Goal: Use online tool/utility: Utilize a website feature to perform a specific function

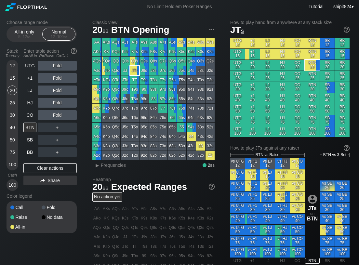
drag, startPoint x: 17, startPoint y: 246, endPoint x: 22, endPoint y: 229, distance: 17.8
click at [18, 246] on div "Choose range mode All-in only 5 – 12 bb Normal 12 – 100 bb Stack Tourney Enter …" at bounding box center [179, 220] width 357 height 415
click at [49, 167] on div "Clear actions" at bounding box center [49, 168] width 53 height 10
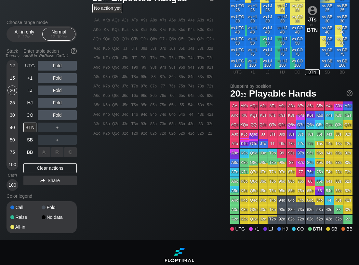
scroll to position [223, 0]
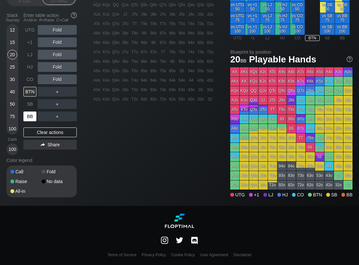
drag, startPoint x: 34, startPoint y: 112, endPoint x: 41, endPoint y: 105, distance: 9.4
click at [34, 111] on div "BB" at bounding box center [30, 116] width 14 height 12
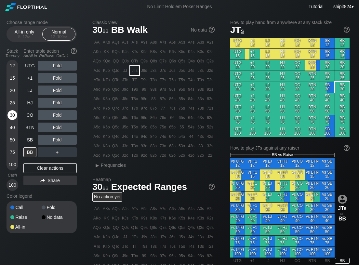
click at [8, 112] on div "30" at bounding box center [12, 115] width 10 height 10
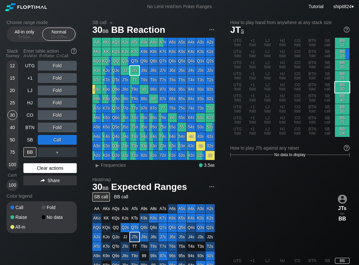
click at [47, 164] on div "Clear actions" at bounding box center [49, 168] width 53 height 10
click at [46, 164] on div "Clear actions" at bounding box center [49, 168] width 53 height 10
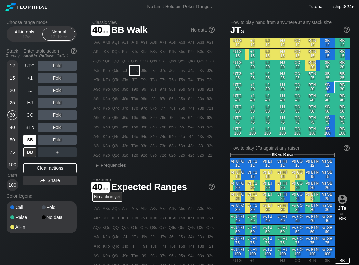
drag, startPoint x: 15, startPoint y: 128, endPoint x: 28, endPoint y: 136, distance: 15.5
click at [15, 128] on div "40" at bounding box center [12, 128] width 10 height 10
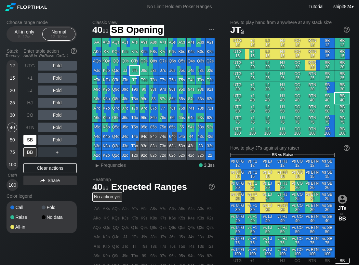
click at [30, 137] on div "SB" at bounding box center [29, 140] width 13 height 10
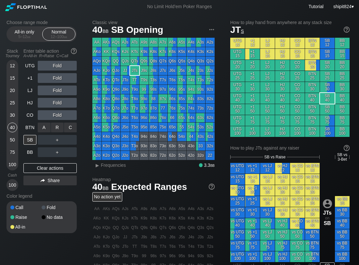
click at [57, 128] on div "R ✕" at bounding box center [57, 128] width 13 height 10
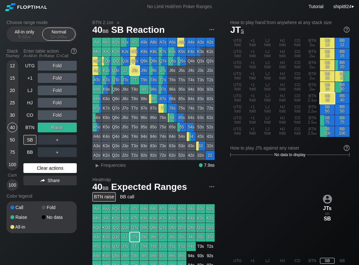
click at [37, 164] on div "Clear actions" at bounding box center [49, 168] width 53 height 10
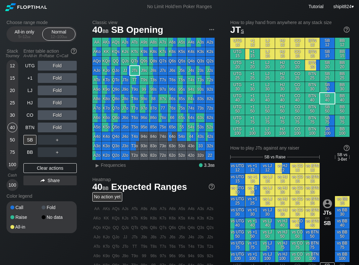
click at [33, 251] on div "Choose range mode All-in only 5 – 12 bb Normal 12 – 100 bb Stack Tourney Enter …" at bounding box center [179, 223] width 357 height 420
click at [41, 166] on div "Clear actions" at bounding box center [49, 168] width 53 height 10
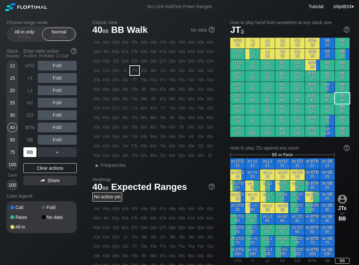
drag, startPoint x: 32, startPoint y: 156, endPoint x: 53, endPoint y: 144, distance: 24.6
click at [32, 156] on div "BB" at bounding box center [29, 152] width 13 height 10
click at [76, 141] on div "C ✕" at bounding box center [70, 140] width 13 height 10
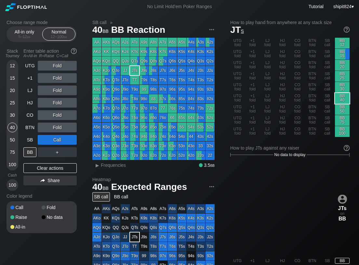
drag, startPoint x: 47, startPoint y: 171, endPoint x: 38, endPoint y: 162, distance: 13.1
click at [47, 171] on div "Clear actions" at bounding box center [49, 168] width 53 height 10
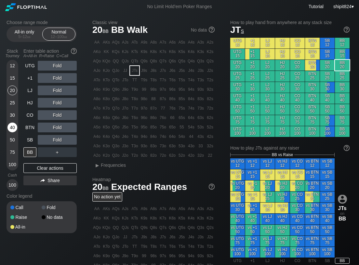
drag, startPoint x: 11, startPoint y: 94, endPoint x: 15, endPoint y: 131, distance: 37.9
click at [11, 93] on div "20" at bounding box center [12, 91] width 10 height 10
drag, startPoint x: 27, startPoint y: 153, endPoint x: 17, endPoint y: 146, distance: 11.6
click at [27, 152] on div "BB" at bounding box center [29, 152] width 13 height 10
click at [14, 115] on div "30" at bounding box center [12, 115] width 10 height 10
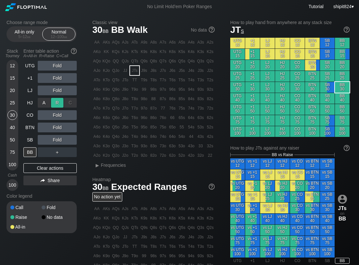
click at [56, 104] on div "R ✕" at bounding box center [57, 103] width 13 height 10
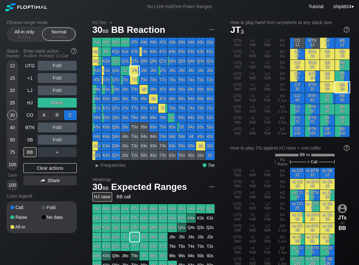
click at [73, 115] on div "C ✕" at bounding box center [70, 115] width 13 height 10
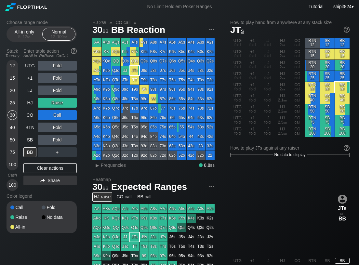
drag, startPoint x: 54, startPoint y: 170, endPoint x: 40, endPoint y: 112, distance: 59.7
click at [55, 171] on div "Clear actions" at bounding box center [49, 168] width 53 height 10
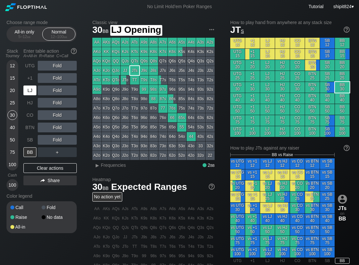
click at [30, 93] on div "LJ" at bounding box center [29, 91] width 13 height 10
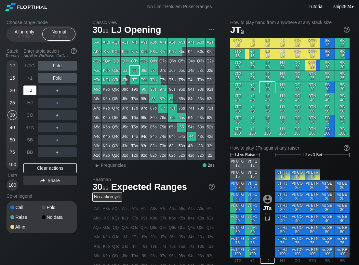
click at [30, 91] on div "LJ" at bounding box center [29, 91] width 13 height 10
drag, startPoint x: 30, startPoint y: 90, endPoint x: 3, endPoint y: 81, distance: 28.3
click at [30, 90] on div "LJ" at bounding box center [29, 91] width 13 height 10
click at [16, 241] on div "Choose range mode All-in only 5 – 12 bb Normal 12 – 100 bb Stack Tourney Enter …" at bounding box center [47, 131] width 81 height 222
click at [34, 165] on div "Clear actions" at bounding box center [49, 168] width 53 height 10
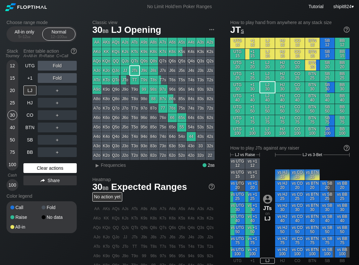
click at [34, 165] on div "Clear actions" at bounding box center [49, 168] width 53 height 10
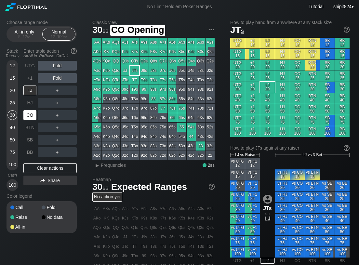
click at [32, 110] on div "CO" at bounding box center [30, 115] width 14 height 12
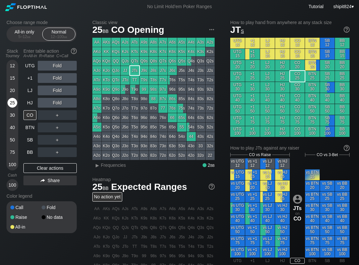
click at [16, 101] on div "25" at bounding box center [12, 103] width 10 height 10
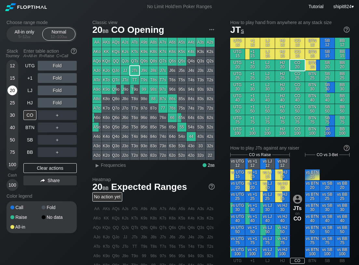
click at [16, 89] on div "20" at bounding box center [12, 91] width 10 height 10
drag, startPoint x: 42, startPoint y: 247, endPoint x: 54, endPoint y: 227, distance: 23.2
click at [42, 245] on div "Choose range mode All-in only 5 – 12 bb Normal 12 – 100 bb Stack Tourney Enter …" at bounding box center [179, 220] width 357 height 415
click at [48, 162] on div "UTG Fold +1 Fold LJ Fold HJ Fold CO ＋ BTN ＋ SB ＋ BB ＋ Clear actions Share" at bounding box center [49, 126] width 53 height 130
click at [47, 166] on div "Clear actions" at bounding box center [49, 168] width 53 height 10
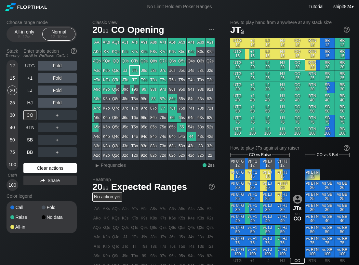
click at [46, 168] on div "Clear actions" at bounding box center [49, 168] width 53 height 10
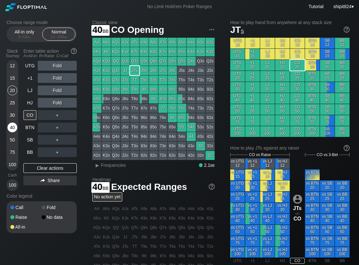
click at [16, 126] on div "40" at bounding box center [12, 128] width 10 height 10
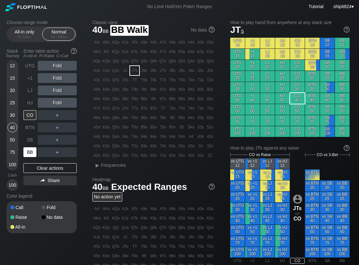
click at [33, 147] on div "BB" at bounding box center [29, 152] width 13 height 10
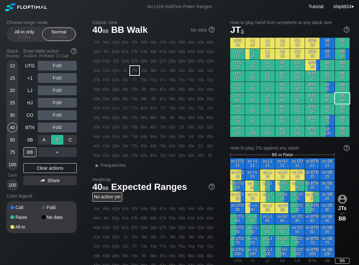
click at [59, 139] on div "R ✕" at bounding box center [57, 140] width 13 height 10
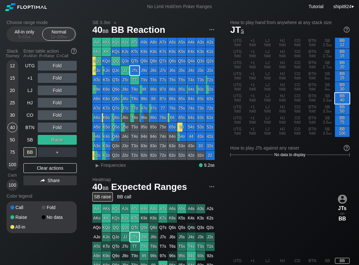
click at [53, 168] on div "Clear actions" at bounding box center [49, 168] width 53 height 10
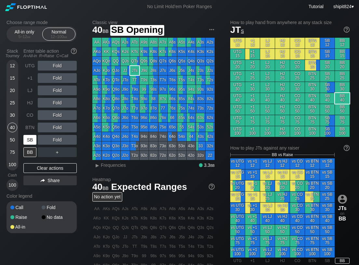
click at [26, 137] on div "SB" at bounding box center [29, 140] width 13 height 10
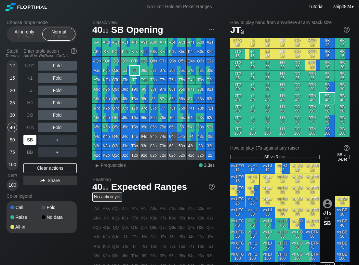
click at [26, 137] on div "SB" at bounding box center [29, 140] width 13 height 10
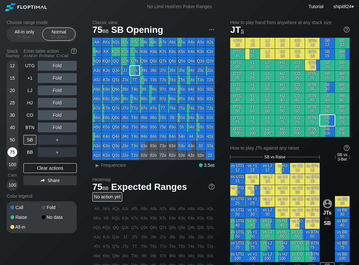
click at [12, 153] on div "75" at bounding box center [12, 152] width 10 height 10
click at [43, 167] on div "Clear actions" at bounding box center [49, 168] width 53 height 10
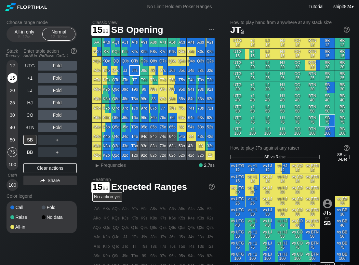
click at [11, 78] on div "15" at bounding box center [12, 78] width 10 height 10
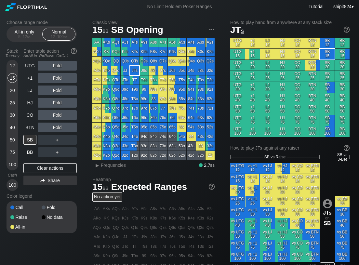
click at [27, 159] on div "UTG Fold +1 Fold LJ Fold HJ Fold CO Fold BTN Fold SB ＋ BB ＋ Clear actions Share" at bounding box center [49, 126] width 53 height 130
click at [27, 154] on div "BB" at bounding box center [29, 152] width 13 height 10
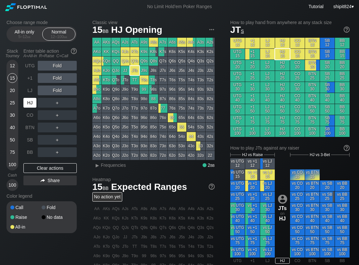
click at [32, 102] on div "HJ" at bounding box center [29, 103] width 13 height 10
click at [47, 103] on div "A ✕" at bounding box center [44, 103] width 13 height 10
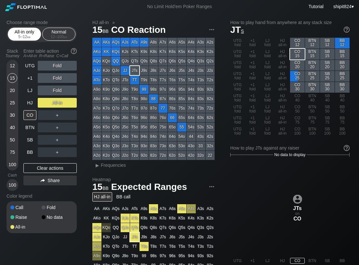
click at [18, 38] on div "5 – 12 bb" at bounding box center [24, 36] width 27 height 5
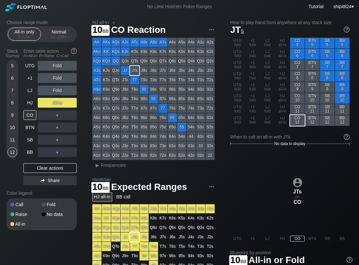
drag, startPoint x: 15, startPoint y: 125, endPoint x: 3, endPoint y: 122, distance: 12.6
click at [15, 125] on div "10" at bounding box center [12, 128] width 10 height 10
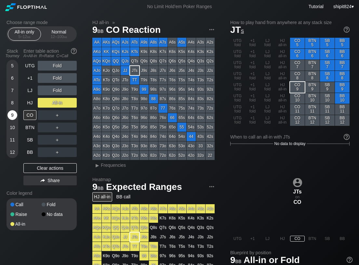
click at [12, 115] on div "9" at bounding box center [12, 115] width 10 height 10
click at [36, 166] on div "Clear actions" at bounding box center [49, 168] width 53 height 10
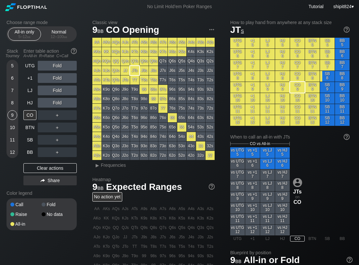
click at [26, 245] on div "Choose range mode All-in only 5 – 12 bb Normal 12 – 100 bb Stack Tourney Enter …" at bounding box center [179, 209] width 357 height 393
click at [36, 168] on div "Clear actions" at bounding box center [49, 168] width 53 height 10
click at [51, 24] on h2 "Choose range mode" at bounding box center [42, 22] width 70 height 5
click at [50, 30] on div "Normal 12 – 100 bb" at bounding box center [59, 34] width 30 height 12
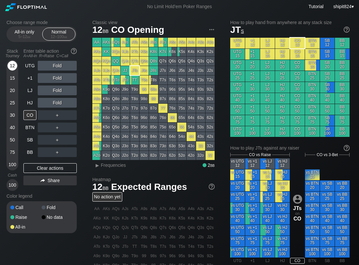
click at [13, 75] on div "12 15 20 25 30 40 50 75 100" at bounding box center [13, 115] width 12 height 111
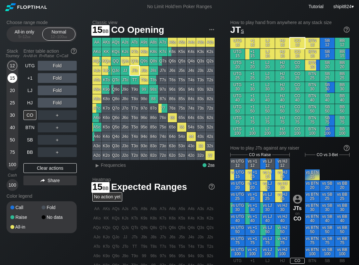
click at [13, 74] on div "15" at bounding box center [12, 78] width 10 height 10
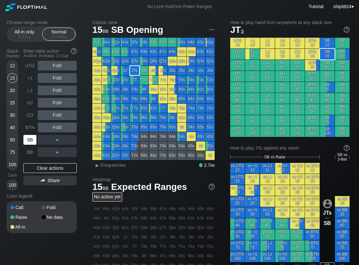
click at [27, 143] on div "SB" at bounding box center [29, 140] width 13 height 10
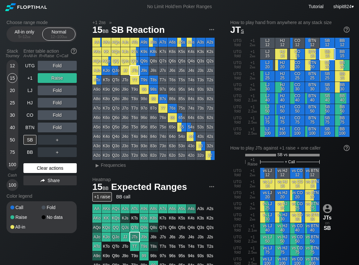
drag, startPoint x: 46, startPoint y: 171, endPoint x: 46, endPoint y: 164, distance: 7.2
click at [46, 171] on div "Clear actions" at bounding box center [49, 168] width 53 height 10
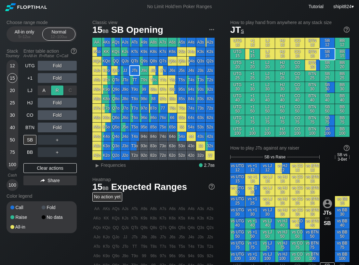
click at [54, 89] on div "R ✕" at bounding box center [57, 91] width 13 height 10
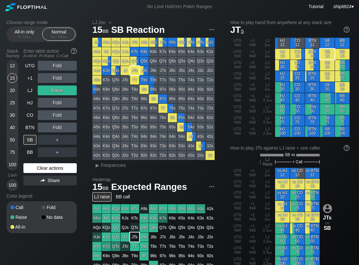
click at [36, 166] on div "Clear actions" at bounding box center [49, 168] width 53 height 10
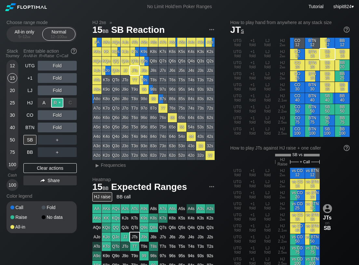
click at [57, 105] on div "R ✕" at bounding box center [57, 103] width 13 height 10
click at [34, 167] on div "Clear actions" at bounding box center [49, 168] width 53 height 10
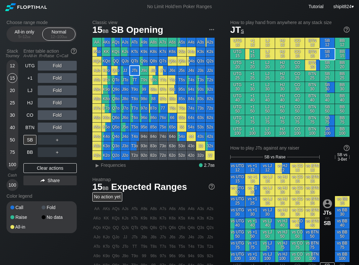
click at [85, 19] on div "Choose range mode All-in only 5 – 12 bb Normal 12 – 100 bb Stack Tourney Enter …" at bounding box center [179, 223] width 357 height 420
drag, startPoint x: 56, startPoint y: 166, endPoint x: 44, endPoint y: 129, distance: 38.7
click at [56, 164] on div "Clear actions" at bounding box center [49, 168] width 53 height 10
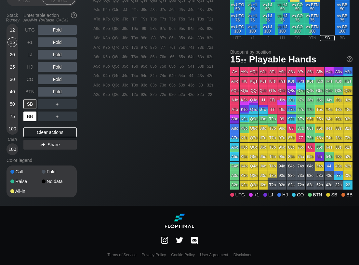
click at [35, 115] on div "BB" at bounding box center [29, 117] width 13 height 10
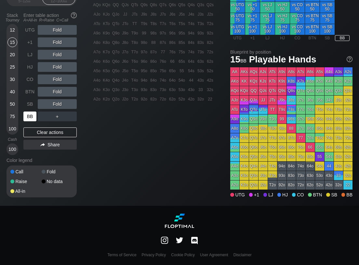
click at [35, 115] on div "BB" at bounding box center [29, 117] width 13 height 10
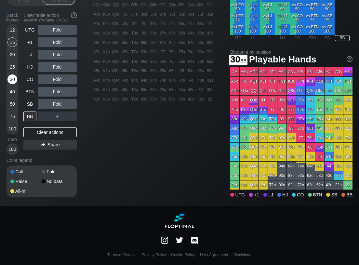
click at [12, 79] on div "30" at bounding box center [12, 80] width 10 height 10
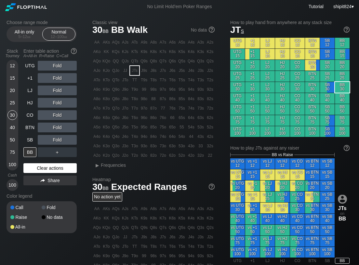
click at [46, 166] on div "Clear actions" at bounding box center [49, 168] width 53 height 10
click at [25, 154] on div "BB" at bounding box center [29, 152] width 13 height 10
drag, startPoint x: 353, startPoint y: 50, endPoint x: 344, endPoint y: 54, distance: 10.1
click at [353, 50] on div "Choose range mode All-in only 5 – 12 bb Normal 12 – 100 bb Stack Tourney Enter …" at bounding box center [179, 220] width 357 height 415
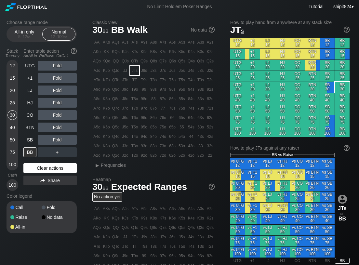
click at [29, 170] on div "Clear actions" at bounding box center [49, 168] width 53 height 10
click at [57, 99] on div "A ✕ R ✕ C ✕ Fold" at bounding box center [57, 102] width 39 height 15
click at [55, 103] on div "R ✕" at bounding box center [57, 103] width 13 height 10
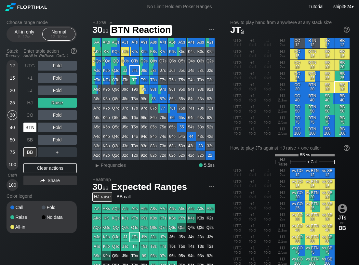
click at [32, 127] on div "BTN" at bounding box center [29, 128] width 13 height 10
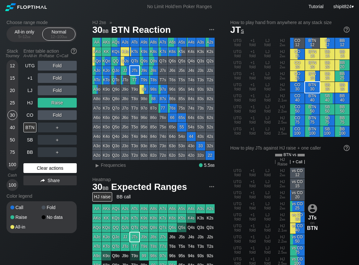
click at [29, 169] on div "Clear actions" at bounding box center [49, 168] width 53 height 10
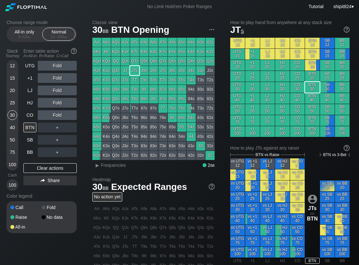
click at [74, 14] on div "Choose range mode All-in only 5 – 12 bb Normal 12 – 100 bb Stack Tourney Enter …" at bounding box center [179, 220] width 357 height 415
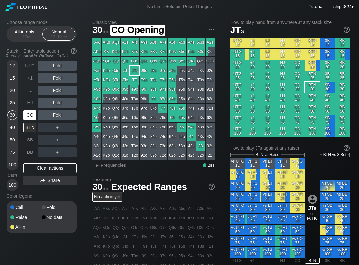
click at [30, 120] on div "CO" at bounding box center [29, 115] width 13 height 10
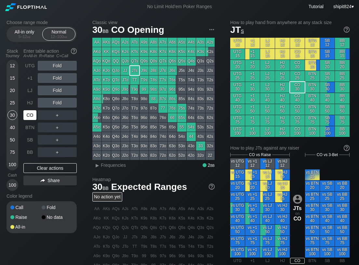
click at [30, 119] on div "CO" at bounding box center [29, 115] width 13 height 10
click at [54, 164] on div "Clear actions" at bounding box center [49, 168] width 53 height 10
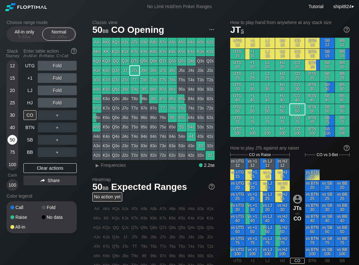
click at [12, 144] on div "50" at bounding box center [12, 140] width 10 height 10
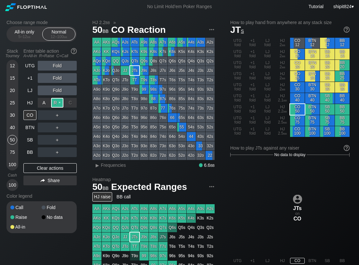
click at [58, 104] on div "R ✕" at bounding box center [57, 103] width 13 height 10
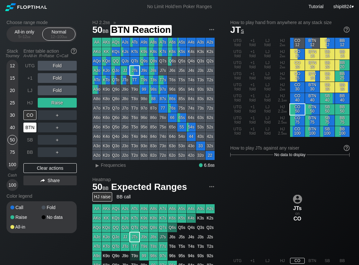
click at [28, 128] on div "BTN" at bounding box center [29, 128] width 13 height 10
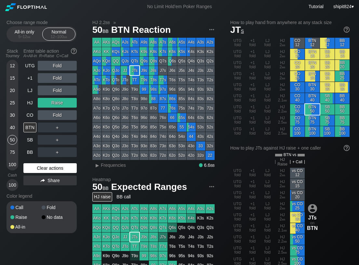
click at [39, 171] on div "Clear actions" at bounding box center [49, 168] width 53 height 10
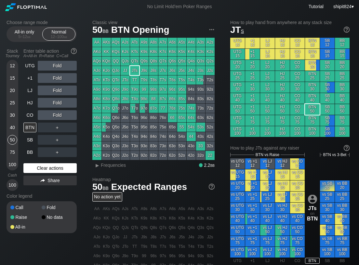
click at [39, 171] on div "Clear actions" at bounding box center [49, 168] width 53 height 10
click at [38, 170] on div "Clear actions" at bounding box center [49, 168] width 53 height 10
click at [52, 115] on div "R ✕" at bounding box center [57, 115] width 13 height 10
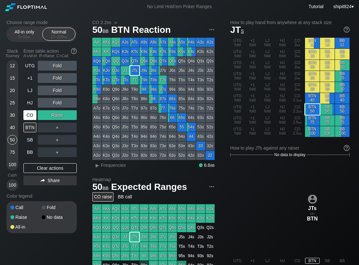
click at [36, 167] on div "Clear actions" at bounding box center [49, 168] width 53 height 10
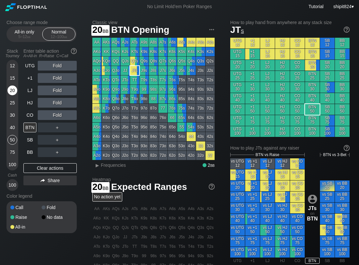
click at [9, 90] on div "20" at bounding box center [12, 91] width 10 height 10
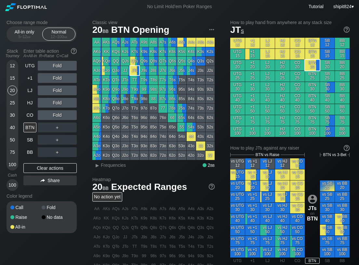
drag, startPoint x: 66, startPoint y: 164, endPoint x: 65, endPoint y: 158, distance: 5.6
click at [66, 164] on div "Clear actions" at bounding box center [49, 168] width 53 height 10
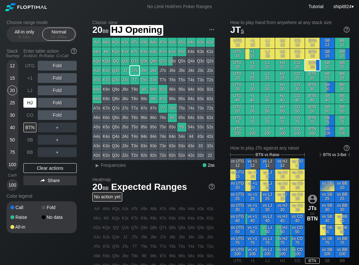
click at [31, 101] on div "HJ" at bounding box center [29, 103] width 13 height 10
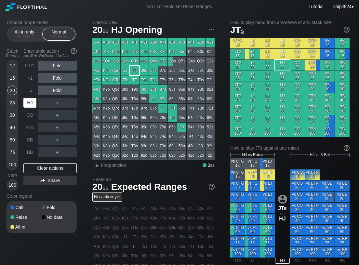
click at [30, 102] on div "HJ" at bounding box center [29, 103] width 13 height 10
click at [48, 161] on div "UTG Fold +1 Fold LJ Fold HJ ＋ CO ＋ BTN ＋ SB ＋ BB ＋ Clear actions Share" at bounding box center [49, 126] width 53 height 130
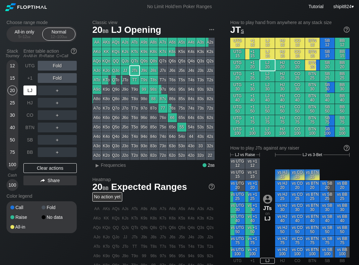
click at [27, 90] on div "LJ" at bounding box center [29, 91] width 13 height 10
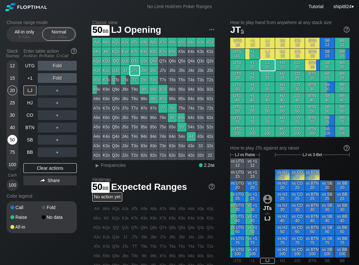
click at [13, 136] on div "50" at bounding box center [12, 140] width 10 height 10
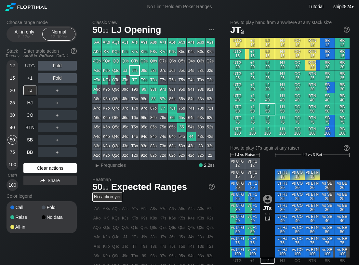
click at [35, 165] on div "Clear actions" at bounding box center [49, 168] width 53 height 10
click at [33, 140] on div "SB" at bounding box center [29, 140] width 13 height 10
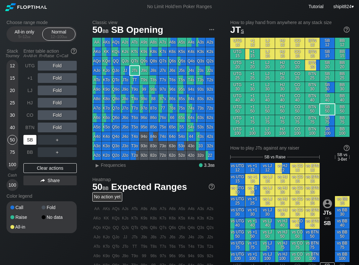
click at [31, 139] on div "SB" at bounding box center [29, 140] width 13 height 10
click at [31, 138] on div "SB" at bounding box center [29, 140] width 13 height 10
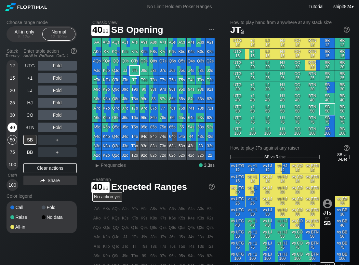
click at [14, 123] on div "40" at bounding box center [12, 128] width 10 height 10
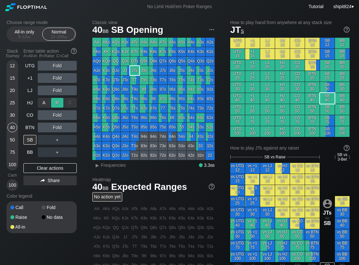
click at [57, 105] on div "R ✕" at bounding box center [57, 103] width 13 height 10
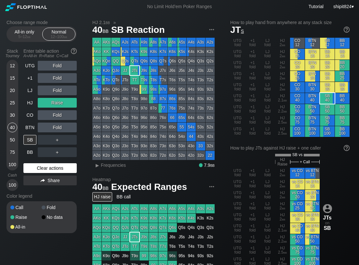
click at [50, 164] on div "Clear actions" at bounding box center [49, 168] width 53 height 10
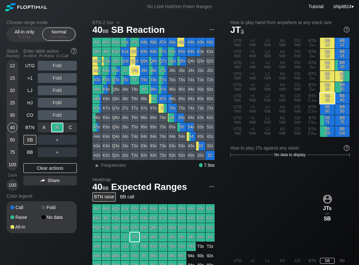
click at [58, 129] on div "R ✕" at bounding box center [57, 128] width 13 height 10
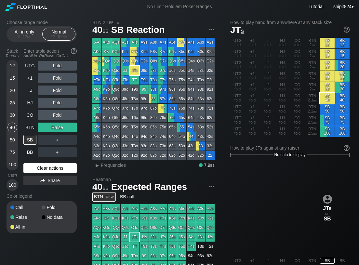
drag, startPoint x: 46, startPoint y: 166, endPoint x: 27, endPoint y: 165, distance: 19.3
click at [46, 166] on div "Clear actions" at bounding box center [49, 168] width 53 height 10
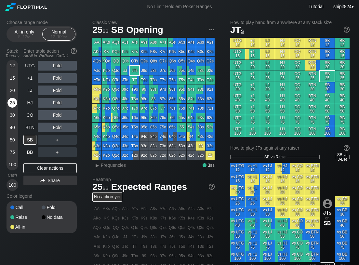
drag, startPoint x: 15, startPoint y: 101, endPoint x: 44, endPoint y: 129, distance: 40.5
click at [15, 101] on div "25" at bounding box center [12, 103] width 10 height 10
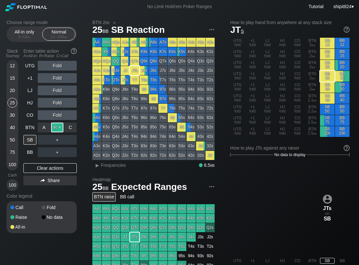
click at [56, 127] on div "R ✕" at bounding box center [57, 128] width 13 height 10
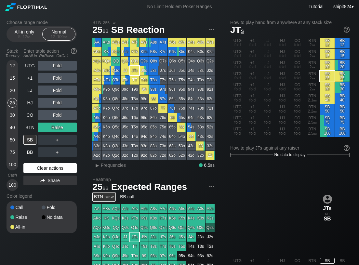
click at [50, 166] on div "Clear actions" at bounding box center [49, 168] width 53 height 10
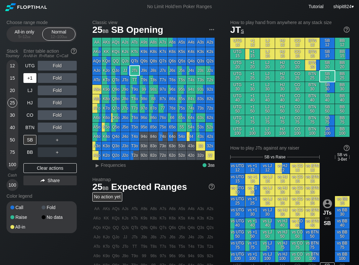
click at [30, 77] on div "+1" at bounding box center [29, 78] width 13 height 10
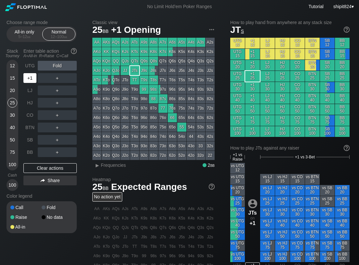
click at [30, 77] on div "+1" at bounding box center [29, 78] width 13 height 10
click at [29, 78] on div "+1" at bounding box center [29, 78] width 13 height 10
click at [28, 78] on div "+1" at bounding box center [29, 78] width 13 height 10
drag, startPoint x: 28, startPoint y: 78, endPoint x: 10, endPoint y: 93, distance: 23.1
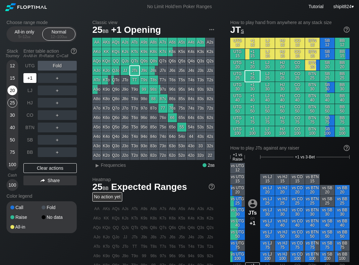
click at [26, 79] on div "+1" at bounding box center [29, 78] width 13 height 10
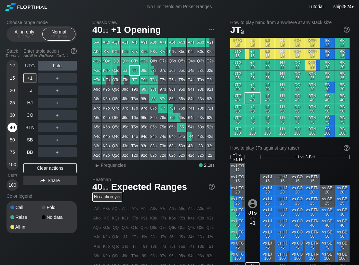
click at [12, 124] on div "40" at bounding box center [12, 128] width 10 height 10
click at [58, 75] on div "＋" at bounding box center [57, 78] width 39 height 10
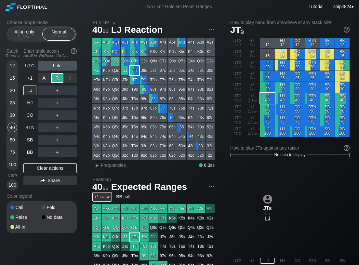
click at [58, 75] on div "R ✕" at bounding box center [57, 78] width 13 height 10
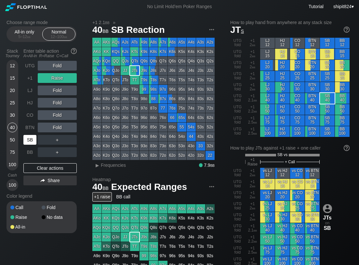
click at [26, 139] on div "SB" at bounding box center [29, 140] width 13 height 10
click at [57, 139] on div "R ✕" at bounding box center [57, 140] width 13 height 10
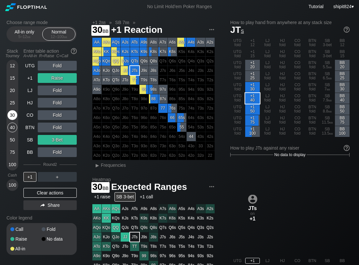
click at [12, 112] on div "30" at bounding box center [12, 115] width 10 height 10
click at [10, 116] on div "30" at bounding box center [12, 115] width 10 height 10
drag, startPoint x: 39, startPoint y: 193, endPoint x: 31, endPoint y: 173, distance: 20.9
click at [39, 193] on div "Clear actions" at bounding box center [49, 193] width 53 height 10
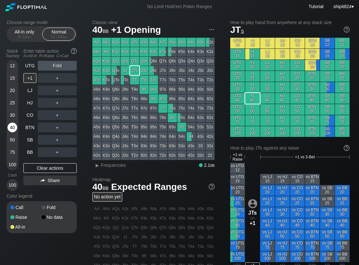
click at [14, 124] on div "40" at bounding box center [12, 128] width 10 height 10
click at [14, 126] on div "40" at bounding box center [12, 128] width 10 height 10
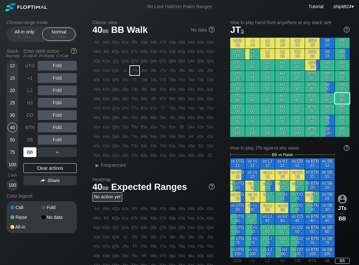
click at [28, 154] on div "BB" at bounding box center [29, 152] width 13 height 10
click at [28, 153] on div "BB" at bounding box center [29, 152] width 13 height 10
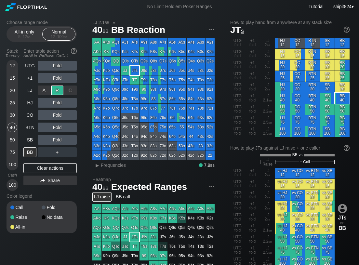
click at [58, 91] on div "R ✕" at bounding box center [57, 91] width 13 height 10
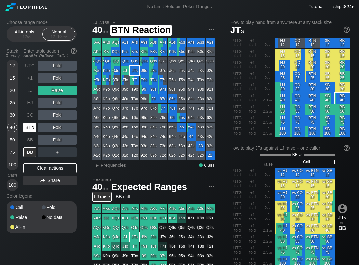
drag, startPoint x: 33, startPoint y: 126, endPoint x: 27, endPoint y: 130, distance: 7.6
click at [33, 125] on div "BTN" at bounding box center [29, 128] width 13 height 10
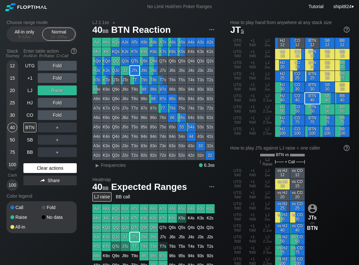
click at [64, 172] on div "Clear actions" at bounding box center [49, 168] width 53 height 10
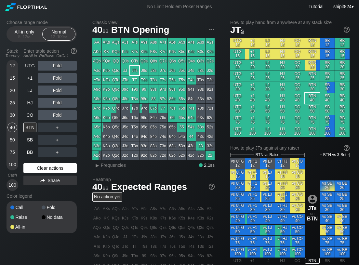
click at [63, 172] on div "Clear actions" at bounding box center [49, 168] width 53 height 10
click at [63, 171] on div "Clear actions" at bounding box center [49, 168] width 53 height 10
click at [29, 129] on div "BTN" at bounding box center [29, 128] width 13 height 10
click at [46, 167] on div "Clear actions" at bounding box center [49, 168] width 53 height 10
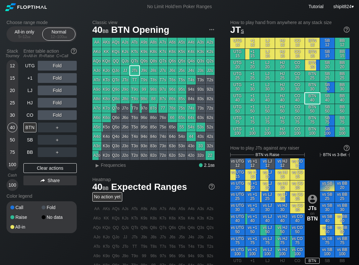
click at [44, 163] on div "Clear actions" at bounding box center [49, 168] width 53 height 10
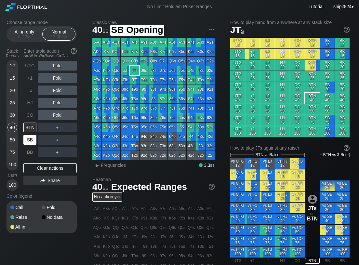
click at [28, 142] on div "SB" at bounding box center [29, 140] width 13 height 10
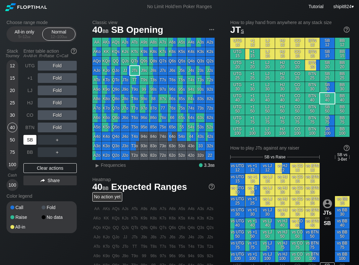
click at [28, 142] on div "SB" at bounding box center [29, 140] width 13 height 10
drag, startPoint x: 28, startPoint y: 161, endPoint x: 30, endPoint y: 157, distance: 4.4
click at [28, 161] on div "UTG Fold +1 Fold LJ Fold HJ Fold CO Fold BTN Fold SB ＋ BB ＋ Clear actions Share" at bounding box center [49, 126] width 53 height 130
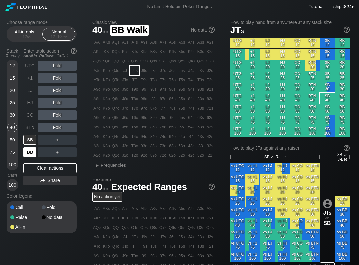
click at [30, 156] on div "BB" at bounding box center [29, 152] width 13 height 10
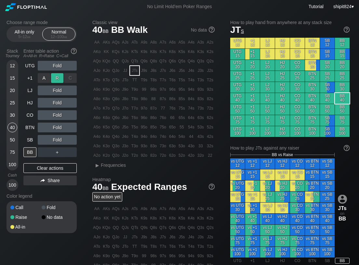
click at [55, 74] on div "R ✕" at bounding box center [57, 78] width 13 height 10
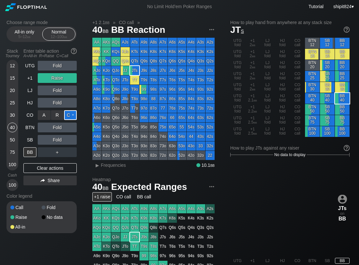
click at [70, 113] on div "C ✕" at bounding box center [70, 115] width 13 height 10
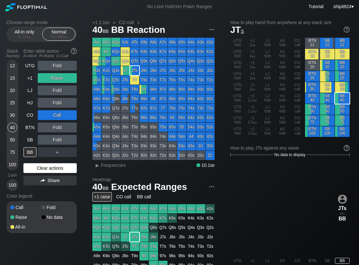
click at [64, 168] on div "Clear actions" at bounding box center [49, 168] width 53 height 10
click at [63, 168] on div "Clear actions" at bounding box center [49, 168] width 53 height 10
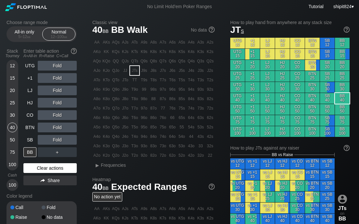
click at [36, 165] on div "Clear actions" at bounding box center [49, 168] width 53 height 10
click at [36, 164] on div "Clear actions" at bounding box center [49, 168] width 53 height 10
click at [52, 166] on div "Clear actions" at bounding box center [49, 168] width 53 height 10
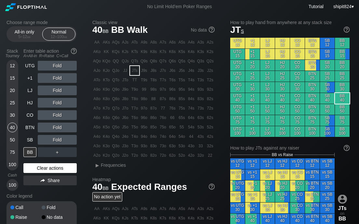
click at [52, 166] on div "Clear actions" at bounding box center [49, 168] width 53 height 10
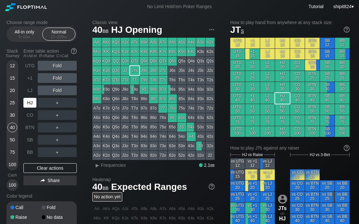
click at [34, 101] on div "HJ" at bounding box center [29, 103] width 13 height 10
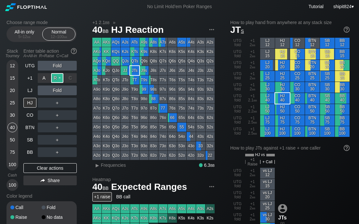
click at [60, 77] on div "R ✕" at bounding box center [57, 78] width 13 height 10
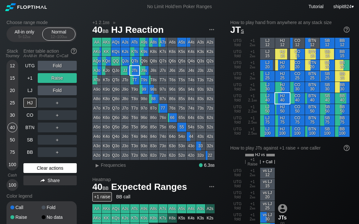
click at [58, 170] on div "Clear actions" at bounding box center [49, 168] width 53 height 10
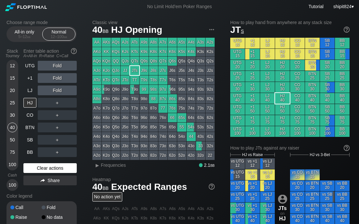
click at [67, 168] on div "Clear actions" at bounding box center [49, 168] width 53 height 10
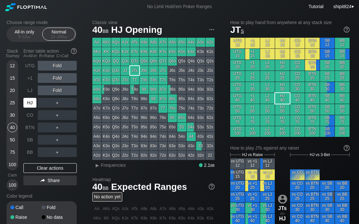
click at [34, 103] on div "HJ" at bounding box center [29, 103] width 13 height 10
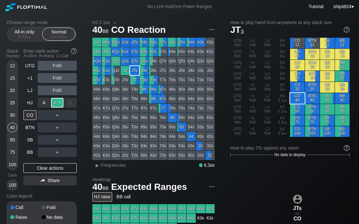
click at [57, 99] on div "R ✕" at bounding box center [57, 103] width 13 height 10
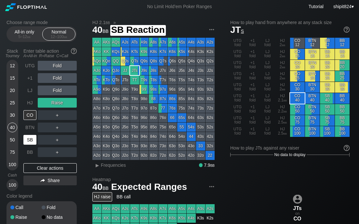
click at [28, 141] on div "SB" at bounding box center [29, 140] width 13 height 10
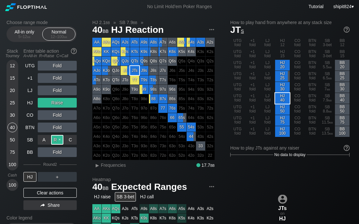
click at [58, 138] on div "R ✕" at bounding box center [57, 140] width 13 height 10
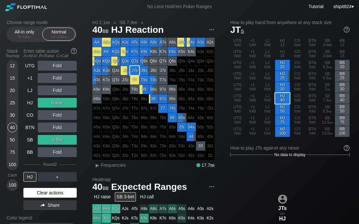
click at [47, 195] on div "Clear actions" at bounding box center [49, 193] width 53 height 10
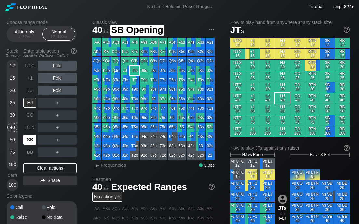
click at [31, 140] on div "SB" at bounding box center [29, 140] width 13 height 10
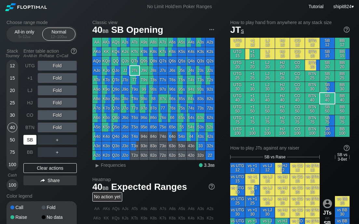
click at [30, 140] on div "SB" at bounding box center [29, 140] width 13 height 10
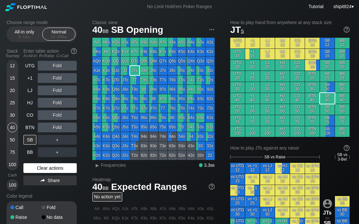
drag, startPoint x: 50, startPoint y: 173, endPoint x: 45, endPoint y: 168, distance: 7.6
click at [50, 173] on div "UTG Fold +1 Fold LJ Fold HJ Fold CO Fold BTN Fold SB ＋ BB ＋ Clear actions Share" at bounding box center [49, 126] width 53 height 130
click at [42, 165] on div "Clear actions" at bounding box center [49, 168] width 53 height 10
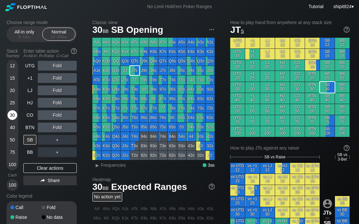
click at [15, 114] on div "30" at bounding box center [12, 115] width 10 height 10
click at [29, 138] on div "SB" at bounding box center [29, 140] width 13 height 10
click at [14, 89] on div "20" at bounding box center [12, 91] width 10 height 10
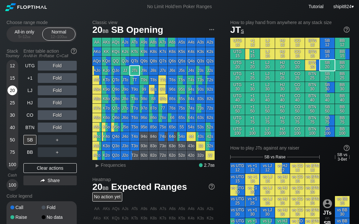
click at [13, 88] on div "20" at bounding box center [12, 91] width 10 height 10
click at [72, 171] on div "Clear actions" at bounding box center [49, 168] width 53 height 10
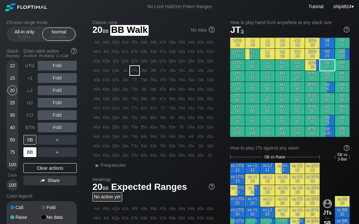
click at [34, 154] on div "BB" at bounding box center [29, 152] width 13 height 10
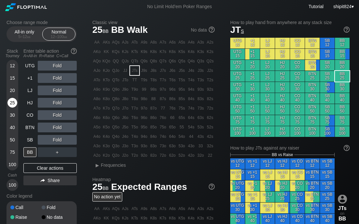
click at [13, 102] on div "25" at bounding box center [12, 103] width 10 height 10
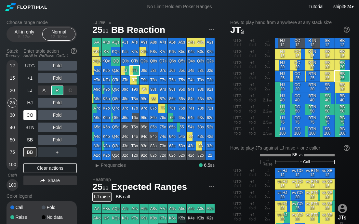
drag, startPoint x: 52, startPoint y: 91, endPoint x: 25, endPoint y: 113, distance: 35.2
click at [52, 91] on div "R ✕" at bounding box center [57, 91] width 13 height 10
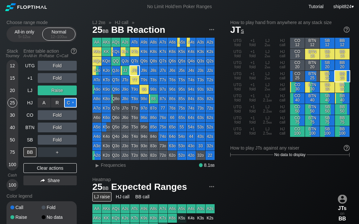
click at [68, 103] on div "C ✕" at bounding box center [70, 103] width 13 height 10
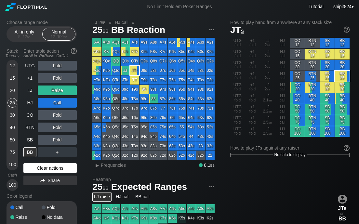
click at [51, 166] on div "Clear actions" at bounding box center [49, 168] width 53 height 10
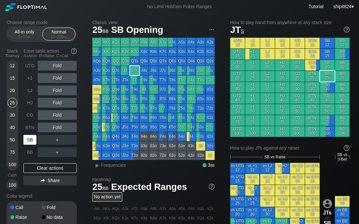
click at [36, 139] on div "SB" at bounding box center [29, 140] width 13 height 10
click at [36, 140] on div "SB" at bounding box center [30, 140] width 14 height 12
drag, startPoint x: 38, startPoint y: 121, endPoint x: 46, endPoint y: 129, distance: 11.1
click at [54, 126] on div "R ✕" at bounding box center [57, 128] width 13 height 10
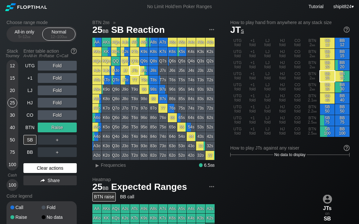
click at [61, 168] on div "Clear actions" at bounding box center [49, 168] width 53 height 10
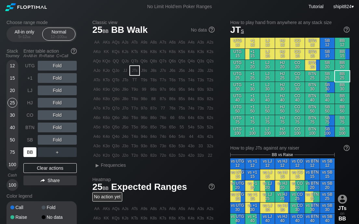
click at [32, 150] on div "BB" at bounding box center [29, 152] width 13 height 10
drag, startPoint x: 60, startPoint y: 111, endPoint x: 49, endPoint y: 117, distance: 12.3
click at [60, 111] on div "R ✕" at bounding box center [57, 115] width 13 height 10
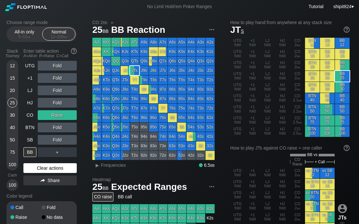
click at [46, 169] on div "Clear actions" at bounding box center [49, 168] width 53 height 10
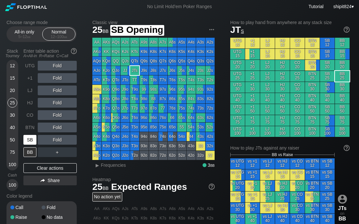
click at [35, 141] on div "SB" at bounding box center [29, 140] width 13 height 10
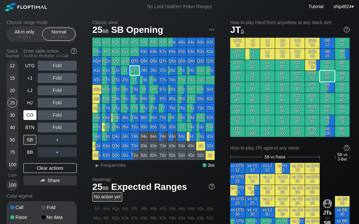
click at [30, 112] on div "CO" at bounding box center [29, 115] width 13 height 10
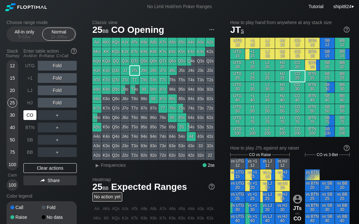
click at [30, 112] on div "CO" at bounding box center [29, 115] width 13 height 10
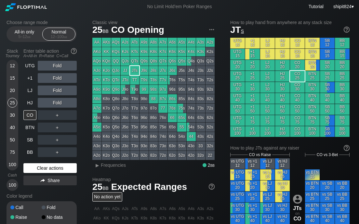
click at [44, 167] on div "Clear actions" at bounding box center [49, 168] width 53 height 10
click at [44, 168] on div "Clear actions" at bounding box center [49, 168] width 53 height 10
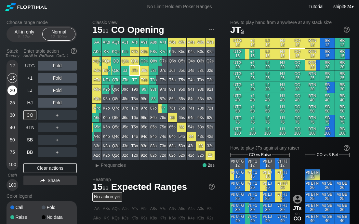
click at [10, 85] on div "15" at bounding box center [12, 79] width 10 height 12
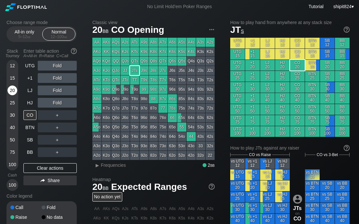
click at [10, 87] on div "20" at bounding box center [12, 91] width 10 height 10
click at [10, 88] on div "20" at bounding box center [12, 91] width 10 height 10
click at [46, 169] on div "Clear actions" at bounding box center [49, 168] width 53 height 10
click at [42, 166] on div "Clear actions" at bounding box center [49, 168] width 53 height 10
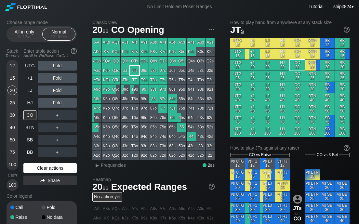
click at [42, 166] on div "Clear actions" at bounding box center [49, 168] width 53 height 10
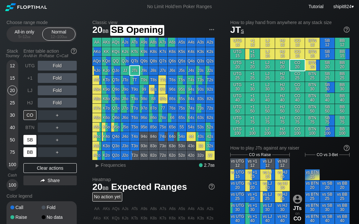
click at [28, 149] on div "BB" at bounding box center [29, 152] width 13 height 10
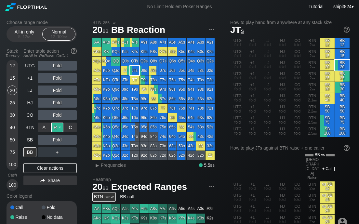
drag, startPoint x: 51, startPoint y: 131, endPoint x: 55, endPoint y: 126, distance: 7.0
click at [55, 126] on div "R ✕" at bounding box center [57, 128] width 13 height 10
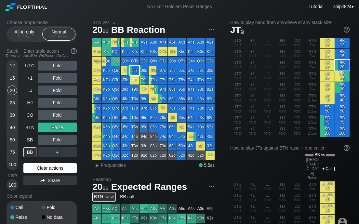
click at [54, 167] on div "Clear actions" at bounding box center [49, 168] width 53 height 10
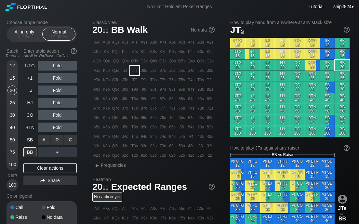
click at [54, 134] on div "A ✕ R ✕ C ✕ Fold" at bounding box center [57, 139] width 39 height 15
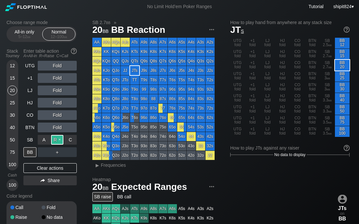
click at [55, 138] on div "R ✕" at bounding box center [57, 140] width 13 height 10
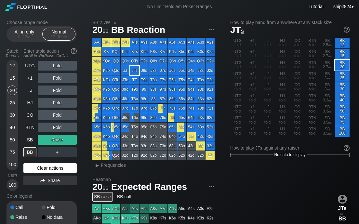
click at [51, 166] on div "Clear actions" at bounding box center [49, 168] width 53 height 10
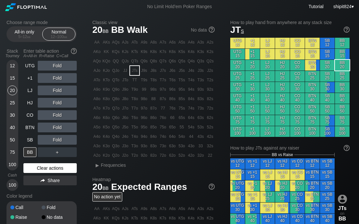
click at [51, 167] on div "Clear actions" at bounding box center [49, 168] width 53 height 10
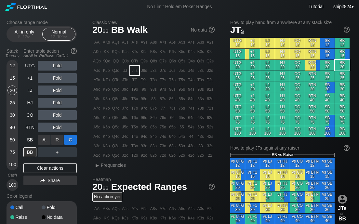
drag, startPoint x: 66, startPoint y: 143, endPoint x: 75, endPoint y: 137, distance: 10.5
click at [75, 136] on div "C ✕" at bounding box center [70, 140] width 13 height 10
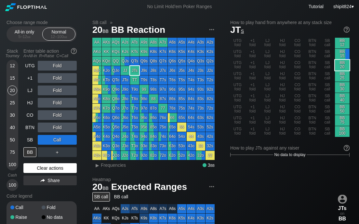
click at [44, 171] on div "Clear actions" at bounding box center [49, 168] width 53 height 10
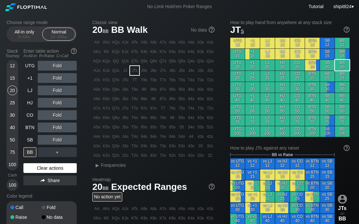
click at [46, 165] on div "Clear actions" at bounding box center [49, 168] width 53 height 10
click at [48, 169] on div "Clear actions" at bounding box center [49, 168] width 53 height 10
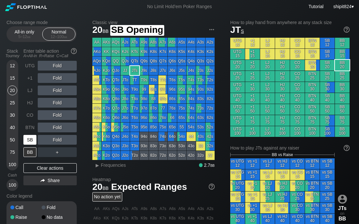
click at [30, 135] on div "SB" at bounding box center [30, 140] width 14 height 12
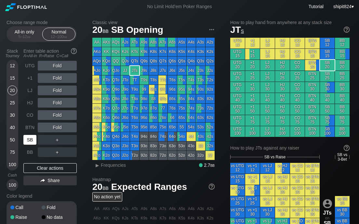
click at [30, 134] on div "SB" at bounding box center [30, 140] width 14 height 12
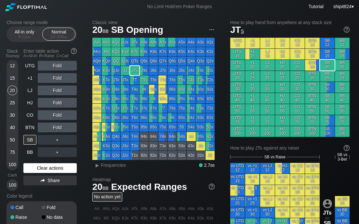
click at [51, 170] on div "Clear actions" at bounding box center [49, 168] width 53 height 10
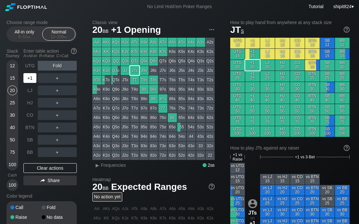
click at [34, 80] on div "+1" at bounding box center [29, 78] width 13 height 10
click at [33, 80] on div "+1" at bounding box center [29, 78] width 13 height 10
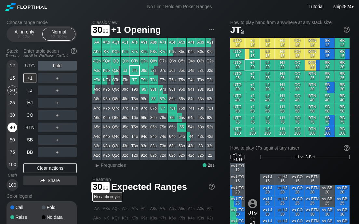
drag, startPoint x: 11, startPoint y: 116, endPoint x: 10, endPoint y: 123, distance: 6.3
click at [11, 116] on div "30" at bounding box center [12, 115] width 10 height 10
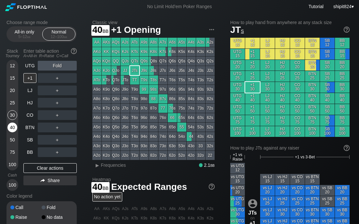
click at [10, 124] on div "40" at bounding box center [12, 128] width 10 height 10
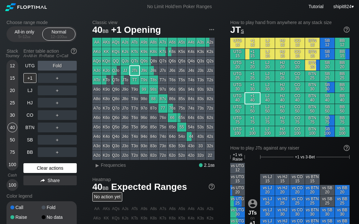
click at [46, 168] on div "Clear actions" at bounding box center [49, 168] width 53 height 10
click at [45, 167] on div "Clear actions" at bounding box center [49, 168] width 53 height 10
click at [15, 80] on div "15" at bounding box center [12, 78] width 10 height 10
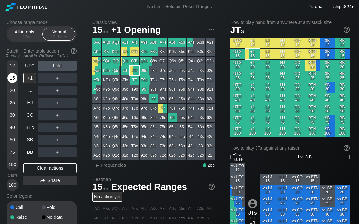
click at [15, 80] on div "15" at bounding box center [12, 78] width 10 height 10
click at [14, 79] on div "15" at bounding box center [12, 78] width 10 height 10
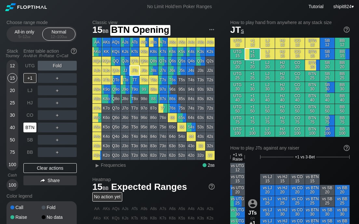
click at [31, 123] on div "BTN" at bounding box center [29, 128] width 13 height 10
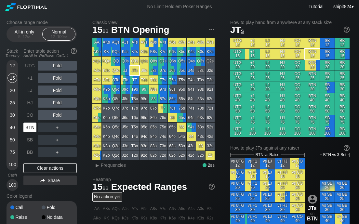
click at [30, 123] on div "BTN" at bounding box center [29, 128] width 13 height 10
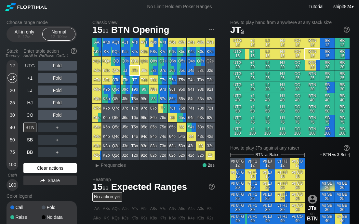
click at [37, 164] on div "Clear actions" at bounding box center [49, 168] width 53 height 10
drag, startPoint x: 49, startPoint y: 166, endPoint x: 44, endPoint y: 158, distance: 9.6
click at [49, 166] on div "Clear actions" at bounding box center [49, 168] width 53 height 10
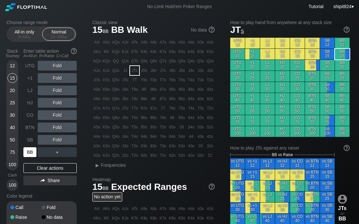
click at [34, 152] on div "BB" at bounding box center [29, 152] width 13 height 10
click at [14, 90] on div "20" at bounding box center [12, 91] width 10 height 10
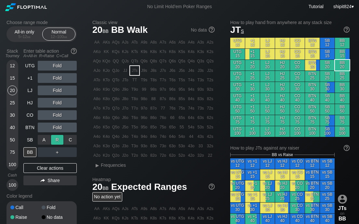
click at [58, 140] on div "R ✕" at bounding box center [57, 140] width 13 height 10
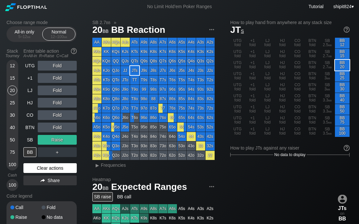
click at [70, 165] on div "Clear actions" at bounding box center [49, 168] width 53 height 10
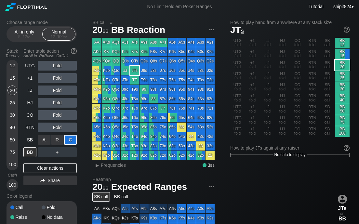
click at [72, 144] on div "C ✕" at bounding box center [70, 140] width 13 height 10
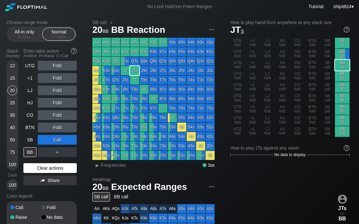
click at [41, 167] on div "Clear actions" at bounding box center [49, 168] width 53 height 10
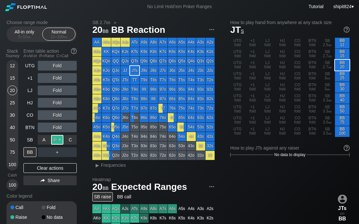
click at [51, 138] on div "R ✕" at bounding box center [57, 140] width 13 height 10
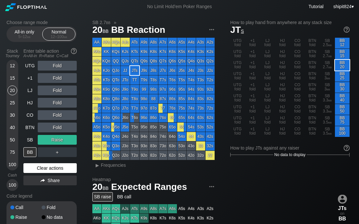
click at [62, 167] on div "Clear actions" at bounding box center [49, 168] width 53 height 10
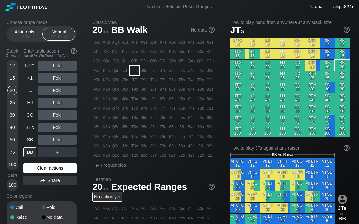
click at [61, 166] on div "Clear actions" at bounding box center [49, 168] width 53 height 10
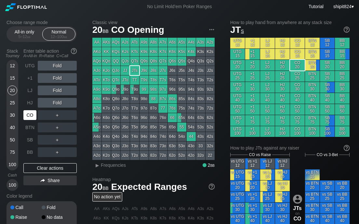
click at [30, 117] on div "CO" at bounding box center [29, 115] width 13 height 10
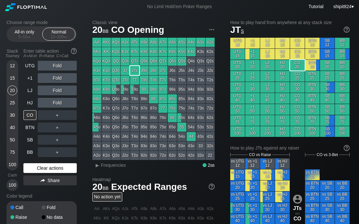
click at [46, 168] on div "Clear actions" at bounding box center [49, 168] width 53 height 10
drag, startPoint x: 47, startPoint y: 168, endPoint x: 45, endPoint y: 157, distance: 11.2
click at [47, 168] on div "Clear actions" at bounding box center [49, 168] width 53 height 10
click at [18, 76] on div "Stack Tourney Enter table action A=All-in R=Raise C=Call 12 15 20 25 30 40 50 7…" at bounding box center [42, 118] width 70 height 145
click at [15, 76] on div "15" at bounding box center [12, 78] width 10 height 10
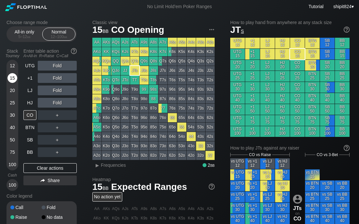
click at [15, 76] on div "15" at bounding box center [12, 78] width 10 height 10
click at [49, 165] on div "Clear actions" at bounding box center [49, 168] width 53 height 10
click at [64, 165] on div "Clear actions" at bounding box center [49, 168] width 53 height 10
click at [28, 164] on div "Clear actions" at bounding box center [49, 168] width 53 height 10
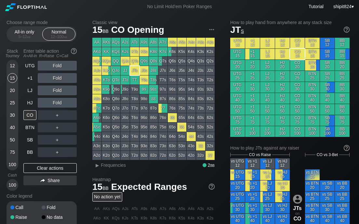
click at [11, 91] on div "20" at bounding box center [12, 91] width 10 height 10
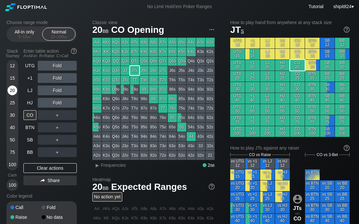
click at [11, 91] on div "20" at bounding box center [12, 91] width 10 height 10
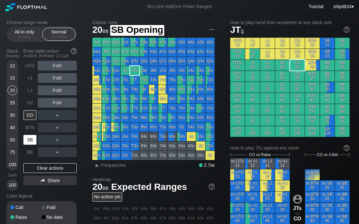
click at [34, 142] on div "SB" at bounding box center [29, 140] width 13 height 10
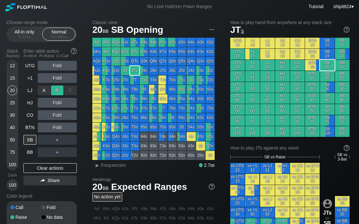
click at [53, 88] on div "R ✕" at bounding box center [57, 91] width 13 height 10
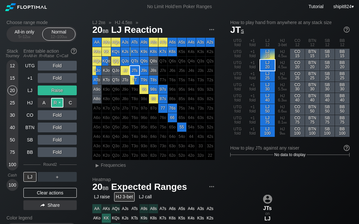
click at [58, 103] on div "R ✕" at bounding box center [57, 103] width 13 height 10
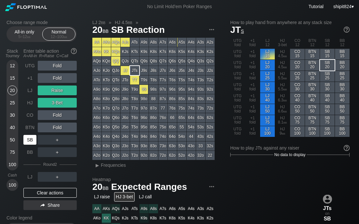
click at [31, 136] on div "SB" at bounding box center [29, 140] width 13 height 10
click at [67, 195] on div "Clear actions" at bounding box center [49, 193] width 53 height 10
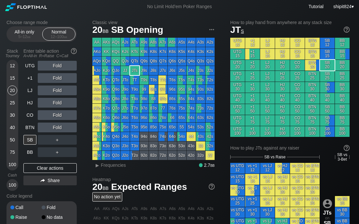
click at [67, 194] on div "Color legend" at bounding box center [42, 196] width 70 height 10
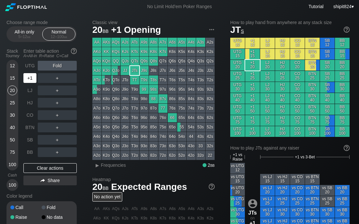
click at [34, 75] on div "+1" at bounding box center [29, 78] width 13 height 10
click at [13, 65] on div "12" at bounding box center [12, 66] width 10 height 10
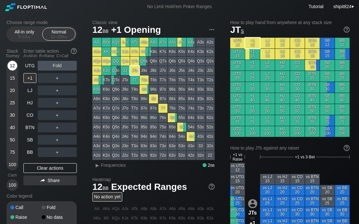
click at [13, 65] on div "12" at bounding box center [12, 66] width 10 height 10
click at [46, 167] on div "Clear actions" at bounding box center [49, 168] width 53 height 10
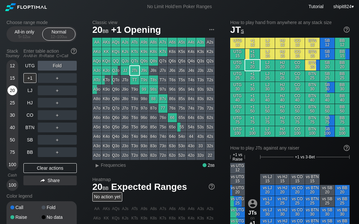
drag, startPoint x: 13, startPoint y: 96, endPoint x: 14, endPoint y: 89, distance: 6.9
click at [13, 92] on div "20" at bounding box center [12, 92] width 10 height 12
click at [14, 89] on div "20" at bounding box center [12, 91] width 10 height 10
click at [11, 74] on div "15" at bounding box center [12, 78] width 10 height 10
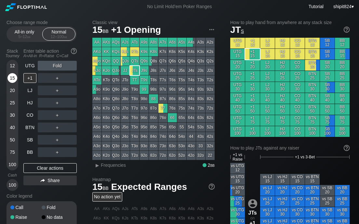
click at [11, 74] on div "15" at bounding box center [12, 78] width 10 height 10
click at [27, 82] on div "+1" at bounding box center [29, 78] width 13 height 10
click at [38, 171] on div "Clear actions" at bounding box center [49, 168] width 53 height 10
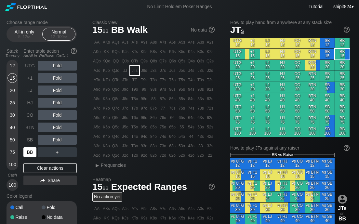
click at [27, 148] on div "BB" at bounding box center [29, 152] width 13 height 10
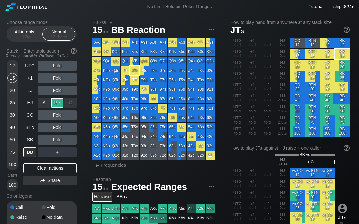
click at [54, 104] on div "R ✕" at bounding box center [57, 103] width 13 height 10
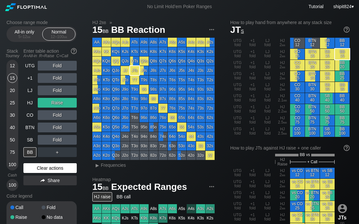
click at [50, 164] on div "Clear actions" at bounding box center [49, 168] width 53 height 10
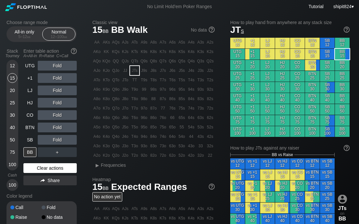
click at [30, 164] on div "Clear actions" at bounding box center [49, 168] width 53 height 10
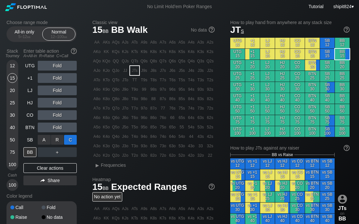
click at [71, 139] on div "C ✕" at bounding box center [70, 140] width 13 height 10
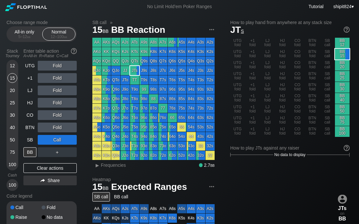
drag, startPoint x: 50, startPoint y: 171, endPoint x: 40, endPoint y: 157, distance: 17.4
click at [50, 170] on div "Clear actions" at bounding box center [49, 168] width 53 height 10
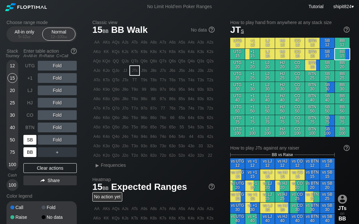
click at [33, 144] on div "SB" at bounding box center [30, 140] width 14 height 12
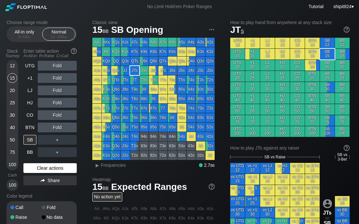
click at [55, 169] on div "Clear actions" at bounding box center [49, 168] width 53 height 10
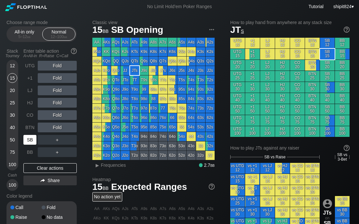
click at [30, 141] on div "SB" at bounding box center [29, 140] width 13 height 10
click at [30, 140] on div "SB" at bounding box center [29, 140] width 13 height 10
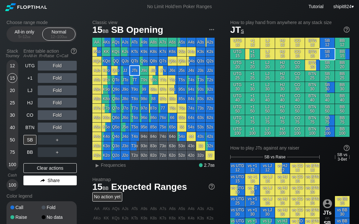
click at [38, 176] on div "Share" at bounding box center [49, 181] width 53 height 10
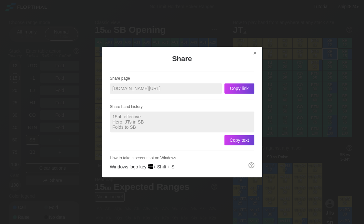
click at [35, 171] on div at bounding box center [182, 112] width 364 height 224
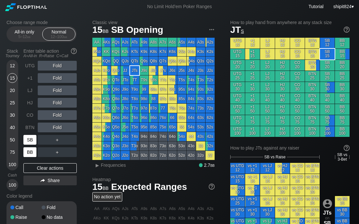
click at [30, 151] on div "BB" at bounding box center [29, 152] width 13 height 10
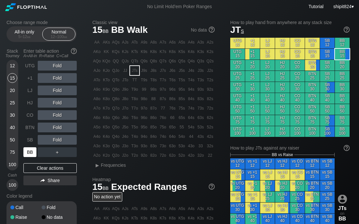
click at [31, 150] on div "BB" at bounding box center [29, 152] width 13 height 10
click at [55, 112] on div "Fold" at bounding box center [57, 115] width 39 height 10
click at [55, 111] on div "R ✕" at bounding box center [57, 115] width 13 height 10
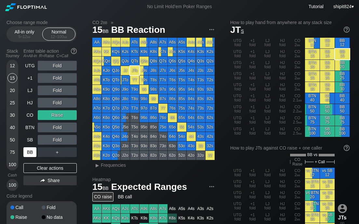
drag, startPoint x: 53, startPoint y: 165, endPoint x: 32, endPoint y: 148, distance: 26.4
click at [52, 164] on div "Clear actions" at bounding box center [49, 168] width 53 height 10
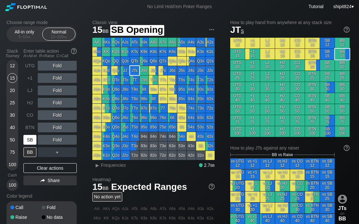
click at [30, 138] on div "SB" at bounding box center [29, 140] width 13 height 10
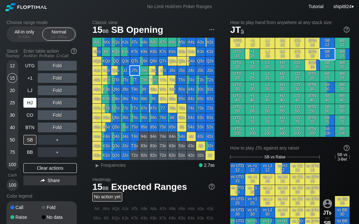
click at [30, 103] on div "HJ" at bounding box center [29, 103] width 13 height 10
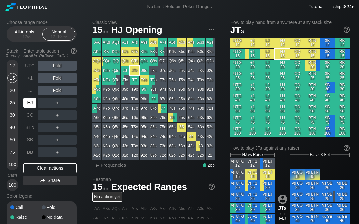
click at [30, 101] on div "HJ" at bounding box center [29, 103] width 13 height 10
drag, startPoint x: 30, startPoint y: 101, endPoint x: 6, endPoint y: 108, distance: 25.1
click at [30, 101] on div "HJ" at bounding box center [29, 103] width 13 height 10
click at [32, 101] on div "HJ" at bounding box center [29, 103] width 13 height 10
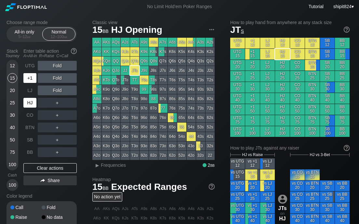
drag, startPoint x: 32, startPoint y: 101, endPoint x: 26, endPoint y: 79, distance: 22.7
click at [32, 98] on div "HJ" at bounding box center [29, 103] width 13 height 10
click at [16, 65] on div "12" at bounding box center [12, 66] width 10 height 10
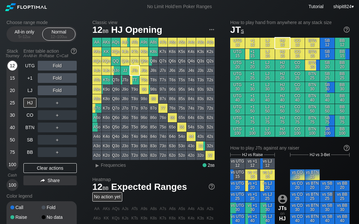
click at [14, 63] on div "12" at bounding box center [12, 66] width 10 height 10
click at [33, 113] on div "CO" at bounding box center [29, 115] width 13 height 10
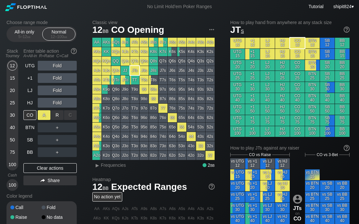
click at [43, 113] on div "A ✕" at bounding box center [44, 115] width 13 height 10
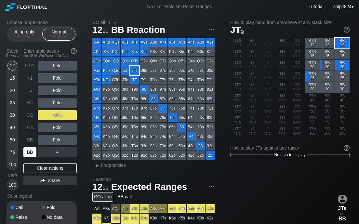
click at [31, 151] on div "BB" at bounding box center [29, 152] width 13 height 10
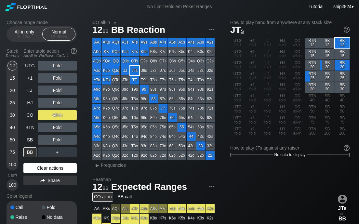
drag, startPoint x: 75, startPoint y: 172, endPoint x: 70, endPoint y: 168, distance: 7.2
click at [75, 172] on div "Clear actions" at bounding box center [49, 168] width 53 height 10
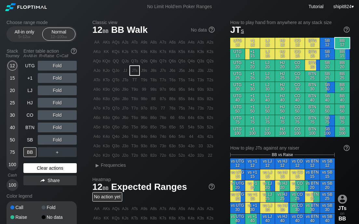
click at [69, 168] on div "Clear actions" at bounding box center [49, 168] width 53 height 10
click at [18, 135] on div "Stack Tourney Enter table action A=All-in R=Raise C=Call 12 15 20 25 30 40 50 7…" at bounding box center [42, 118] width 70 height 145
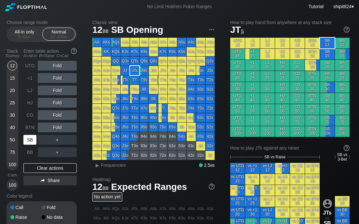
click at [25, 139] on div "SB" at bounding box center [29, 140] width 13 height 10
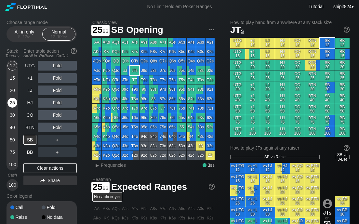
click at [16, 104] on div "25" at bounding box center [12, 103] width 10 height 10
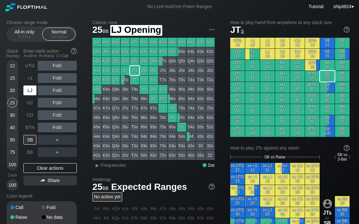
click at [27, 92] on div "LJ" at bounding box center [29, 91] width 13 height 10
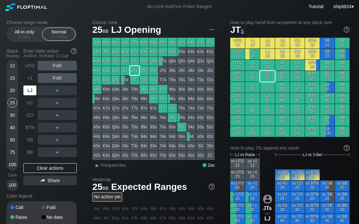
click at [27, 92] on div "LJ" at bounding box center [29, 91] width 13 height 10
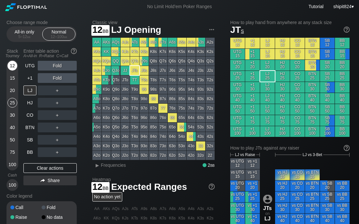
click at [16, 64] on div "12" at bounding box center [12, 66] width 10 height 10
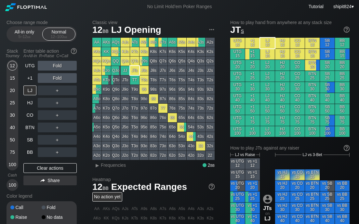
click at [48, 173] on div "UTG Fold +1 Fold LJ ＋ HJ ＋ CO ＋ BTN ＋ SB ＋ BB ＋ Clear actions Share" at bounding box center [49, 126] width 53 height 130
click at [45, 168] on div "Clear actions" at bounding box center [49, 168] width 53 height 10
click at [40, 168] on div "Clear actions" at bounding box center [49, 168] width 53 height 10
click at [51, 168] on div "Clear actions" at bounding box center [49, 168] width 53 height 10
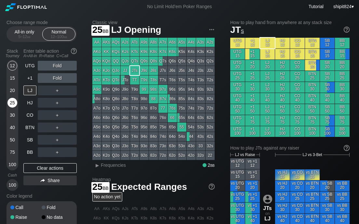
click at [10, 102] on div "25" at bounding box center [12, 103] width 10 height 10
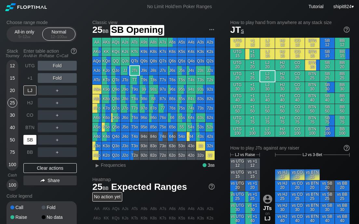
drag, startPoint x: 28, startPoint y: 139, endPoint x: 7, endPoint y: 153, distance: 25.0
click at [28, 139] on div "SB" at bounding box center [29, 140] width 13 height 10
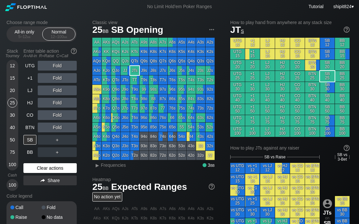
click at [48, 168] on div "Clear actions" at bounding box center [49, 168] width 53 height 10
click at [47, 166] on div "Clear actions" at bounding box center [49, 168] width 53 height 10
drag, startPoint x: 47, startPoint y: 166, endPoint x: 44, endPoint y: 163, distance: 4.0
click at [47, 165] on div "Clear actions" at bounding box center [49, 168] width 53 height 10
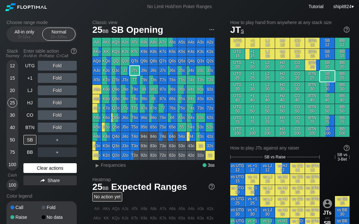
click at [54, 168] on div "Clear actions" at bounding box center [49, 168] width 53 height 10
click at [28, 133] on div "BTN" at bounding box center [30, 127] width 14 height 12
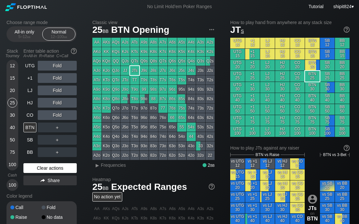
click at [63, 168] on div "Clear actions" at bounding box center [49, 168] width 53 height 10
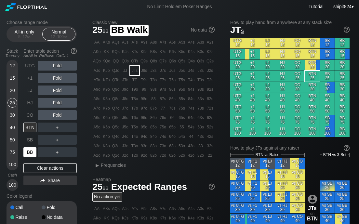
click at [30, 154] on div "BB" at bounding box center [29, 152] width 13 height 10
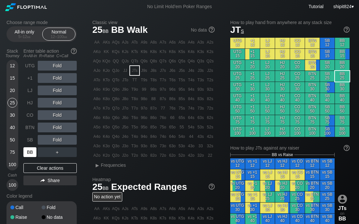
click at [30, 154] on div "BB" at bounding box center [29, 152] width 13 height 10
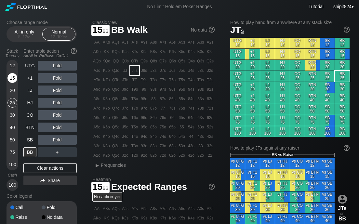
drag, startPoint x: 12, startPoint y: 82, endPoint x: 17, endPoint y: 84, distance: 4.8
click at [13, 82] on div "15" at bounding box center [12, 78] width 10 height 10
drag, startPoint x: 9, startPoint y: 89, endPoint x: 17, endPoint y: 93, distance: 9.5
click at [9, 89] on div "20" at bounding box center [12, 91] width 10 height 10
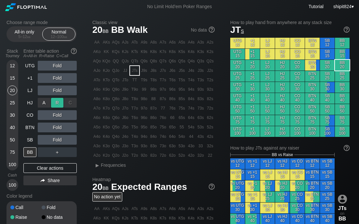
click at [54, 101] on div "R ✕" at bounding box center [57, 103] width 13 height 10
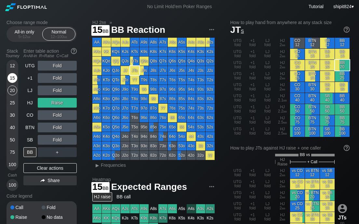
click at [14, 76] on div "15" at bounding box center [12, 78] width 10 height 10
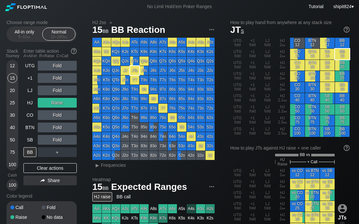
drag, startPoint x: 39, startPoint y: 169, endPoint x: 38, endPoint y: 150, distance: 18.9
click at [39, 168] on div "Clear actions" at bounding box center [49, 168] width 53 height 10
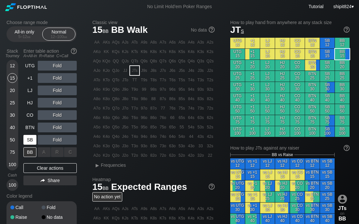
click at [36, 143] on div "SB" at bounding box center [29, 140] width 13 height 10
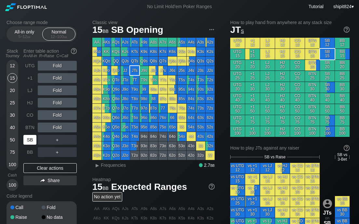
click at [35, 143] on div "SB" at bounding box center [29, 140] width 13 height 10
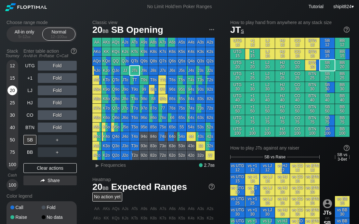
click at [13, 92] on div "20" at bounding box center [12, 91] width 10 height 10
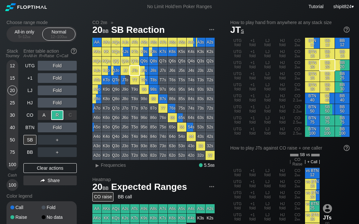
drag, startPoint x: 56, startPoint y: 118, endPoint x: 2, endPoint y: 143, distance: 60.0
click at [57, 115] on div "R ✕" at bounding box center [57, 115] width 13 height 10
drag, startPoint x: 51, startPoint y: 168, endPoint x: 50, endPoint y: 153, distance: 14.7
click at [51, 167] on div "Clear actions" at bounding box center [49, 168] width 53 height 10
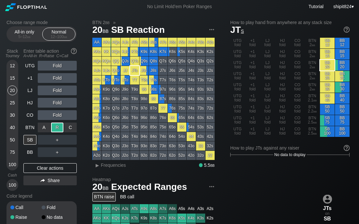
click at [53, 126] on div "R ✕" at bounding box center [57, 128] width 13 height 10
click at [79, 62] on div "Choose range mode All-in only 5 – 12 bb Normal 12 – 100 bb Stack Tourney Enter …" at bounding box center [47, 131] width 81 height 222
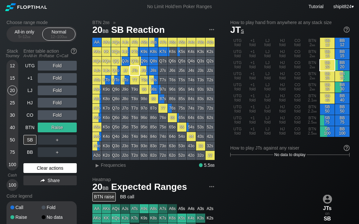
click at [30, 171] on div "Clear actions" at bounding box center [49, 168] width 53 height 10
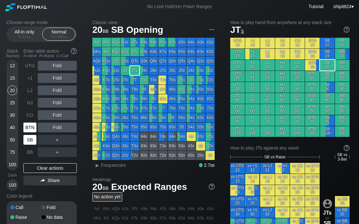
click at [30, 132] on div "BTN" at bounding box center [29, 128] width 13 height 10
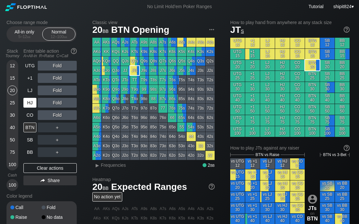
click at [34, 102] on div "HJ" at bounding box center [29, 103] width 13 height 10
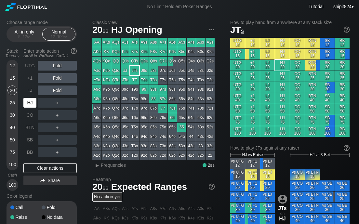
click at [33, 102] on div "HJ" at bounding box center [29, 103] width 13 height 10
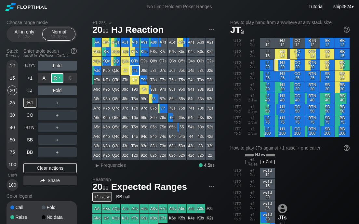
click at [59, 79] on div "R ✕" at bounding box center [57, 78] width 13 height 10
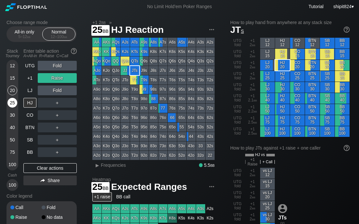
click at [11, 101] on div "25" at bounding box center [12, 103] width 10 height 10
click at [12, 101] on div "25" at bounding box center [12, 103] width 10 height 10
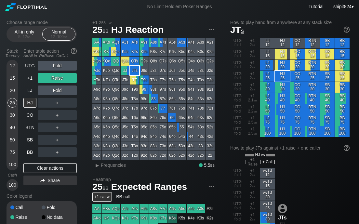
drag, startPoint x: 18, startPoint y: 92, endPoint x: 11, endPoint y: 92, distance: 6.8
click at [18, 92] on div "Stack Tourney Enter table action A=All-in R=Raise C=Call 12 15 20 25 30 40 50 7…" at bounding box center [42, 118] width 70 height 145
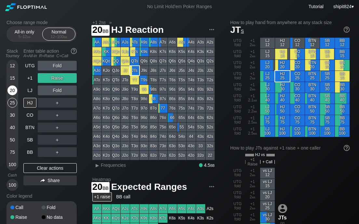
click at [10, 92] on div "20" at bounding box center [12, 91] width 10 height 10
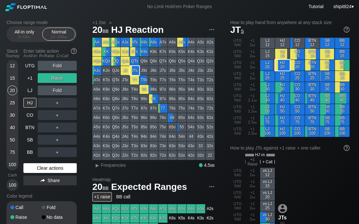
click at [33, 169] on div "Clear actions" at bounding box center [49, 168] width 53 height 10
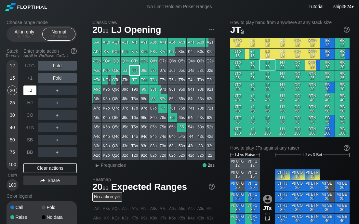
click at [31, 88] on div "LJ" at bounding box center [29, 91] width 13 height 10
click at [55, 162] on div "UTG Fold +1 Fold LJ ＋ HJ ＋ CO ＋ BTN ＋ SB ＋ BB ＋ Clear actions Share" at bounding box center [49, 126] width 53 height 130
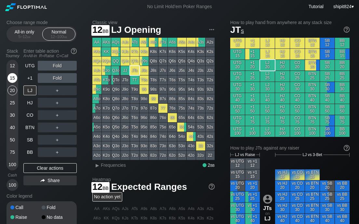
click at [14, 76] on div "15" at bounding box center [12, 78] width 10 height 10
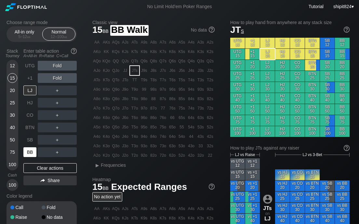
click at [29, 156] on div "BB" at bounding box center [29, 152] width 13 height 10
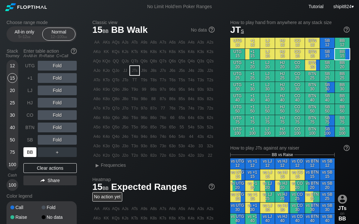
click at [29, 156] on div "BB" at bounding box center [29, 152] width 13 height 10
click at [30, 153] on div "BB" at bounding box center [29, 152] width 13 height 10
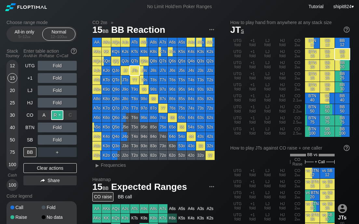
drag, startPoint x: 56, startPoint y: 119, endPoint x: 35, endPoint y: 135, distance: 25.6
click at [57, 119] on div "R ✕" at bounding box center [57, 115] width 13 height 10
drag, startPoint x: 37, startPoint y: 170, endPoint x: 44, endPoint y: 157, distance: 14.7
click at [38, 170] on div "Clear actions" at bounding box center [49, 168] width 53 height 10
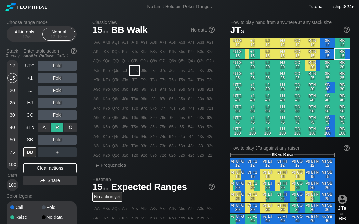
click at [55, 129] on div "R ✕" at bounding box center [57, 128] width 13 height 10
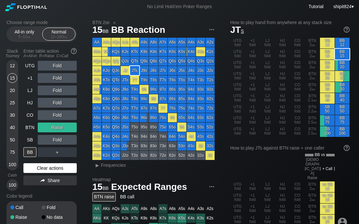
click at [35, 167] on div "Clear actions" at bounding box center [49, 168] width 53 height 10
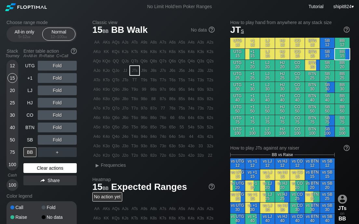
click at [43, 169] on div "Clear actions" at bounding box center [49, 168] width 53 height 10
click at [55, 165] on div "Clear actions" at bounding box center [49, 168] width 53 height 10
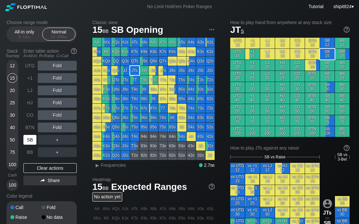
click at [28, 145] on div "SB" at bounding box center [30, 140] width 14 height 12
click at [29, 144] on div "SB" at bounding box center [29, 140] width 13 height 10
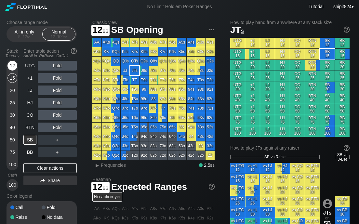
click at [13, 62] on div "12" at bounding box center [12, 66] width 10 height 10
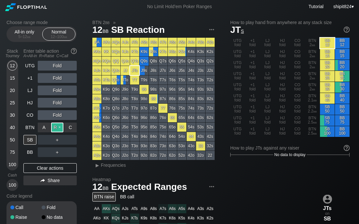
click at [58, 125] on div "R ✕" at bounding box center [57, 128] width 13 height 10
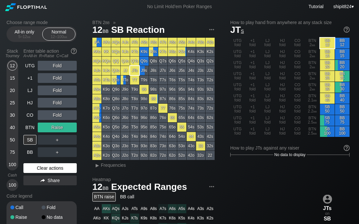
click at [50, 169] on div "Clear actions" at bounding box center [49, 168] width 53 height 10
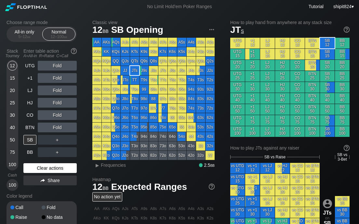
click at [44, 169] on div "Clear actions" at bounding box center [49, 168] width 53 height 10
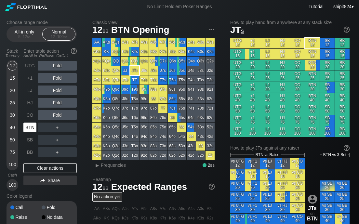
click at [32, 126] on div "BTN" at bounding box center [29, 128] width 13 height 10
click at [30, 115] on div "CO" at bounding box center [29, 115] width 13 height 10
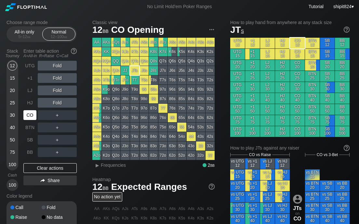
drag, startPoint x: 30, startPoint y: 116, endPoint x: 1, endPoint y: 116, distance: 29.6
click at [30, 117] on div "CO" at bounding box center [29, 115] width 13 height 10
click at [31, 100] on div "HJ" at bounding box center [29, 103] width 13 height 10
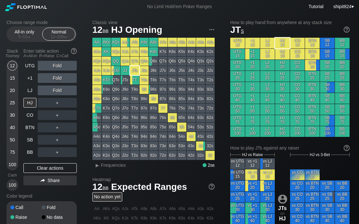
drag, startPoint x: 41, startPoint y: 167, endPoint x: 40, endPoint y: 142, distance: 25.1
click at [41, 167] on div "Clear actions" at bounding box center [49, 168] width 53 height 10
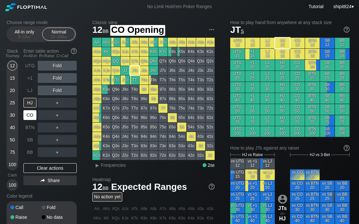
click at [32, 116] on div "CO" at bounding box center [29, 115] width 13 height 10
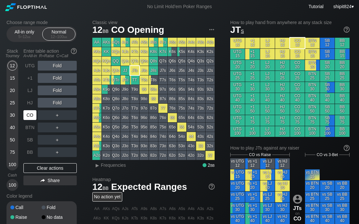
click at [32, 116] on div "CO" at bounding box center [29, 115] width 13 height 10
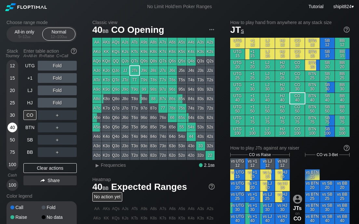
click at [11, 128] on div "40" at bounding box center [12, 128] width 10 height 10
click at [64, 169] on div "Clear actions" at bounding box center [49, 168] width 53 height 10
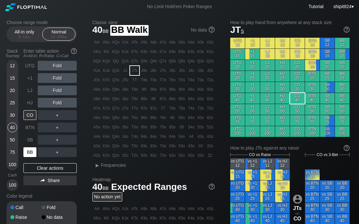
click at [31, 154] on div "BB" at bounding box center [29, 152] width 13 height 10
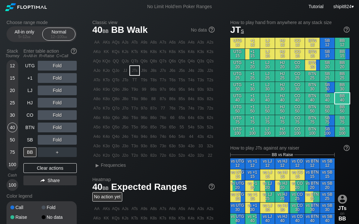
click at [56, 115] on div "Fold" at bounding box center [57, 115] width 39 height 10
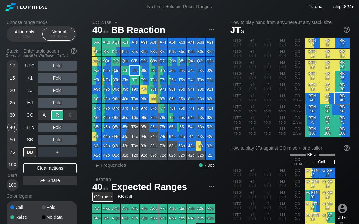
click at [56, 115] on div "R ✕" at bounding box center [57, 115] width 13 height 10
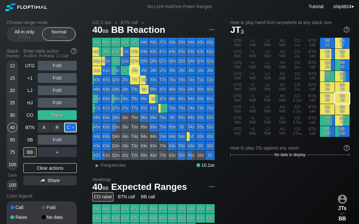
click at [75, 128] on div "C ✕" at bounding box center [70, 128] width 13 height 10
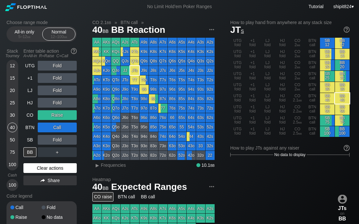
drag, startPoint x: 78, startPoint y: 158, endPoint x: 55, endPoint y: 169, distance: 25.0
click at [78, 158] on div "Choose range mode All-in only 5 – 12 bb Normal 12 – 100 bb Stack Tourney Enter …" at bounding box center [47, 131] width 81 height 222
click at [50, 170] on div "Clear actions" at bounding box center [49, 168] width 53 height 10
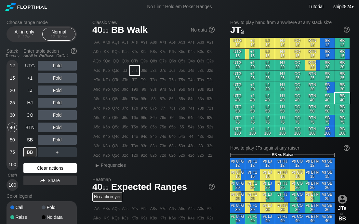
click at [50, 170] on div "Clear actions" at bounding box center [49, 168] width 53 height 10
click at [50, 169] on div "Clear actions" at bounding box center [49, 168] width 53 height 10
click at [47, 168] on div "Clear actions" at bounding box center [49, 168] width 53 height 10
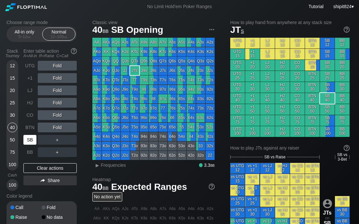
click at [30, 137] on div "SB" at bounding box center [29, 140] width 13 height 10
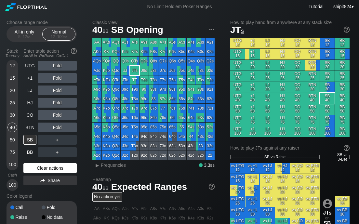
click at [29, 169] on div "Clear actions" at bounding box center [49, 168] width 53 height 10
drag, startPoint x: 36, startPoint y: 164, endPoint x: 34, endPoint y: 161, distance: 3.5
click at [36, 164] on div "Clear actions" at bounding box center [49, 168] width 53 height 10
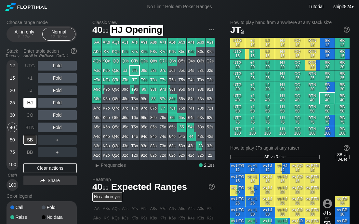
click at [36, 104] on div "HJ" at bounding box center [29, 103] width 13 height 10
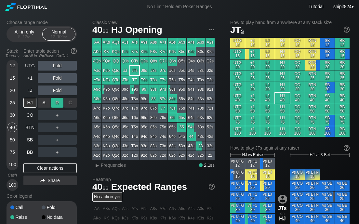
drag, startPoint x: 65, startPoint y: 103, endPoint x: 58, endPoint y: 104, distance: 7.5
click at [64, 104] on div "C ✕" at bounding box center [70, 103] width 13 height 10
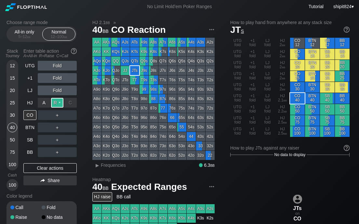
click at [57, 104] on div "R ✕" at bounding box center [57, 103] width 13 height 10
click at [57, 115] on div "R ✕" at bounding box center [57, 115] width 13 height 10
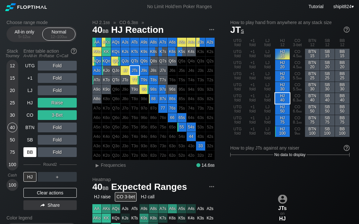
drag, startPoint x: 48, startPoint y: 192, endPoint x: 24, endPoint y: 152, distance: 46.3
click at [48, 192] on div "Clear actions" at bounding box center [49, 193] width 53 height 10
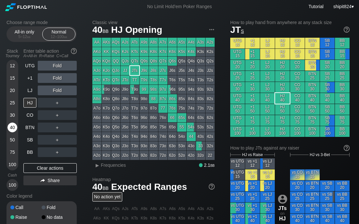
click at [12, 127] on div "40" at bounding box center [12, 128] width 10 height 10
click at [28, 151] on div "BB" at bounding box center [29, 152] width 13 height 10
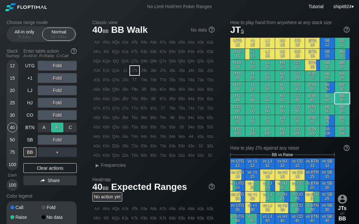
click at [55, 126] on div "R ✕" at bounding box center [57, 128] width 13 height 10
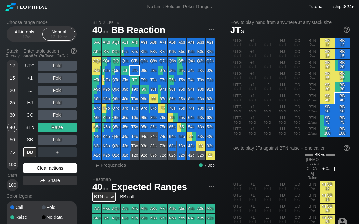
click at [33, 168] on div "Clear actions" at bounding box center [49, 168] width 53 height 10
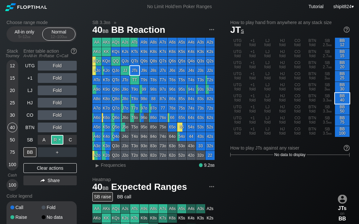
drag, startPoint x: 55, startPoint y: 143, endPoint x: 52, endPoint y: 145, distance: 3.5
click at [55, 143] on div "R ✕" at bounding box center [57, 140] width 13 height 10
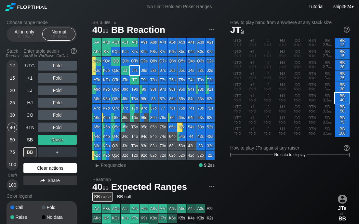
click at [50, 164] on div "Clear actions" at bounding box center [49, 168] width 53 height 10
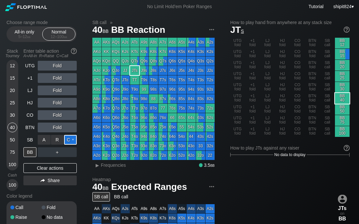
drag, startPoint x: 68, startPoint y: 140, endPoint x: 30, endPoint y: 173, distance: 50.7
click at [69, 140] on div "C ✕" at bounding box center [70, 140] width 13 height 10
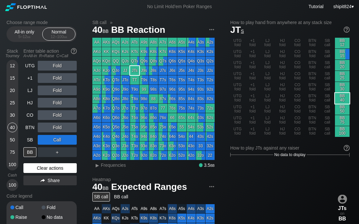
click at [50, 168] on div "Clear actions" at bounding box center [49, 168] width 53 height 10
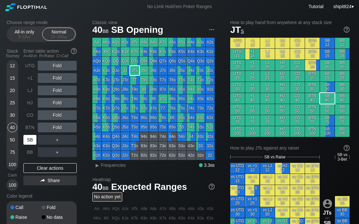
click at [28, 141] on div "SB" at bounding box center [29, 140] width 13 height 10
click at [16, 102] on div "25" at bounding box center [12, 103] width 10 height 10
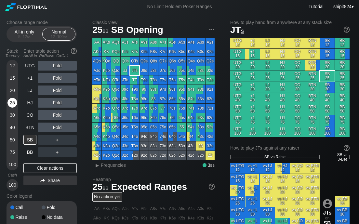
click at [14, 103] on div "25" at bounding box center [12, 103] width 10 height 10
click at [67, 170] on div "Clear actions" at bounding box center [49, 168] width 53 height 10
click at [41, 172] on div "Clear actions" at bounding box center [49, 168] width 53 height 10
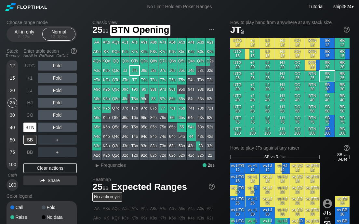
click at [33, 129] on div "BTN" at bounding box center [29, 128] width 13 height 10
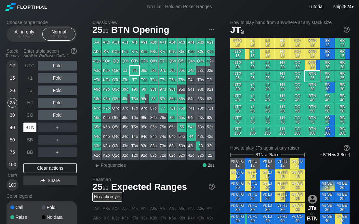
click at [33, 129] on div "BTN" at bounding box center [29, 128] width 13 height 10
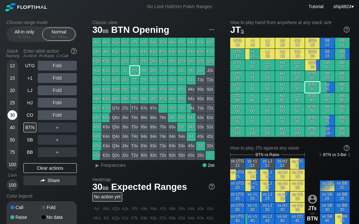
click at [13, 112] on div "30" at bounding box center [12, 115] width 10 height 10
click at [58, 102] on div "R ✕" at bounding box center [57, 103] width 13 height 10
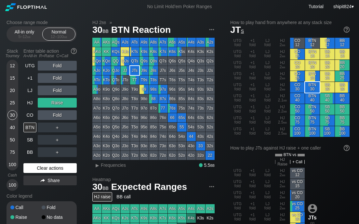
drag, startPoint x: 43, startPoint y: 166, endPoint x: 56, endPoint y: 131, distance: 36.4
click at [43, 165] on div "Clear actions" at bounding box center [49, 168] width 53 height 10
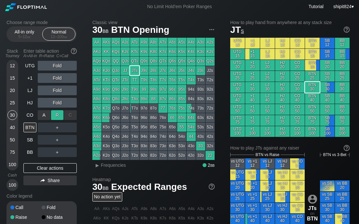
click at [62, 112] on div "R ✕" at bounding box center [57, 115] width 13 height 10
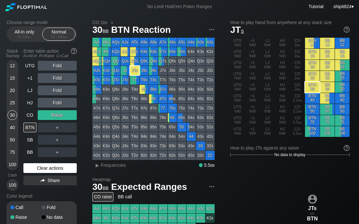
click at [38, 165] on div "Clear actions" at bounding box center [49, 168] width 53 height 10
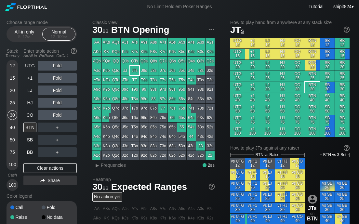
click at [38, 163] on div "UTG Fold +1 Fold LJ Fold HJ Fold CO Fold BTN ＋ SB ＋ BB ＋ Clear actions Share" at bounding box center [49, 126] width 53 height 130
click at [87, 74] on div "Choose range mode All-in only 5 – 12 bb Normal 12 – 100 bb Stack Tourney Enter …" at bounding box center [179, 220] width 357 height 415
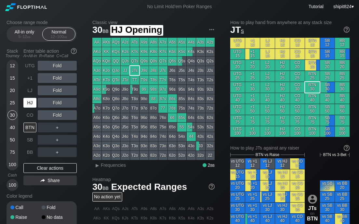
click at [33, 99] on div "HJ" at bounding box center [29, 103] width 13 height 10
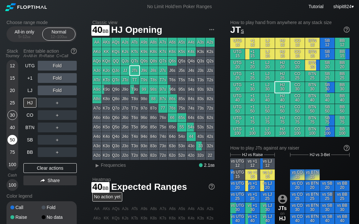
drag, startPoint x: 8, startPoint y: 134, endPoint x: 11, endPoint y: 137, distance: 4.4
click at [11, 137] on div "12 15 20 25 30 40 50 75 100" at bounding box center [13, 115] width 12 height 111
click at [12, 139] on div "50" at bounding box center [12, 140] width 10 height 10
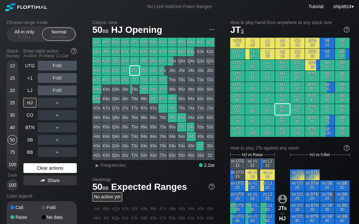
click at [31, 165] on div "Clear actions" at bounding box center [49, 168] width 53 height 10
click at [52, 170] on div "Clear actions" at bounding box center [49, 168] width 53 height 10
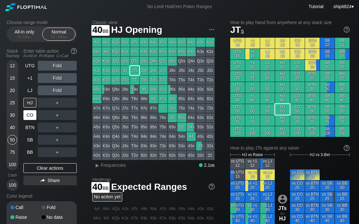
drag, startPoint x: 16, startPoint y: 125, endPoint x: 27, endPoint y: 120, distance: 12.3
click at [15, 125] on div "40" at bounding box center [12, 128] width 10 height 10
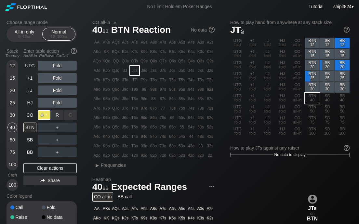
click at [46, 116] on div "A ✕" at bounding box center [44, 115] width 13 height 10
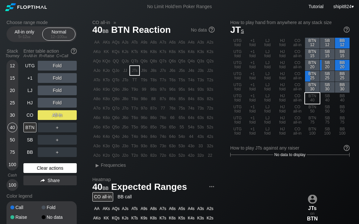
click at [34, 165] on div "Clear actions" at bounding box center [49, 168] width 53 height 10
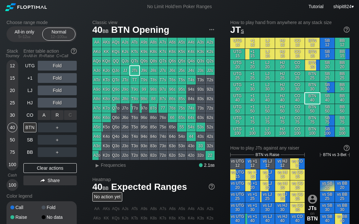
click at [56, 115] on div "R ✕" at bounding box center [57, 115] width 13 height 10
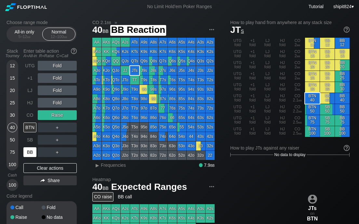
click at [33, 147] on div "BB" at bounding box center [29, 152] width 13 height 10
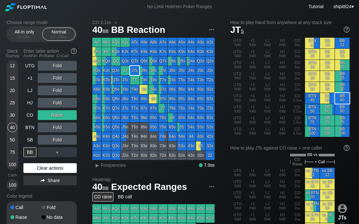
click at [50, 165] on div "Clear actions" at bounding box center [49, 168] width 53 height 10
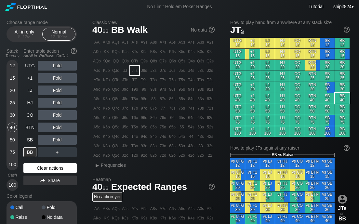
click at [40, 169] on div "Clear actions" at bounding box center [49, 168] width 53 height 10
click at [40, 170] on div "Clear actions" at bounding box center [49, 168] width 53 height 10
click at [40, 171] on div "Clear actions" at bounding box center [49, 168] width 53 height 10
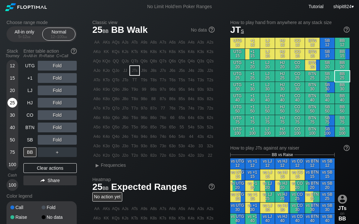
click at [13, 106] on div "25" at bounding box center [12, 103] width 10 height 10
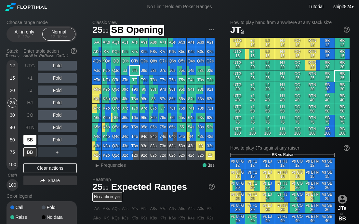
click at [31, 138] on div "SB" at bounding box center [29, 140] width 13 height 10
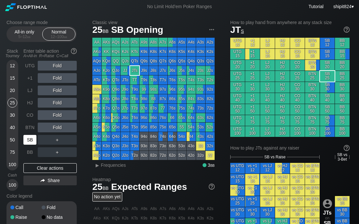
click at [31, 137] on div "SB" at bounding box center [29, 140] width 13 height 10
drag, startPoint x: 58, startPoint y: 103, endPoint x: 5, endPoint y: 130, distance: 59.9
click at [58, 104] on div "R ✕" at bounding box center [57, 103] width 13 height 10
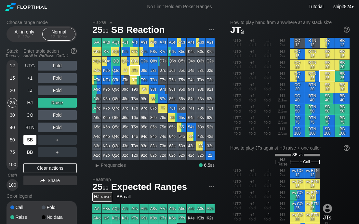
drag, startPoint x: 36, startPoint y: 172, endPoint x: 35, endPoint y: 143, distance: 28.6
click at [36, 172] on div "Clear actions" at bounding box center [49, 168] width 53 height 10
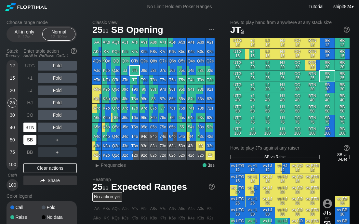
click at [32, 126] on div "BTN" at bounding box center [29, 128] width 13 height 10
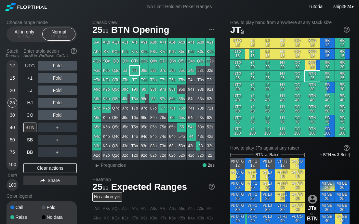
click at [81, 79] on div "Choose range mode All-in only 5 – 12 bb Normal 12 – 100 bb Stack Tourney Enter …" at bounding box center [47, 131] width 81 height 222
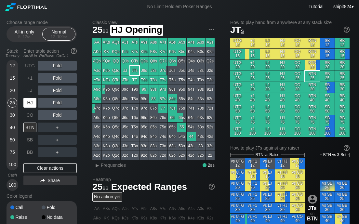
click at [27, 103] on div "HJ" at bounding box center [29, 103] width 13 height 10
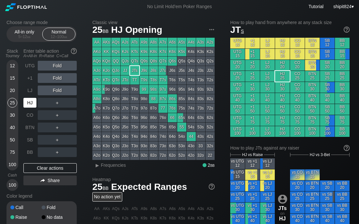
click at [27, 103] on div "HJ" at bounding box center [29, 103] width 13 height 10
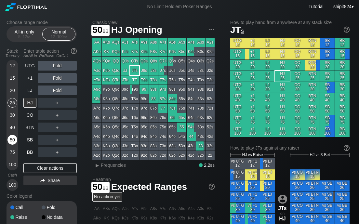
click at [13, 137] on div "50" at bounding box center [12, 140] width 10 height 10
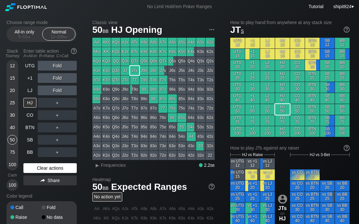
click at [31, 165] on div "Clear actions" at bounding box center [49, 168] width 53 height 10
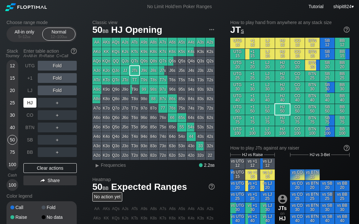
click at [34, 98] on div "HJ" at bounding box center [30, 103] width 14 height 12
click at [34, 98] on div "HJ" at bounding box center [29, 103] width 13 height 10
click at [85, 82] on div "Choose range mode All-in only 5 – 12 bb Normal 12 – 100 bb Stack Tourney Enter …" at bounding box center [47, 131] width 81 height 222
drag, startPoint x: 52, startPoint y: 164, endPoint x: 47, endPoint y: 158, distance: 7.8
click at [52, 163] on div "Clear actions" at bounding box center [49, 168] width 53 height 10
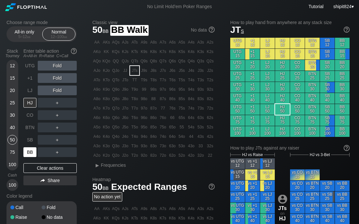
click at [33, 153] on div "BB" at bounding box center [29, 152] width 13 height 10
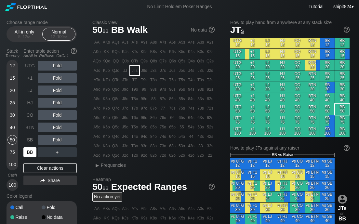
click at [32, 153] on div "BB" at bounding box center [29, 152] width 13 height 10
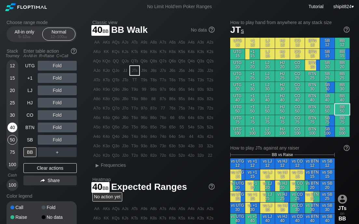
click at [14, 129] on div "40" at bounding box center [12, 128] width 10 height 10
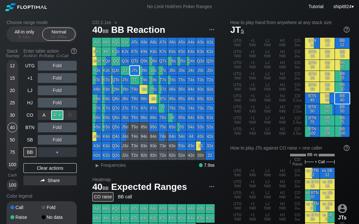
click at [52, 115] on div "R ✕" at bounding box center [57, 115] width 13 height 10
click at [33, 166] on div "Clear actions" at bounding box center [49, 168] width 53 height 10
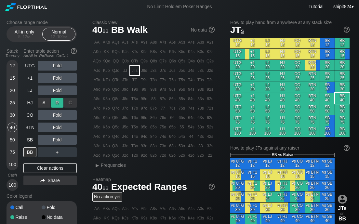
click at [61, 102] on div "R ✕" at bounding box center [57, 103] width 13 height 10
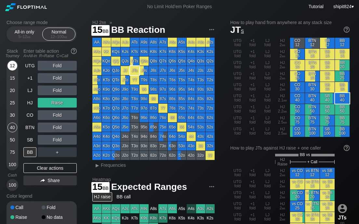
click at [11, 66] on div "12" at bounding box center [12, 66] width 10 height 10
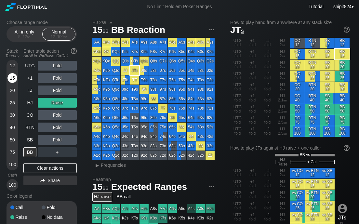
click at [9, 75] on div "15" at bounding box center [12, 78] width 10 height 10
click at [46, 164] on div "Clear actions" at bounding box center [49, 168] width 53 height 10
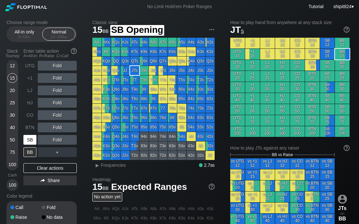
click at [31, 136] on div "SB" at bounding box center [29, 140] width 13 height 10
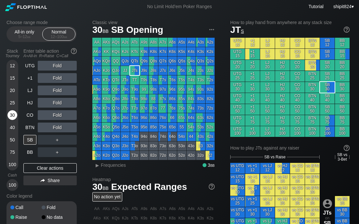
click at [15, 112] on div "30" at bounding box center [12, 115] width 10 height 10
click at [59, 106] on div "R ✕" at bounding box center [57, 103] width 13 height 10
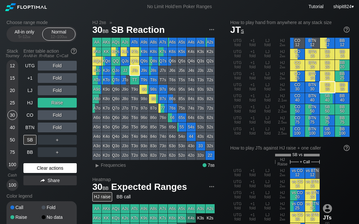
click at [56, 168] on div "Clear actions" at bounding box center [49, 168] width 53 height 10
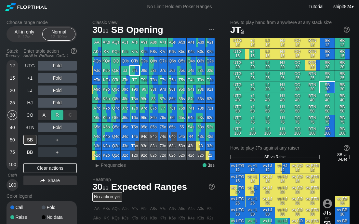
click at [59, 118] on div "R ✕" at bounding box center [57, 115] width 13 height 10
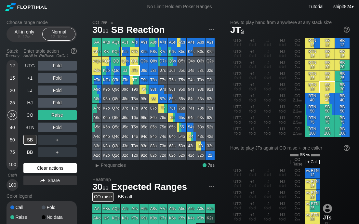
click at [39, 166] on div "Clear actions" at bounding box center [49, 168] width 53 height 10
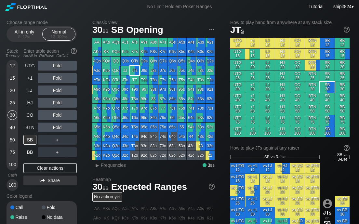
drag, startPoint x: 85, startPoint y: 79, endPoint x: 74, endPoint y: 84, distance: 12.5
click at [85, 79] on div "Choose range mode All-in only 5 – 12 bb Normal 12 – 100 bb Stack Tourney Enter …" at bounding box center [47, 131] width 81 height 222
click at [27, 127] on div "BTN" at bounding box center [29, 128] width 13 height 10
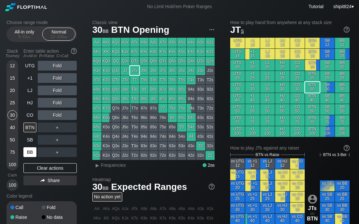
drag, startPoint x: 47, startPoint y: 168, endPoint x: 35, endPoint y: 156, distance: 16.6
click at [47, 167] on div "Clear actions" at bounding box center [49, 168] width 53 height 10
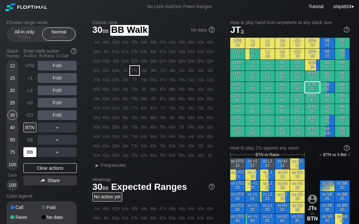
click at [28, 152] on div "BB" at bounding box center [29, 152] width 13 height 10
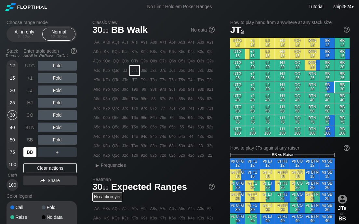
click at [28, 151] on div "BB" at bounding box center [29, 152] width 13 height 10
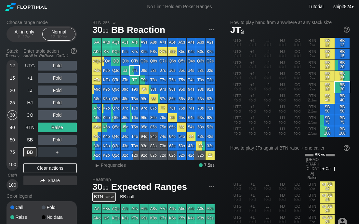
click at [42, 173] on div "UTG Fold +1 Fold LJ Fold HJ Fold CO Fold BTN Raise SB Fold BB ＋ Clear actions S…" at bounding box center [49, 126] width 53 height 130
click at [51, 165] on div "Clear actions" at bounding box center [49, 168] width 53 height 10
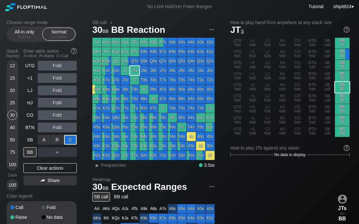
click at [71, 142] on div "C ✕" at bounding box center [70, 140] width 13 height 10
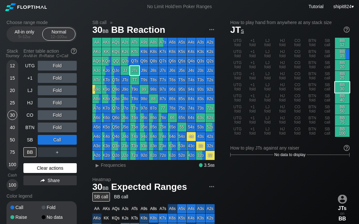
click at [43, 171] on div "Clear actions" at bounding box center [49, 168] width 53 height 10
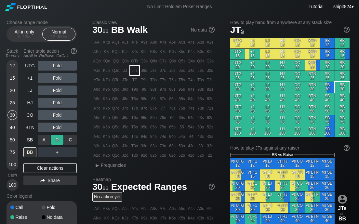
click at [53, 142] on div "R ✕" at bounding box center [57, 140] width 13 height 10
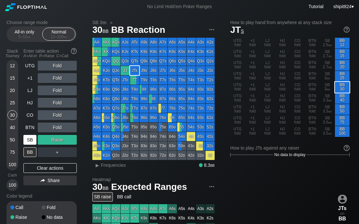
drag, startPoint x: 39, startPoint y: 164, endPoint x: 35, endPoint y: 136, distance: 27.9
click at [39, 164] on div "Clear actions" at bounding box center [49, 168] width 53 height 10
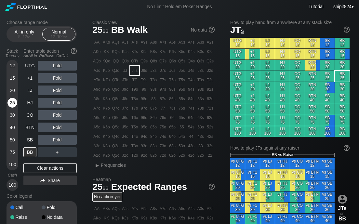
click at [15, 103] on div "25" at bounding box center [12, 103] width 10 height 10
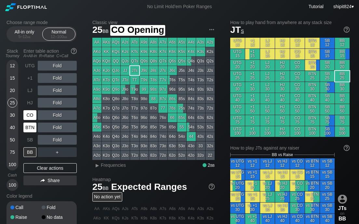
click at [30, 124] on div "BTN" at bounding box center [29, 128] width 13 height 10
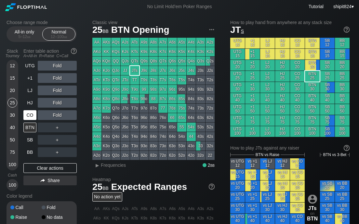
click at [31, 110] on div "CO" at bounding box center [29, 115] width 13 height 10
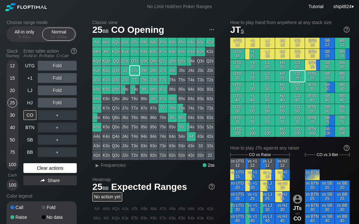
click at [34, 165] on div "Clear actions" at bounding box center [49, 168] width 53 height 10
click at [39, 165] on div "Clear actions" at bounding box center [49, 168] width 53 height 10
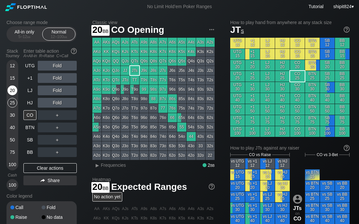
click at [15, 91] on div "20" at bounding box center [12, 91] width 10 height 10
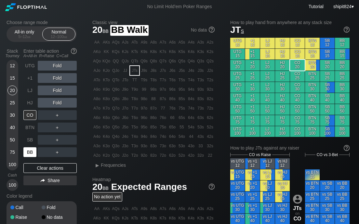
click at [32, 152] on div "BB" at bounding box center [29, 152] width 13 height 10
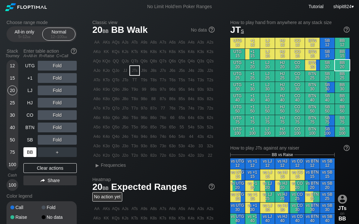
drag, startPoint x: 58, startPoint y: 170, endPoint x: 35, endPoint y: 153, distance: 28.2
click at [58, 170] on div "Clear actions" at bounding box center [49, 168] width 53 height 10
click at [28, 144] on div "SB" at bounding box center [29, 140] width 13 height 10
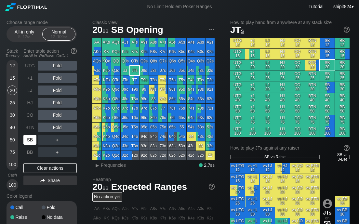
click at [28, 143] on div "SB" at bounding box center [29, 140] width 13 height 10
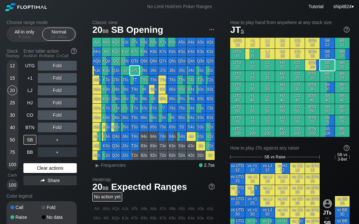
click at [30, 168] on div "Clear actions" at bounding box center [49, 168] width 53 height 10
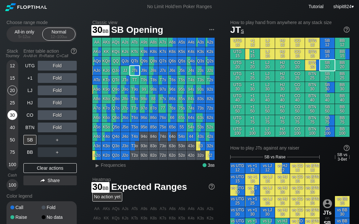
click at [13, 117] on div "30" at bounding box center [12, 115] width 10 height 10
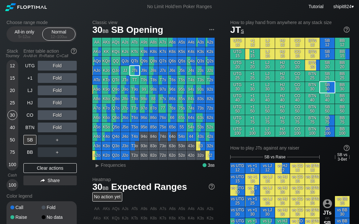
drag, startPoint x: 13, startPoint y: 117, endPoint x: 18, endPoint y: 118, distance: 5.8
click at [14, 117] on div "30" at bounding box center [12, 115] width 10 height 10
click at [41, 165] on div "Clear actions" at bounding box center [49, 168] width 53 height 10
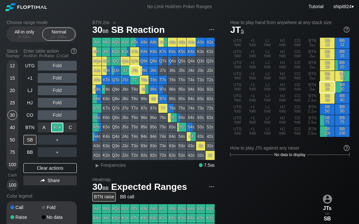
click at [53, 128] on div "R ✕" at bounding box center [57, 128] width 13 height 10
click at [55, 150] on div "R ✕" at bounding box center [57, 152] width 13 height 10
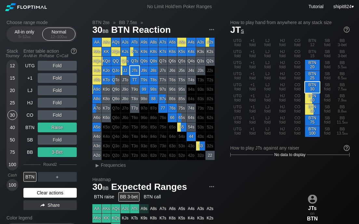
click at [50, 195] on div "Clear actions" at bounding box center [49, 193] width 53 height 10
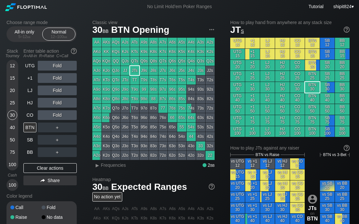
click at [87, 90] on div "Choose range mode All-in only 5 – 12 bb Normal 12 – 100 bb Stack Tourney Enter …" at bounding box center [47, 131] width 81 height 222
click at [36, 165] on div "Clear actions" at bounding box center [49, 168] width 53 height 10
click at [36, 164] on div "Clear actions" at bounding box center [49, 168] width 53 height 10
click at [48, 169] on div "Clear actions" at bounding box center [49, 168] width 53 height 10
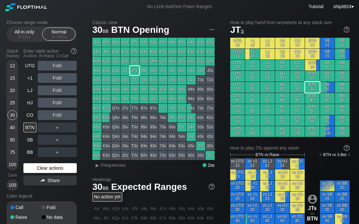
click at [32, 166] on div "Clear actions" at bounding box center [49, 168] width 53 height 10
click at [33, 142] on div "SB" at bounding box center [29, 140] width 13 height 10
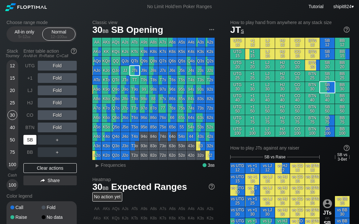
click at [33, 142] on div "SB" at bounding box center [29, 140] width 13 height 10
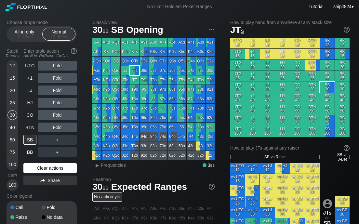
click at [50, 167] on div "Clear actions" at bounding box center [49, 168] width 53 height 10
click at [45, 166] on div "Clear actions" at bounding box center [49, 168] width 53 height 10
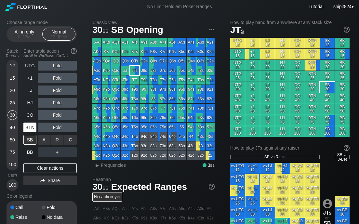
click at [28, 123] on div "BTN" at bounding box center [29, 128] width 13 height 10
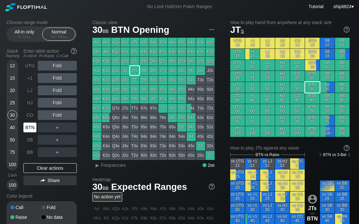
click at [28, 123] on div "BTN" at bounding box center [29, 128] width 13 height 10
click at [10, 105] on div "25" at bounding box center [12, 103] width 10 height 10
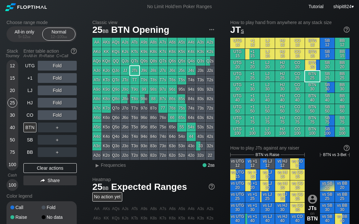
click at [16, 80] on div "15" at bounding box center [12, 79] width 10 height 12
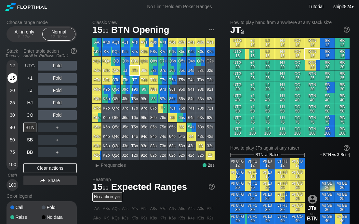
click at [13, 74] on div "15" at bounding box center [12, 78] width 10 height 10
click at [13, 75] on div "15" at bounding box center [12, 78] width 10 height 10
click at [62, 168] on div "Clear actions" at bounding box center [49, 168] width 53 height 10
click at [84, 150] on div "Choose range mode All-in only 5 – 12 bb Normal 12 – 100 bb Stack Tourney Enter …" at bounding box center [47, 131] width 81 height 222
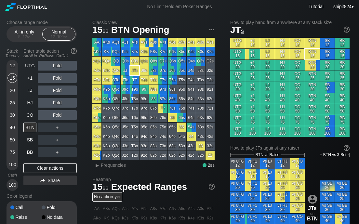
drag, startPoint x: 82, startPoint y: 65, endPoint x: 78, endPoint y: 70, distance: 5.8
click at [82, 65] on div "Choose range mode All-in only 5 – 12 bb Normal 12 – 100 bb Stack Tourney Enter …" at bounding box center [47, 131] width 81 height 222
click at [31, 168] on div "Clear actions" at bounding box center [49, 168] width 53 height 10
click at [31, 167] on div "Clear actions" at bounding box center [49, 168] width 53 height 10
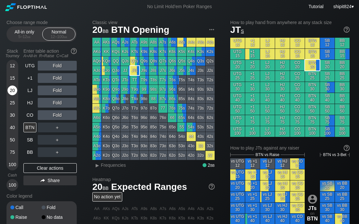
click at [14, 92] on div "20" at bounding box center [12, 91] width 10 height 10
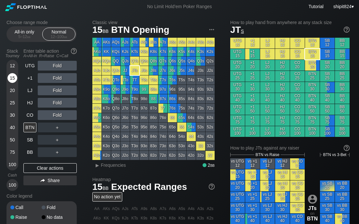
click at [13, 81] on div "15" at bounding box center [12, 78] width 10 height 10
click at [11, 95] on div "20" at bounding box center [12, 91] width 10 height 10
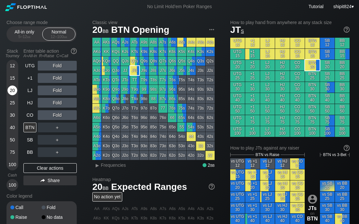
click at [11, 95] on div "20" at bounding box center [12, 91] width 10 height 10
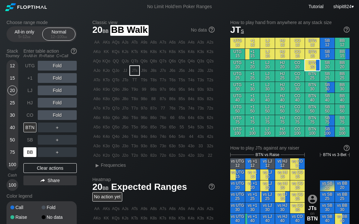
click at [32, 156] on div "BB" at bounding box center [29, 152] width 13 height 10
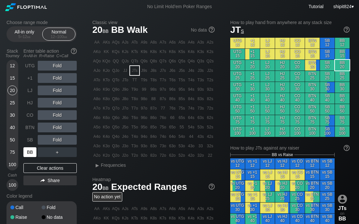
click at [31, 153] on div "BB" at bounding box center [29, 152] width 13 height 10
click at [53, 129] on div "R ✕" at bounding box center [57, 128] width 13 height 10
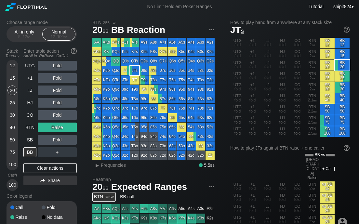
drag, startPoint x: 59, startPoint y: 167, endPoint x: 40, endPoint y: 162, distance: 19.8
click at [59, 168] on div "Clear actions" at bounding box center [49, 168] width 53 height 10
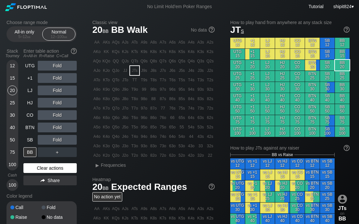
click at [50, 169] on div "Clear actions" at bounding box center [49, 168] width 53 height 10
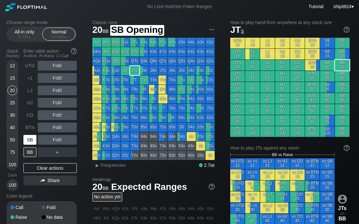
click at [26, 136] on div "SB" at bounding box center [29, 140] width 13 height 10
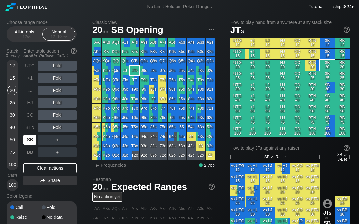
click at [26, 135] on div "SB" at bounding box center [29, 140] width 13 height 10
drag, startPoint x: 26, startPoint y: 135, endPoint x: 4, endPoint y: 160, distance: 33.6
click at [26, 135] on div "SB" at bounding box center [29, 140] width 13 height 10
click at [18, 118] on div "12 15 20 25 30 40 50 75 100" at bounding box center [13, 115] width 12 height 111
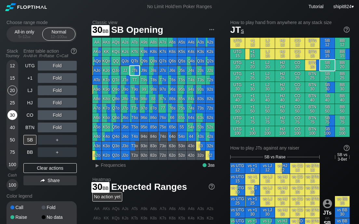
click at [14, 115] on div "30" at bounding box center [12, 115] width 10 height 10
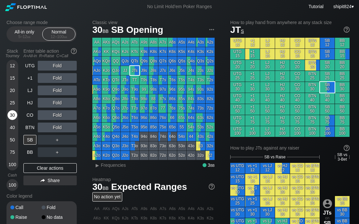
click at [14, 113] on div "30" at bounding box center [12, 115] width 10 height 10
click at [36, 170] on div "Clear actions" at bounding box center [49, 168] width 53 height 10
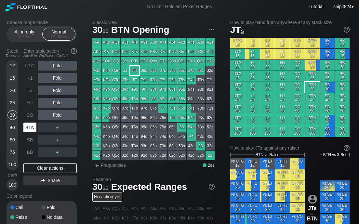
click at [26, 126] on div "BTN" at bounding box center [29, 128] width 13 height 10
click at [35, 162] on div "UTG Fold +1 Fold LJ Fold HJ Fold CO Fold BTN ＋ SB ＋ BB ＋ Clear actions Share" at bounding box center [49, 126] width 53 height 130
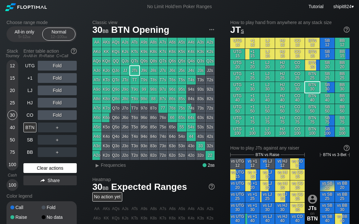
click at [35, 166] on div "Clear actions" at bounding box center [49, 168] width 53 height 10
drag, startPoint x: 25, startPoint y: 168, endPoint x: 30, endPoint y: 142, distance: 26.5
click at [25, 168] on div "Clear actions" at bounding box center [49, 168] width 53 height 10
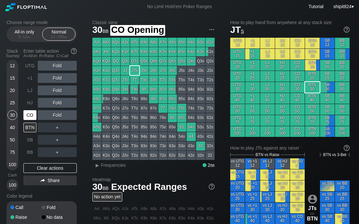
click at [29, 117] on div "CO" at bounding box center [29, 115] width 13 height 10
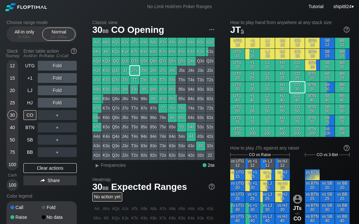
drag, startPoint x: 33, startPoint y: 166, endPoint x: 35, endPoint y: 158, distance: 7.7
click at [33, 166] on div "Clear actions" at bounding box center [49, 168] width 53 height 10
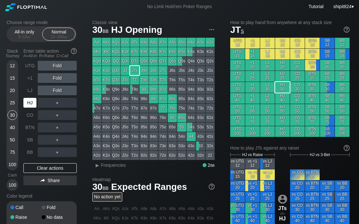
click at [29, 102] on div "HJ" at bounding box center [29, 103] width 13 height 10
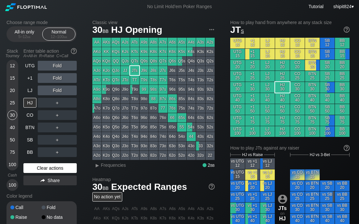
click at [30, 169] on div "Clear actions" at bounding box center [49, 168] width 53 height 10
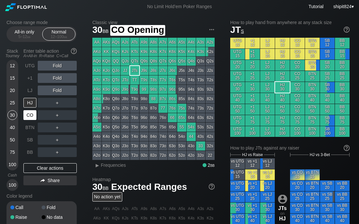
click at [33, 114] on div "CO" at bounding box center [29, 115] width 13 height 10
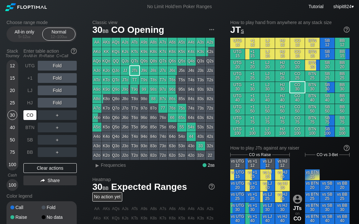
click at [33, 114] on div "CO" at bounding box center [29, 115] width 13 height 10
click at [56, 115] on div "R ✕" at bounding box center [57, 115] width 13 height 10
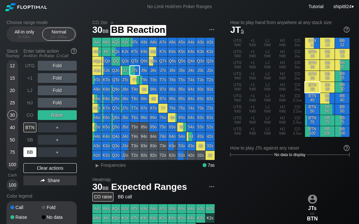
click at [32, 151] on div "BB" at bounding box center [29, 152] width 13 height 10
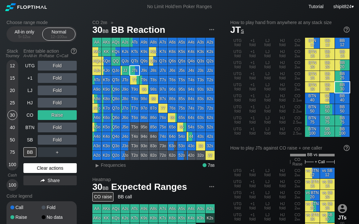
click at [29, 166] on div "Clear actions" at bounding box center [49, 168] width 53 height 10
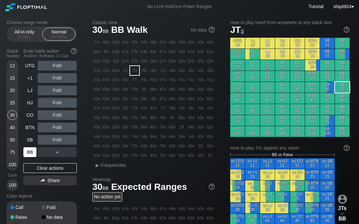
drag, startPoint x: 32, startPoint y: 166, endPoint x: 30, endPoint y: 152, distance: 14.4
click at [32, 165] on div "Clear actions" at bounding box center [49, 168] width 53 height 10
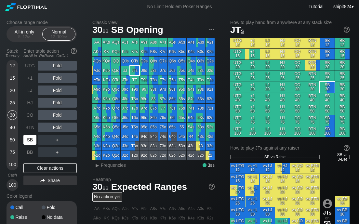
click at [30, 144] on div "SB" at bounding box center [30, 140] width 14 height 12
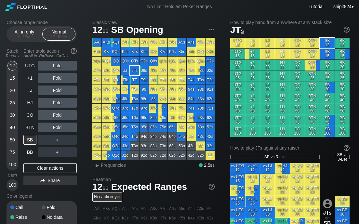
drag, startPoint x: 12, startPoint y: 61, endPoint x: 15, endPoint y: 51, distance: 10.5
click at [12, 60] on div "Stack Tourney Enter table action A=All-in R=Raise C=Call [PHONE_NUMBER] [PHONE_…" at bounding box center [42, 118] width 70 height 145
click at [18, 34] on div "5 – 12 bb" at bounding box center [24, 36] width 27 height 5
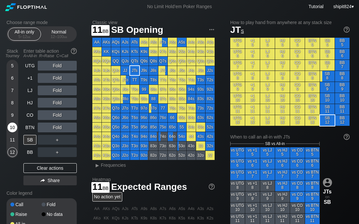
click at [12, 126] on div "10" at bounding box center [12, 128] width 10 height 10
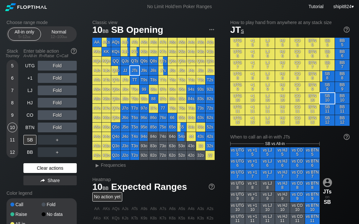
click at [50, 166] on div "Clear actions" at bounding box center [49, 168] width 53 height 10
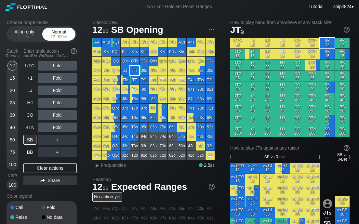
click at [59, 31] on div "Normal 12 – 100 bb" at bounding box center [59, 34] width 30 height 12
click at [59, 30] on div "Normal 12 – 100 bb" at bounding box center [59, 34] width 30 height 12
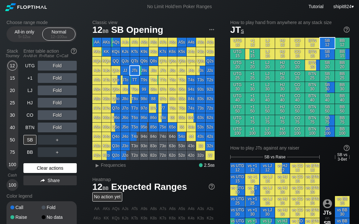
click at [49, 164] on div "Clear actions" at bounding box center [49, 168] width 53 height 10
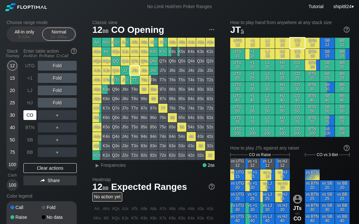
click at [32, 115] on div "CO" at bounding box center [29, 115] width 13 height 10
click at [30, 131] on div "BTN" at bounding box center [29, 128] width 13 height 10
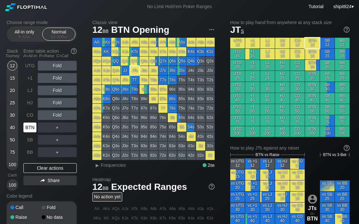
drag, startPoint x: 30, startPoint y: 131, endPoint x: 24, endPoint y: 101, distance: 30.6
click at [31, 125] on div "BTN" at bounding box center [29, 128] width 13 height 10
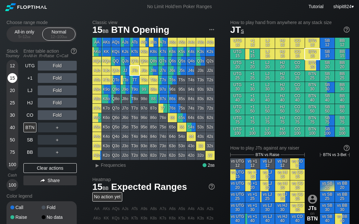
click at [15, 80] on div "15" at bounding box center [12, 78] width 10 height 10
click at [32, 167] on div "Clear actions" at bounding box center [49, 168] width 53 height 10
click at [47, 169] on div "Clear actions" at bounding box center [49, 168] width 53 height 10
drag, startPoint x: 31, startPoint y: 160, endPoint x: 29, endPoint y: 152, distance: 8.6
click at [31, 158] on div "UTG Fold +1 Fold LJ Fold HJ Fold CO Fold BTN ＋ SB ＋ BB ＋ Clear actions Share" at bounding box center [49, 126] width 53 height 130
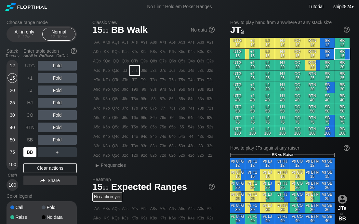
click at [28, 151] on div "BB" at bounding box center [29, 152] width 13 height 10
click at [87, 73] on div "Choose range mode All-in only 5 – 12 bb Normal 12 – 100 bb Stack Tourney Enter …" at bounding box center [47, 131] width 81 height 222
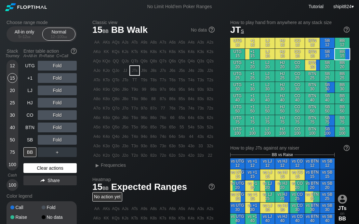
click at [36, 167] on div "Clear actions" at bounding box center [49, 168] width 53 height 10
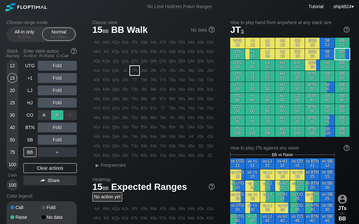
click at [57, 115] on div "R ✕" at bounding box center [57, 115] width 13 height 10
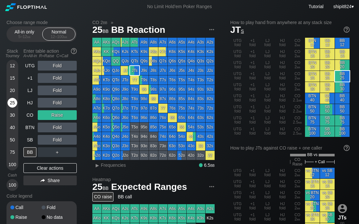
click at [14, 108] on div "25" at bounding box center [12, 104] width 10 height 12
click at [73, 127] on div "A ✕ R ✕ C ✕ Fold" at bounding box center [57, 128] width 39 height 10
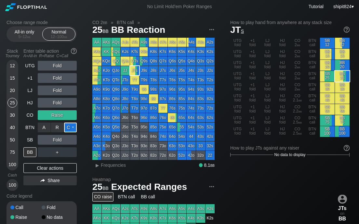
drag, startPoint x: 72, startPoint y: 128, endPoint x: 69, endPoint y: 128, distance: 3.6
click at [72, 128] on div "C ✕" at bounding box center [70, 128] width 13 height 10
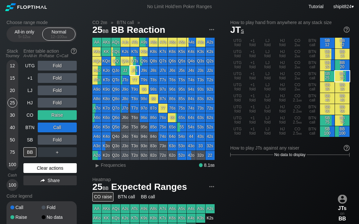
click at [48, 169] on div "Clear actions" at bounding box center [49, 168] width 53 height 10
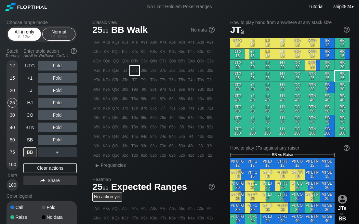
click at [17, 36] on div "5 – 12 bb" at bounding box center [24, 36] width 27 height 5
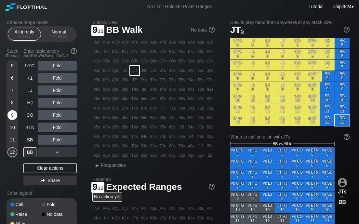
click at [13, 112] on div "9" at bounding box center [12, 115] width 10 height 10
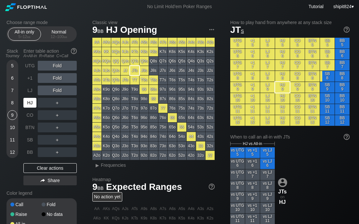
click at [28, 102] on div "HJ" at bounding box center [29, 103] width 13 height 10
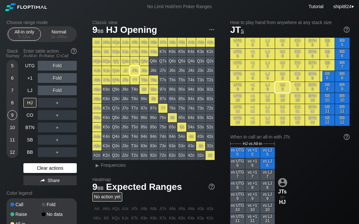
click at [56, 169] on div "Clear actions" at bounding box center [49, 168] width 53 height 10
click at [68, 168] on div "Clear actions" at bounding box center [49, 168] width 53 height 10
drag, startPoint x: 35, startPoint y: 163, endPoint x: 37, endPoint y: 158, distance: 4.8
click at [35, 163] on div "UTG Fold +1 Fold LJ Fold HJ ＋ CO ＋ BTN ＋ SB ＋ BB ＋ Clear actions Share" at bounding box center [49, 124] width 53 height 127
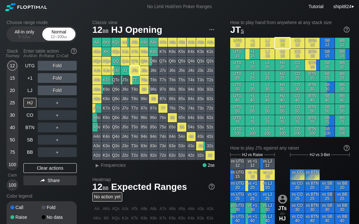
click at [61, 35] on div "Normal 12 – 100 bb" at bounding box center [58, 34] width 33 height 13
click at [60, 34] on div "Normal 12 – 100 bb" at bounding box center [59, 34] width 30 height 12
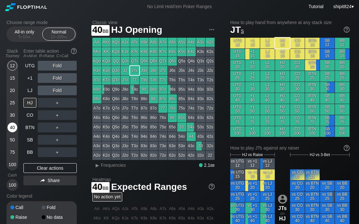
drag, startPoint x: 10, startPoint y: 131, endPoint x: 13, endPoint y: 134, distance: 4.4
click at [11, 131] on div "40" at bounding box center [12, 128] width 10 height 10
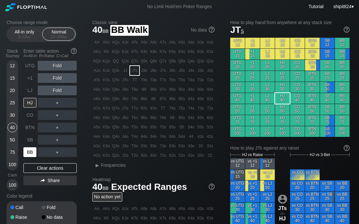
click at [30, 152] on div "BB" at bounding box center [29, 152] width 13 height 10
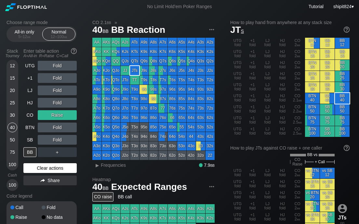
click at [56, 166] on div "Clear actions" at bounding box center [49, 168] width 53 height 10
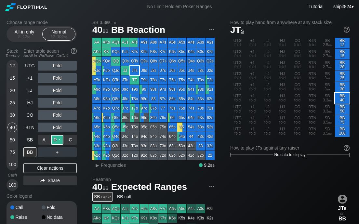
click at [56, 142] on div "R ✕" at bounding box center [57, 140] width 13 height 10
drag, startPoint x: 48, startPoint y: 169, endPoint x: 68, endPoint y: 147, distance: 30.1
click at [48, 167] on div "Clear actions" at bounding box center [49, 168] width 53 height 10
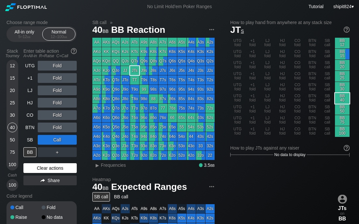
click at [47, 166] on div "Clear actions" at bounding box center [49, 168] width 53 height 10
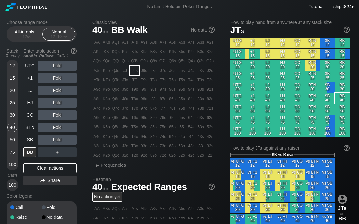
drag, startPoint x: 70, startPoint y: 163, endPoint x: 46, endPoint y: 144, distance: 31.5
click at [70, 163] on div "UTG Fold +1 Fold LJ Fold HJ Fold CO Fold BTN Fold SB Fold BB ＋ Clear actions Sh…" at bounding box center [49, 126] width 53 height 130
click at [30, 141] on div "SB" at bounding box center [29, 140] width 13 height 10
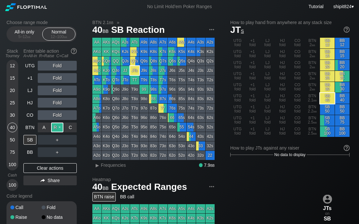
click at [55, 128] on div "R ✕" at bounding box center [57, 128] width 13 height 10
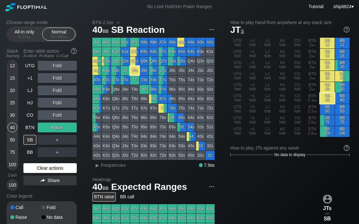
click at [45, 164] on div "Clear actions" at bounding box center [49, 168] width 53 height 10
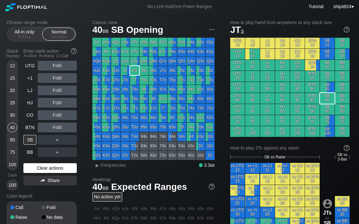
click at [45, 165] on div "Clear actions" at bounding box center [49, 168] width 53 height 10
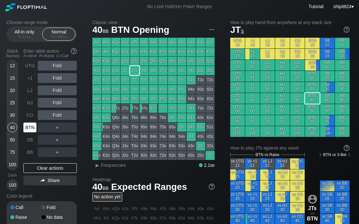
click at [29, 128] on div "BTN" at bounding box center [29, 128] width 13 height 10
click at [30, 128] on div "BTN" at bounding box center [29, 128] width 13 height 10
click at [55, 117] on div "R ✕" at bounding box center [57, 115] width 13 height 10
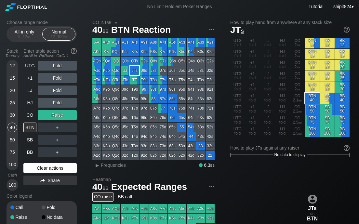
click at [60, 170] on div "Clear actions" at bounding box center [49, 168] width 53 height 10
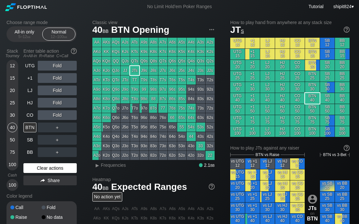
click at [60, 170] on div "Clear actions" at bounding box center [49, 168] width 53 height 10
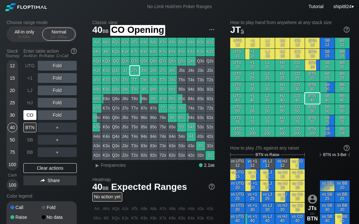
click at [33, 116] on div "CO" at bounding box center [29, 115] width 13 height 10
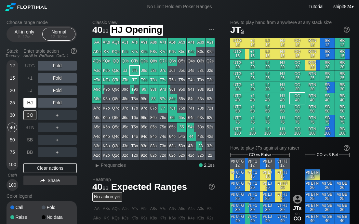
click at [36, 105] on div "HJ" at bounding box center [30, 103] width 14 height 12
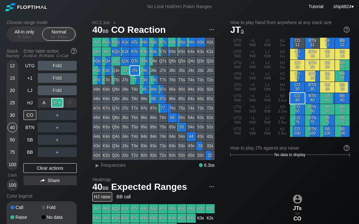
click at [57, 104] on div "R ✕" at bounding box center [57, 103] width 13 height 10
click at [48, 168] on div "Clear actions" at bounding box center [49, 168] width 53 height 10
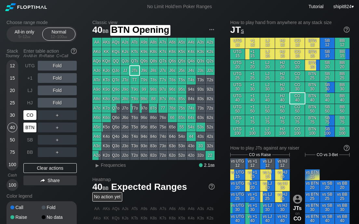
click at [31, 116] on div "CO" at bounding box center [29, 115] width 13 height 10
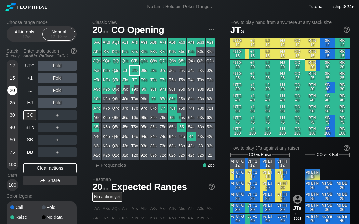
click at [8, 87] on div "20" at bounding box center [12, 92] width 10 height 12
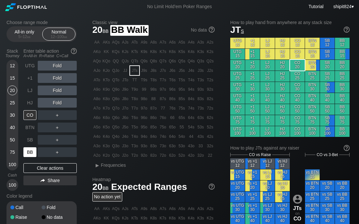
click at [26, 151] on div "BB" at bounding box center [29, 152] width 13 height 10
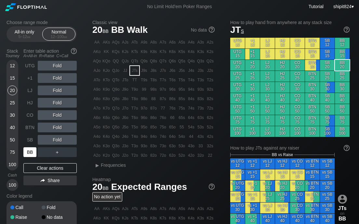
click at [26, 150] on div "BB" at bounding box center [29, 152] width 13 height 10
click at [28, 136] on div "SB" at bounding box center [29, 140] width 13 height 10
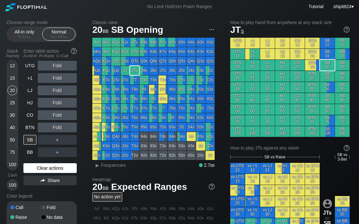
click at [58, 167] on div "Clear actions" at bounding box center [49, 168] width 53 height 10
drag, startPoint x: 55, startPoint y: 170, endPoint x: 53, endPoint y: 165, distance: 5.9
click at [55, 170] on div "Clear actions" at bounding box center [49, 168] width 53 height 10
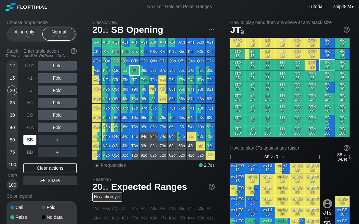
drag, startPoint x: 32, startPoint y: 141, endPoint x: 4, endPoint y: 145, distance: 28.3
click at [32, 142] on div "SB" at bounding box center [29, 140] width 13 height 10
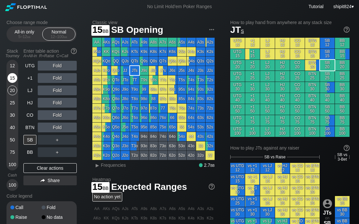
click at [11, 80] on div "15" at bounding box center [12, 78] width 10 height 10
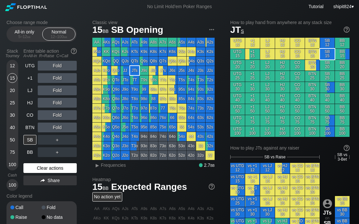
click at [44, 169] on div "Clear actions" at bounding box center [49, 168] width 53 height 10
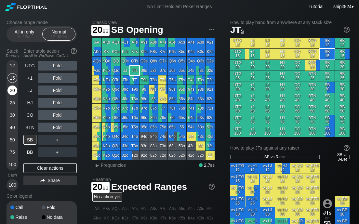
click at [13, 96] on div "20" at bounding box center [12, 92] width 10 height 12
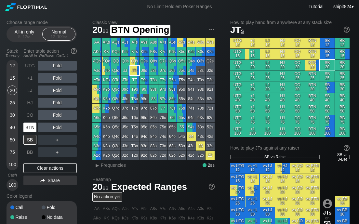
drag, startPoint x: 24, startPoint y: 132, endPoint x: 48, endPoint y: 122, distance: 26.1
click at [25, 131] on div "BTN" at bounding box center [29, 128] width 13 height 10
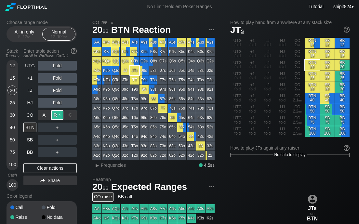
click at [53, 114] on div "R ✕" at bounding box center [57, 115] width 13 height 10
click at [81, 75] on div "Choose range mode All-in only 5 – 12 bb Normal 12 – 100 bb Stack Tourney Enter …" at bounding box center [47, 131] width 81 height 222
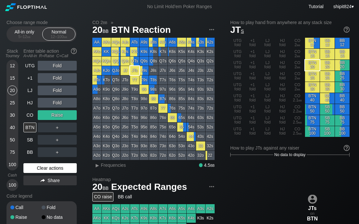
click at [32, 165] on div "Clear actions" at bounding box center [49, 168] width 53 height 10
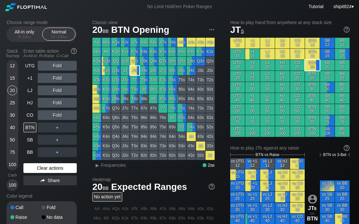
click at [32, 165] on div "Clear actions" at bounding box center [49, 168] width 53 height 10
click at [82, 83] on div "Choose range mode All-in only 5 – 12 bb Normal 12 – 100 bb Stack Tourney Enter …" at bounding box center [47, 131] width 81 height 222
click at [45, 170] on div "Clear actions" at bounding box center [49, 168] width 53 height 10
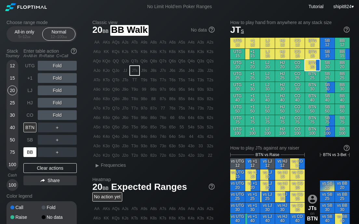
click at [33, 153] on div "BB" at bounding box center [29, 152] width 13 height 10
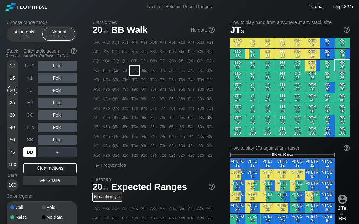
click at [33, 153] on div "BB" at bounding box center [29, 152] width 13 height 10
drag, startPoint x: 54, startPoint y: 144, endPoint x: 52, endPoint y: 141, distance: 3.8
click at [52, 141] on div "R ✕" at bounding box center [57, 140] width 13 height 10
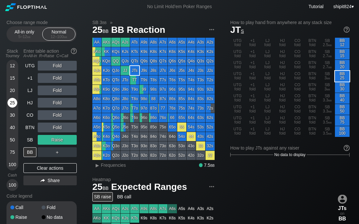
click at [11, 103] on div "25" at bounding box center [12, 103] width 10 height 10
drag, startPoint x: 64, startPoint y: 168, endPoint x: 68, endPoint y: 146, distance: 21.6
click at [63, 167] on div "Clear actions" at bounding box center [49, 168] width 53 height 10
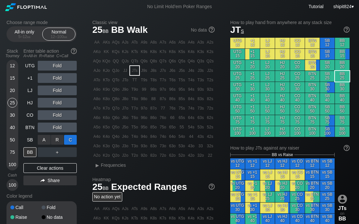
click at [71, 140] on div "C ✕" at bounding box center [70, 140] width 13 height 10
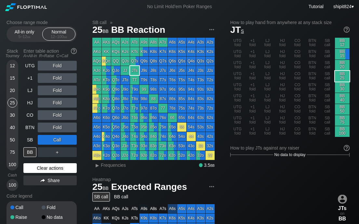
click at [56, 165] on div "Clear actions" at bounding box center [49, 168] width 53 height 10
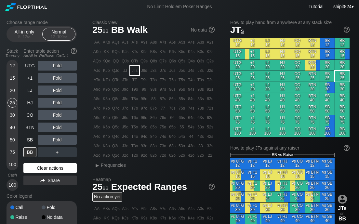
click at [56, 164] on div "Clear actions" at bounding box center [49, 168] width 53 height 10
click at [55, 164] on div "Clear actions" at bounding box center [49, 168] width 53 height 10
click at [81, 163] on div "Choose range mode All-in only 5 – 12 bb Normal 12 – 100 bb Stack Tourney Enter …" at bounding box center [47, 131] width 81 height 222
click at [73, 163] on div "UTG Fold +1 Fold LJ Fold HJ Fold CO Fold BTN Fold SB Fold BB ＋ Clear actions Sh…" at bounding box center [49, 126] width 53 height 130
drag, startPoint x: 41, startPoint y: 168, endPoint x: 41, endPoint y: 158, distance: 9.8
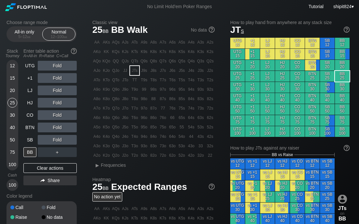
click at [41, 167] on div "Clear actions" at bounding box center [49, 168] width 53 height 10
click at [31, 138] on div "SB" at bounding box center [29, 140] width 13 height 10
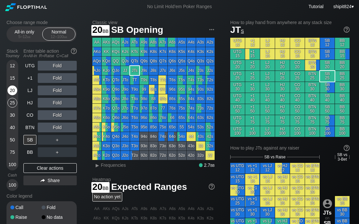
click at [8, 89] on div "20" at bounding box center [12, 91] width 10 height 10
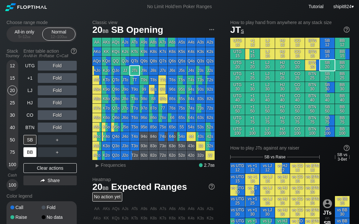
drag, startPoint x: 30, startPoint y: 170, endPoint x: 27, endPoint y: 156, distance: 14.7
click at [30, 170] on div "Clear actions" at bounding box center [49, 168] width 53 height 10
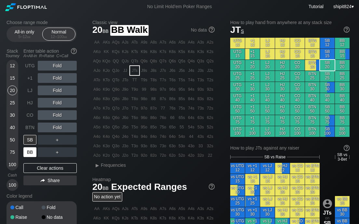
drag, startPoint x: 26, startPoint y: 149, endPoint x: 34, endPoint y: 142, distance: 10.1
click at [27, 148] on div "BB" at bounding box center [29, 152] width 13 height 10
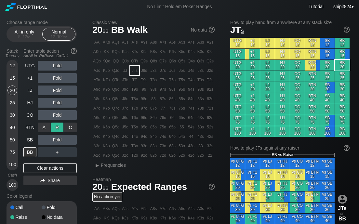
click at [56, 127] on div "R ✕" at bounding box center [57, 128] width 13 height 10
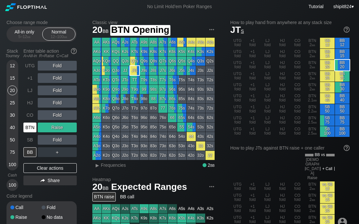
click at [21, 125] on div "Stack Tourney Enter table action A=All-in R=Raise C=Call [PHONE_NUMBER] [PHONE_…" at bounding box center [42, 118] width 70 height 145
click at [30, 128] on div "BTN" at bounding box center [29, 128] width 13 height 10
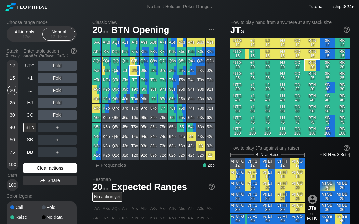
click at [68, 172] on div "Clear actions" at bounding box center [49, 168] width 53 height 10
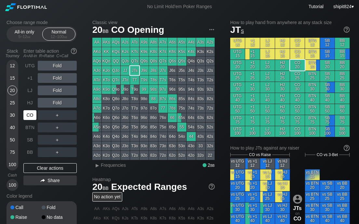
click at [34, 116] on div "CO" at bounding box center [29, 115] width 13 height 10
drag, startPoint x: 34, startPoint y: 116, endPoint x: 5, endPoint y: 132, distance: 33.2
click at [34, 117] on div "CO" at bounding box center [29, 115] width 13 height 10
click at [76, 92] on div "Fold" at bounding box center [57, 91] width 39 height 10
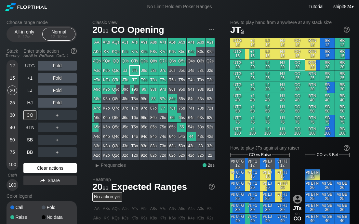
click at [34, 166] on div "Clear actions" at bounding box center [49, 168] width 53 height 10
click at [27, 152] on div "BB" at bounding box center [29, 152] width 13 height 10
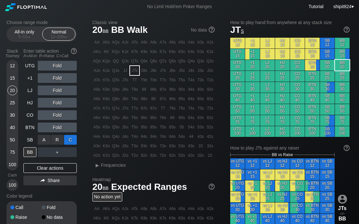
click at [73, 139] on div "C ✕" at bounding box center [70, 140] width 13 height 10
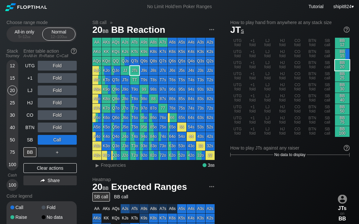
click at [82, 64] on div "Choose range mode All-in only 5 – 12 bb Normal 12 – 100 bb Stack Tourney Enter …" at bounding box center [47, 131] width 81 height 222
click at [40, 168] on div "Clear actions" at bounding box center [49, 168] width 53 height 10
drag, startPoint x: 40, startPoint y: 168, endPoint x: 33, endPoint y: 172, distance: 8.6
click at [40, 168] on div "Clear actions" at bounding box center [49, 168] width 53 height 10
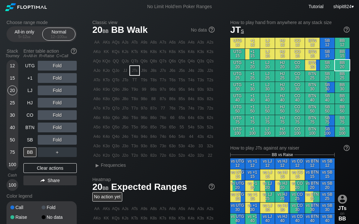
click at [86, 80] on div "Choose range mode All-in only 5 – 12 bb Normal 12 – 100 bb Stack Tourney Enter …" at bounding box center [47, 131] width 81 height 222
drag, startPoint x: 49, startPoint y: 169, endPoint x: 14, endPoint y: 175, distance: 35.1
click at [48, 169] on div "Clear actions" at bounding box center [49, 168] width 53 height 10
drag, startPoint x: 35, startPoint y: 167, endPoint x: 35, endPoint y: 173, distance: 5.5
click at [36, 168] on div "Clear actions" at bounding box center [49, 168] width 53 height 10
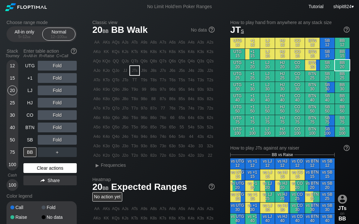
click at [71, 170] on div "Clear actions" at bounding box center [49, 168] width 53 height 10
click at [15, 98] on div "25" at bounding box center [12, 103] width 10 height 10
click at [11, 96] on div "20" at bounding box center [12, 92] width 10 height 12
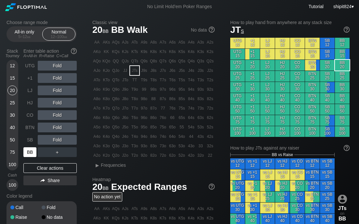
click at [30, 149] on div "BB" at bounding box center [29, 152] width 13 height 10
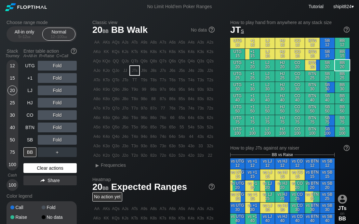
click at [56, 167] on div "Clear actions" at bounding box center [49, 168] width 53 height 10
drag, startPoint x: 50, startPoint y: 170, endPoint x: 39, endPoint y: 171, distance: 10.5
click at [45, 172] on div "Clear actions" at bounding box center [49, 168] width 53 height 10
click at [50, 167] on div "Clear actions" at bounding box center [49, 168] width 53 height 10
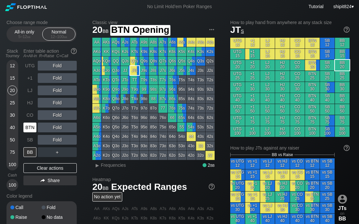
click at [30, 129] on div "BTN" at bounding box center [29, 128] width 13 height 10
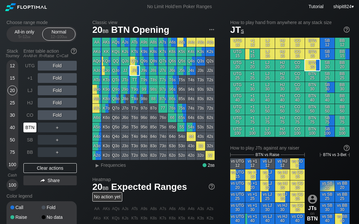
click at [30, 129] on div "BTN" at bounding box center [29, 128] width 13 height 10
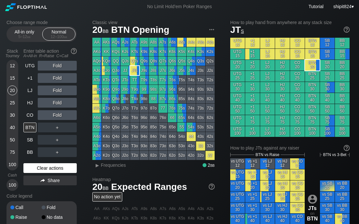
click at [59, 166] on div "Clear actions" at bounding box center [49, 168] width 53 height 10
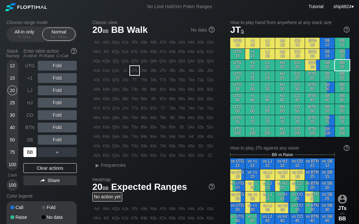
drag, startPoint x: 34, startPoint y: 150, endPoint x: 39, endPoint y: 144, distance: 7.8
click at [34, 150] on div "BB" at bounding box center [29, 152] width 13 height 10
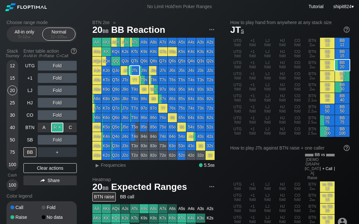
click at [58, 125] on div "R ✕" at bounding box center [57, 128] width 13 height 10
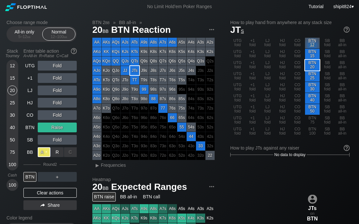
click at [40, 154] on div "A ✕" at bounding box center [44, 152] width 13 height 10
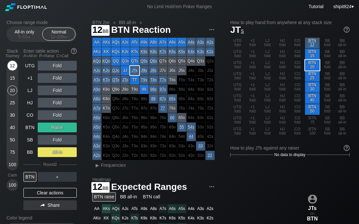
click at [15, 66] on div "12" at bounding box center [12, 66] width 10 height 10
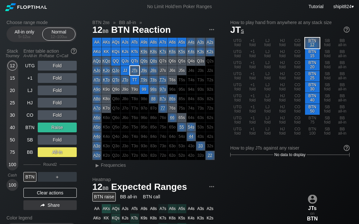
click at [14, 77] on div "15" at bounding box center [12, 78] width 10 height 10
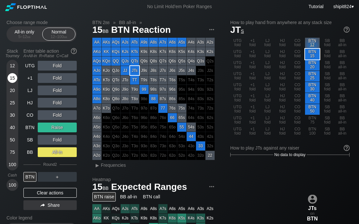
click at [13, 77] on div "15" at bounding box center [12, 78] width 10 height 10
click at [48, 192] on div "Clear actions" at bounding box center [49, 193] width 53 height 10
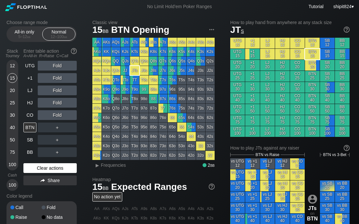
click at [54, 167] on div "Clear actions" at bounding box center [49, 168] width 53 height 10
click at [56, 166] on div "Clear actions" at bounding box center [49, 168] width 53 height 10
drag, startPoint x: 43, startPoint y: 166, endPoint x: 32, endPoint y: 140, distance: 28.7
click at [43, 167] on div "Clear actions" at bounding box center [49, 168] width 53 height 10
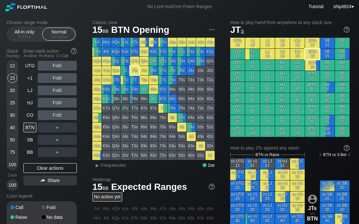
drag, startPoint x: 43, startPoint y: 163, endPoint x: 41, endPoint y: 159, distance: 4.2
click at [43, 164] on div "Clear actions" at bounding box center [49, 168] width 53 height 10
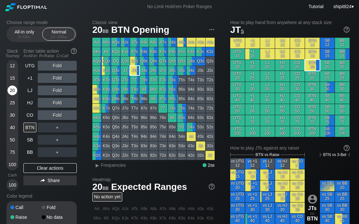
click at [16, 89] on div "20" at bounding box center [12, 91] width 10 height 10
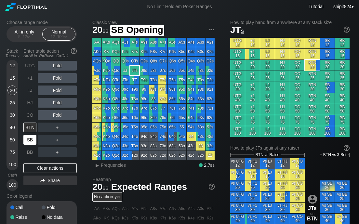
click at [37, 139] on div "SB" at bounding box center [30, 140] width 14 height 12
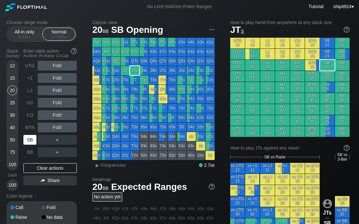
click at [30, 139] on div "SB" at bounding box center [29, 140] width 13 height 10
drag, startPoint x: 30, startPoint y: 139, endPoint x: 27, endPoint y: 118, distance: 21.0
click at [30, 139] on div "SB" at bounding box center [29, 140] width 13 height 10
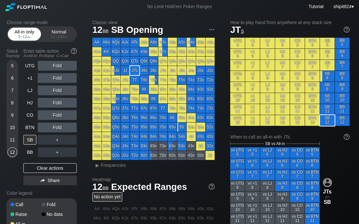
click at [20, 36] on div "5 – 12 bb" at bounding box center [24, 36] width 27 height 5
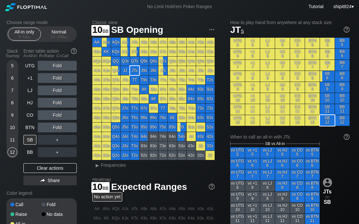
drag, startPoint x: 12, startPoint y: 125, endPoint x: 19, endPoint y: 130, distance: 7.9
click at [12, 126] on div "10" at bounding box center [12, 128] width 10 height 10
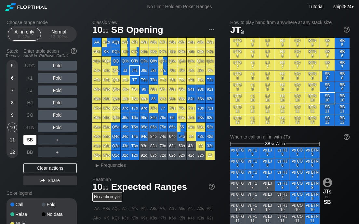
click at [30, 140] on div "SB" at bounding box center [29, 140] width 13 height 10
click at [30, 139] on div "SB" at bounding box center [29, 140] width 13 height 10
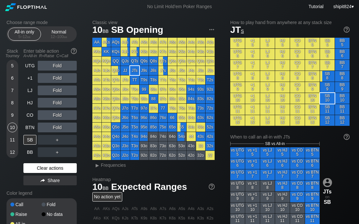
click at [64, 167] on div "Clear actions" at bounding box center [49, 168] width 53 height 10
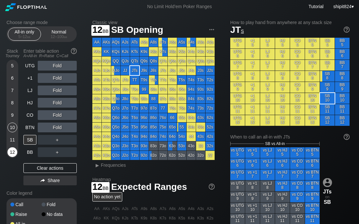
click at [16, 150] on div "12" at bounding box center [12, 152] width 10 height 10
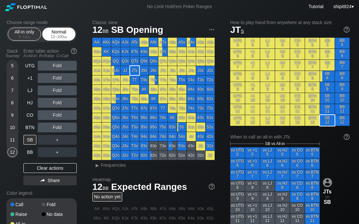
click at [45, 33] on div "Normal 12 – 100 bb" at bounding box center [59, 34] width 30 height 12
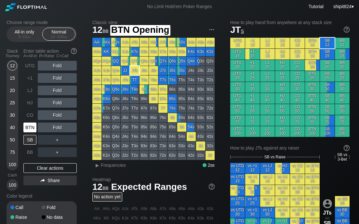
drag, startPoint x: 31, startPoint y: 125, endPoint x: 39, endPoint y: 119, distance: 9.9
click at [31, 126] on div "BTN" at bounding box center [29, 128] width 13 height 10
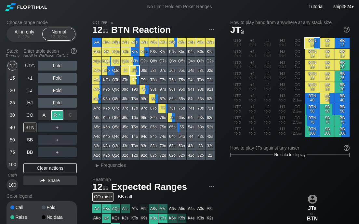
click at [59, 114] on div "R ✕" at bounding box center [57, 115] width 13 height 10
click at [32, 26] on div "All-in only 5 – 12 bb Normal 12 – 100 bb" at bounding box center [42, 34] width 70 height 16
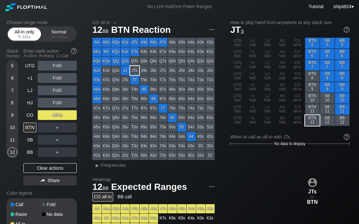
click at [28, 34] on div "All-in only 5 – 12 bb" at bounding box center [24, 34] width 30 height 12
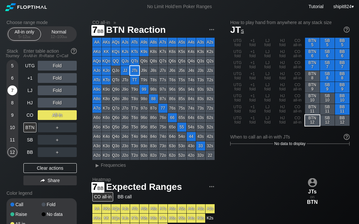
click at [12, 89] on div "7" at bounding box center [12, 91] width 10 height 10
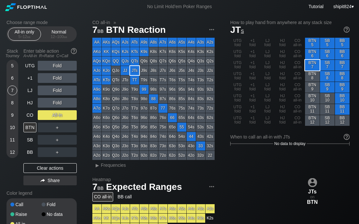
drag, startPoint x: 30, startPoint y: 171, endPoint x: 29, endPoint y: 161, distance: 10.5
click at [30, 171] on div "Clear actions" at bounding box center [49, 168] width 53 height 10
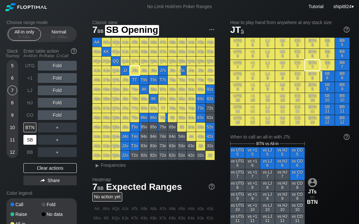
click at [26, 143] on div "SB" at bounding box center [29, 140] width 13 height 10
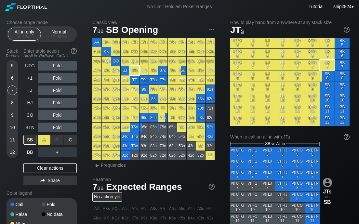
click at [39, 141] on div "A ✕" at bounding box center [44, 140] width 13 height 10
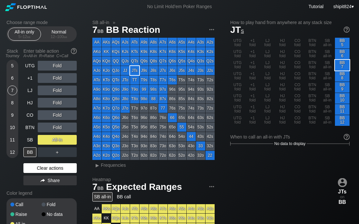
click at [62, 170] on div "Clear actions" at bounding box center [49, 168] width 53 height 10
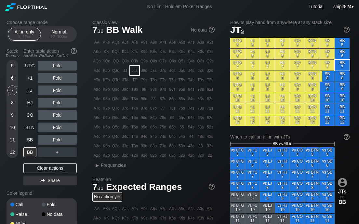
click at [42, 77] on div "Fold" at bounding box center [57, 78] width 39 height 10
click at [40, 90] on div "A ✕" at bounding box center [44, 91] width 13 height 10
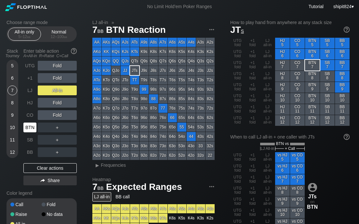
drag, startPoint x: 36, startPoint y: 129, endPoint x: 32, endPoint y: 146, distance: 17.0
click at [35, 129] on div "BTN" at bounding box center [29, 128] width 13 height 10
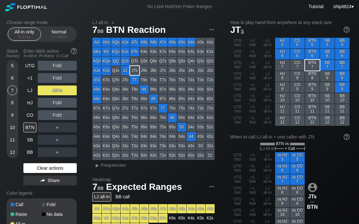
click at [39, 170] on div "Clear actions" at bounding box center [49, 168] width 53 height 10
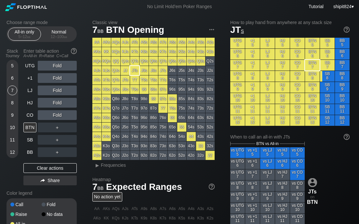
click at [48, 27] on div "All-in only 5 – 12 bb Normal 12 – 100 bb" at bounding box center [42, 34] width 70 height 16
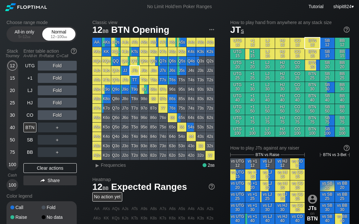
click at [47, 34] on div "Normal 12 – 100 bb" at bounding box center [59, 34] width 30 height 12
click at [13, 66] on div "12" at bounding box center [12, 66] width 10 height 10
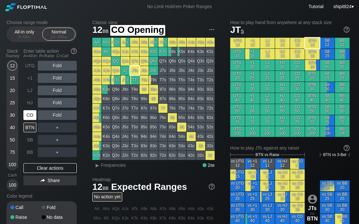
click at [28, 117] on div "CO" at bounding box center [29, 115] width 13 height 10
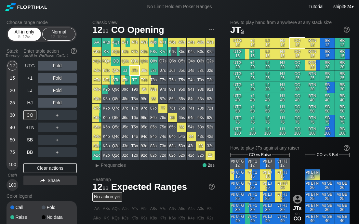
click at [23, 39] on div "All-in only 5 – 12 bb" at bounding box center [24, 34] width 30 height 12
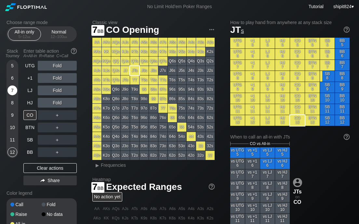
click at [11, 91] on div "7" at bounding box center [12, 91] width 10 height 10
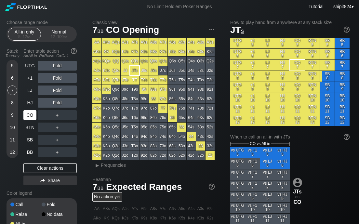
click at [32, 116] on div "CO" at bounding box center [29, 115] width 13 height 10
click at [15, 97] on div "7" at bounding box center [12, 92] width 10 height 12
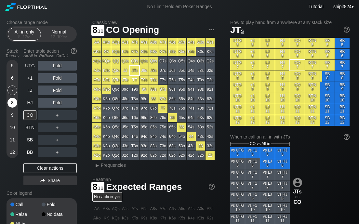
click at [14, 101] on div "8" at bounding box center [12, 103] width 10 height 10
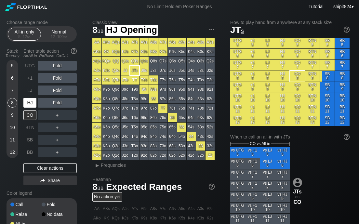
click at [34, 106] on div "HJ" at bounding box center [29, 103] width 13 height 10
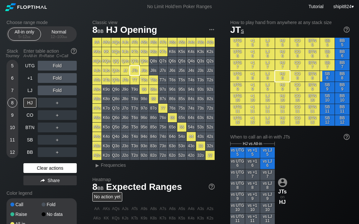
click at [64, 165] on div "Clear actions" at bounding box center [49, 168] width 53 height 10
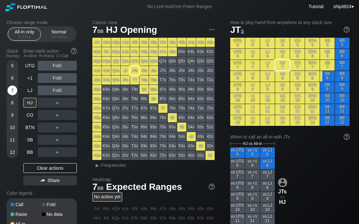
click at [13, 95] on div "7" at bounding box center [12, 92] width 10 height 12
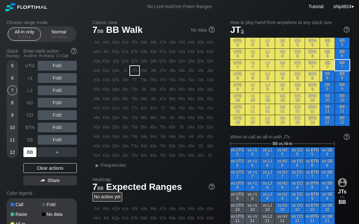
click at [34, 155] on div "BB" at bounding box center [29, 152] width 13 height 10
drag, startPoint x: 82, startPoint y: 89, endPoint x: 77, endPoint y: 99, distance: 11.8
click at [82, 89] on div "Choose range mode All-in only 5 – 12 bb Normal 12 – 100 bb Stack Tourney Enter …" at bounding box center [47, 129] width 81 height 219
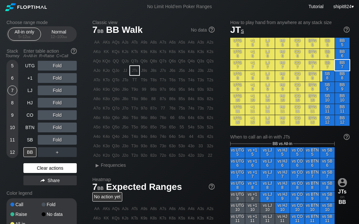
click at [28, 169] on div "Clear actions" at bounding box center [49, 168] width 53 height 10
click at [27, 170] on div "Clear actions" at bounding box center [49, 168] width 53 height 10
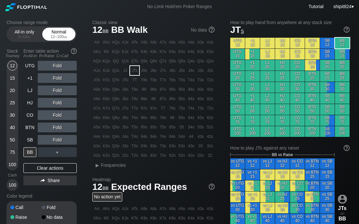
click at [60, 33] on div "Normal 12 – 100 bb" at bounding box center [59, 34] width 30 height 12
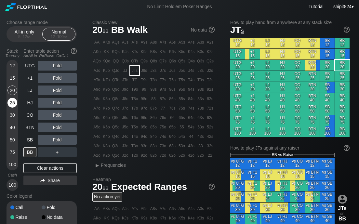
drag, startPoint x: 11, startPoint y: 93, endPoint x: 15, endPoint y: 100, distance: 8.3
click at [11, 93] on div "20" at bounding box center [12, 91] width 10 height 10
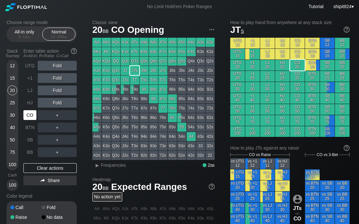
click at [30, 116] on div "CO" at bounding box center [29, 115] width 13 height 10
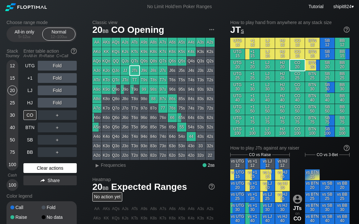
click at [56, 166] on div "Clear actions" at bounding box center [49, 168] width 53 height 10
click at [33, 167] on div "Clear actions" at bounding box center [49, 168] width 53 height 10
click at [63, 163] on div "Clear actions" at bounding box center [49, 168] width 53 height 10
click at [68, 171] on div "Clear actions" at bounding box center [49, 168] width 53 height 10
click at [18, 78] on div "12 15 20 25 30 40 50 75 100" at bounding box center [13, 115] width 12 height 111
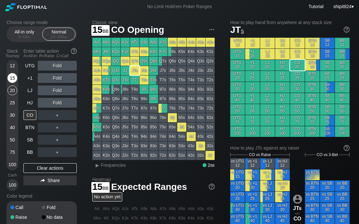
click at [15, 78] on div "15" at bounding box center [12, 78] width 10 height 10
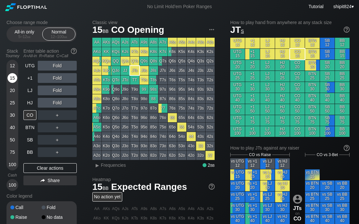
click at [15, 77] on div "15" at bounding box center [12, 78] width 10 height 10
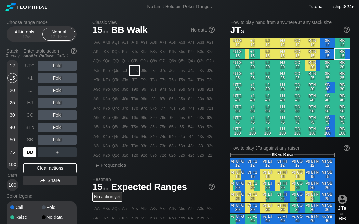
click at [30, 154] on div "BB" at bounding box center [29, 152] width 13 height 10
click at [57, 91] on div "R ✕" at bounding box center [57, 91] width 13 height 10
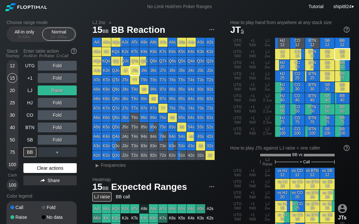
click at [38, 165] on div "Clear actions" at bounding box center [49, 168] width 53 height 10
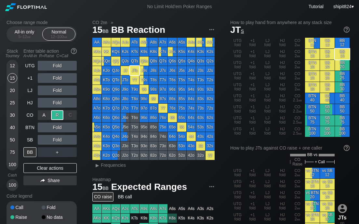
drag, startPoint x: 54, startPoint y: 113, endPoint x: 50, endPoint y: 120, distance: 8.2
click at [54, 114] on div "R ✕" at bounding box center [57, 115] width 13 height 10
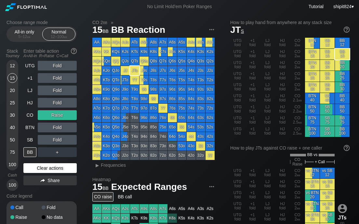
click at [68, 169] on div "Clear actions" at bounding box center [49, 168] width 53 height 10
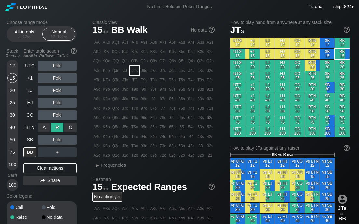
click at [55, 128] on div "R ✕" at bounding box center [57, 128] width 13 height 10
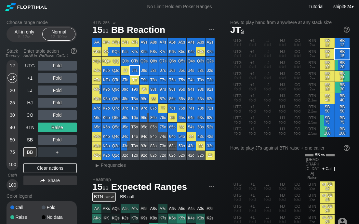
drag, startPoint x: 49, startPoint y: 166, endPoint x: 8, endPoint y: 179, distance: 43.2
click at [48, 171] on div "Clear actions" at bounding box center [49, 168] width 53 height 10
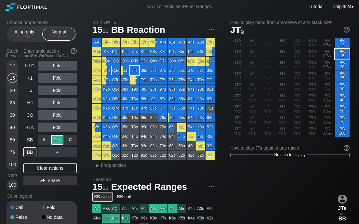
click at [58, 139] on div "R ✕" at bounding box center [57, 140] width 13 height 10
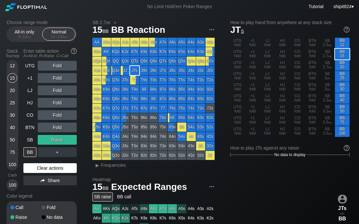
click at [55, 171] on div "Clear actions" at bounding box center [49, 168] width 53 height 10
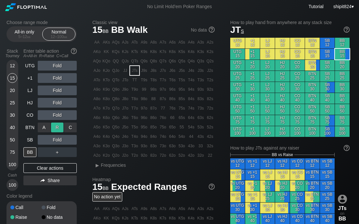
click at [60, 126] on div "R ✕" at bounding box center [57, 128] width 13 height 10
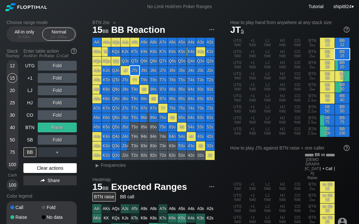
click at [41, 167] on div "Clear actions" at bounding box center [49, 168] width 53 height 10
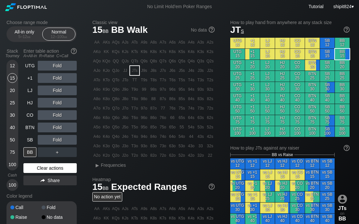
click at [48, 166] on div "Clear actions" at bounding box center [49, 168] width 53 height 10
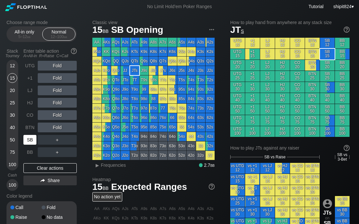
drag, startPoint x: 35, startPoint y: 141, endPoint x: 24, endPoint y: 99, distance: 42.9
click at [35, 141] on div "SB" at bounding box center [29, 140] width 13 height 10
click at [12, 68] on div "12" at bounding box center [12, 66] width 10 height 10
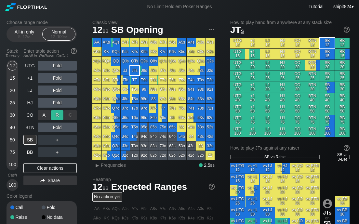
click at [57, 118] on div "R ✕" at bounding box center [57, 115] width 13 height 10
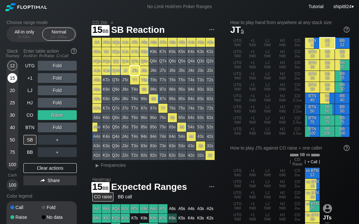
click at [11, 76] on div "15" at bounding box center [12, 78] width 10 height 10
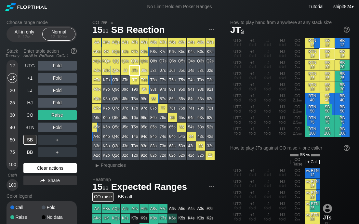
drag, startPoint x: 50, startPoint y: 164, endPoint x: 42, endPoint y: 166, distance: 8.2
click at [49, 165] on div "Clear actions" at bounding box center [49, 168] width 53 height 10
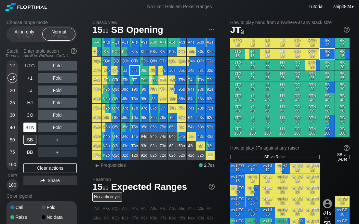
click at [31, 128] on div "BTN" at bounding box center [29, 128] width 13 height 10
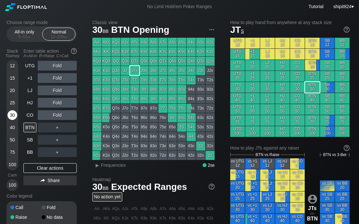
click at [10, 114] on div "30" at bounding box center [12, 115] width 10 height 10
click at [32, 118] on div "CO" at bounding box center [29, 115] width 13 height 10
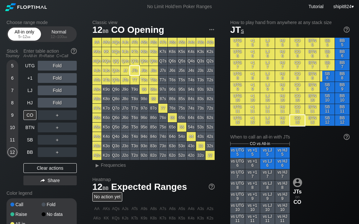
drag, startPoint x: 20, startPoint y: 40, endPoint x: 17, endPoint y: 65, distance: 25.9
click at [20, 40] on div "All-in only 5 – 12 bb" at bounding box center [24, 34] width 30 height 12
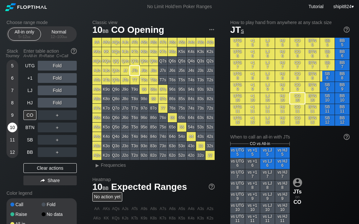
click at [12, 129] on div "10" at bounding box center [12, 128] width 10 height 10
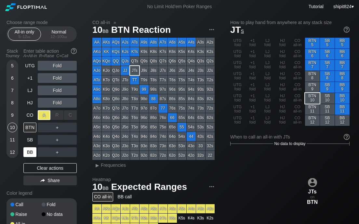
click at [43, 117] on div "A ✕" at bounding box center [44, 115] width 13 height 10
click at [31, 156] on div "BB" at bounding box center [29, 152] width 13 height 10
click at [31, 151] on div "BB" at bounding box center [29, 152] width 13 height 10
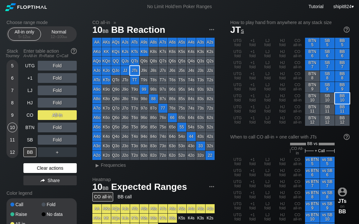
click at [46, 170] on div "Clear actions" at bounding box center [49, 168] width 53 height 10
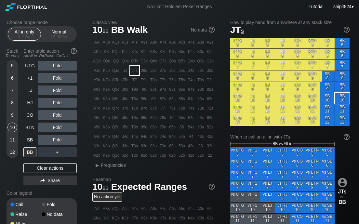
click at [48, 41] on div "All-in only 5 – 12 bb Normal 12 – 100 bb" at bounding box center [42, 34] width 70 height 16
click at [48, 40] on div "All-in only 5 – 12 bb Normal 12 – 100 bb" at bounding box center [42, 34] width 70 height 16
click at [48, 36] on div "12 – 100 bb" at bounding box center [58, 36] width 27 height 5
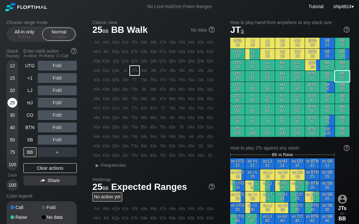
click at [13, 104] on div "25" at bounding box center [12, 103] width 10 height 10
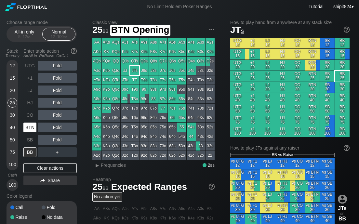
click at [31, 127] on div "BTN" at bounding box center [29, 128] width 13 height 10
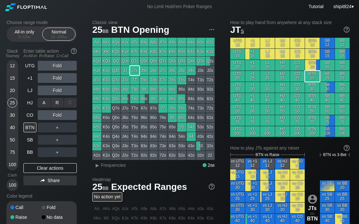
click at [57, 104] on div "R ✕" at bounding box center [57, 103] width 13 height 10
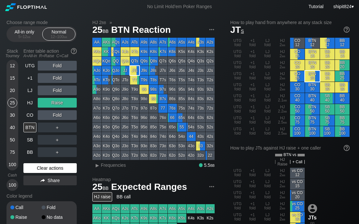
drag, startPoint x: 32, startPoint y: 166, endPoint x: 31, endPoint y: 170, distance: 4.8
click at [31, 168] on div "Clear actions" at bounding box center [49, 168] width 53 height 10
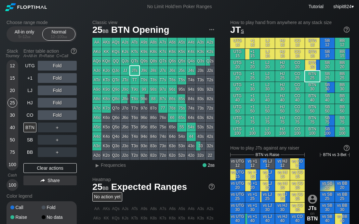
drag, startPoint x: 87, startPoint y: 98, endPoint x: 81, endPoint y: 126, distance: 28.8
click at [87, 97] on div "Choose range mode All-in only 5 – 12 bb Normal 12 – 100 bb Stack Tourney Enter …" at bounding box center [47, 131] width 81 height 222
drag, startPoint x: 33, startPoint y: 168, endPoint x: 29, endPoint y: 158, distance: 9.8
click at [33, 167] on div "Clear actions" at bounding box center [49, 168] width 53 height 10
drag, startPoint x: 14, startPoint y: 102, endPoint x: 17, endPoint y: 109, distance: 8.5
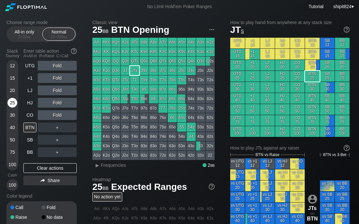
click at [14, 102] on div "25" at bounding box center [12, 103] width 10 height 10
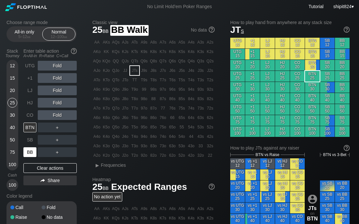
click at [28, 148] on div "BB" at bounding box center [29, 152] width 13 height 10
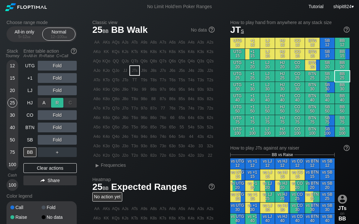
click at [58, 98] on div "R ✕" at bounding box center [57, 103] width 13 height 10
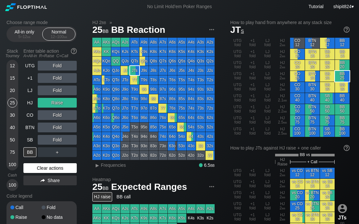
click at [40, 167] on div "Clear actions" at bounding box center [49, 168] width 53 height 10
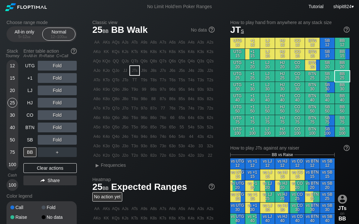
click at [84, 103] on div "Choose range mode All-in only 5 – 12 bb Normal 12 – 100 bb Stack Tourney Enter …" at bounding box center [47, 131] width 81 height 222
click at [31, 163] on div "UTG Fold +1 Fold LJ Fold HJ Fold CO Fold BTN Fold SB Fold BB ＋ Clear actions Sh…" at bounding box center [49, 126] width 53 height 130
drag, startPoint x: 57, startPoint y: 109, endPoint x: 69, endPoint y: 120, distance: 16.2
click at [56, 113] on div "R ✕" at bounding box center [57, 115] width 13 height 10
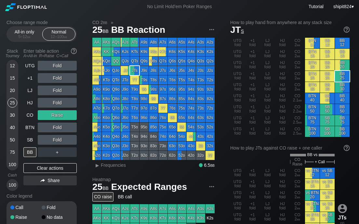
click at [88, 104] on div "Choose range mode All-in only 5 – 12 bb Normal 12 – 100 bb Stack Tourney Enter …" at bounding box center [179, 225] width 357 height 425
click at [48, 163] on div "UTG Fold +1 Fold LJ Fold HJ Fold CO Raise BTN Fold SB Fold BB ＋ Clear actions S…" at bounding box center [49, 126] width 53 height 130
click at [47, 165] on div "Clear actions" at bounding box center [49, 168] width 53 height 10
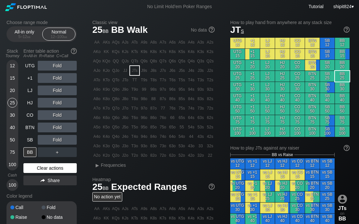
click at [47, 165] on div "Clear actions" at bounding box center [49, 168] width 53 height 10
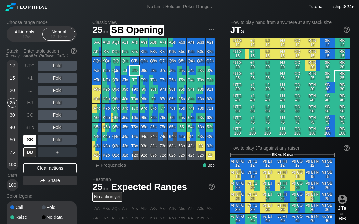
click at [37, 135] on div "SB" at bounding box center [30, 140] width 14 height 12
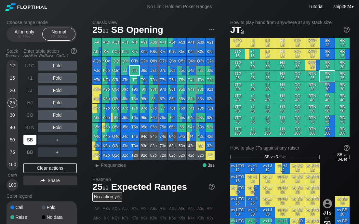
click at [35, 137] on div "SB" at bounding box center [29, 140] width 13 height 10
click at [35, 138] on div "SB" at bounding box center [29, 140] width 13 height 10
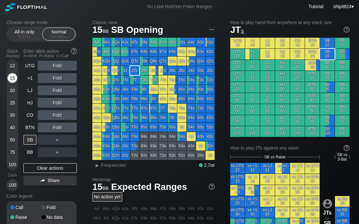
click at [16, 74] on div "15" at bounding box center [12, 79] width 10 height 12
click at [16, 60] on div "Stack Tourney" at bounding box center [12, 53] width 17 height 15
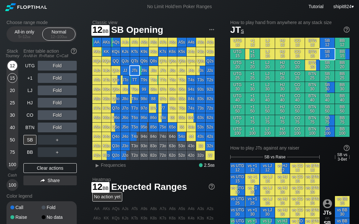
drag, startPoint x: 15, startPoint y: 64, endPoint x: 13, endPoint y: 67, distance: 3.6
click at [15, 64] on div "12" at bounding box center [12, 66] width 10 height 10
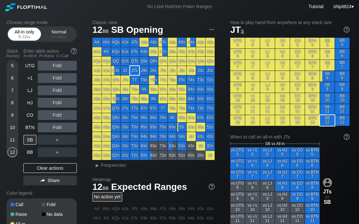
click at [27, 39] on div "All-in only 5 – 12 bb" at bounding box center [24, 34] width 30 height 12
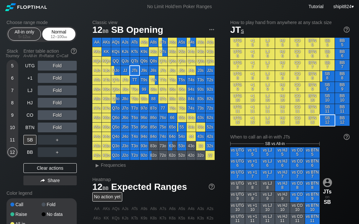
click at [59, 38] on div "12 – 100 bb" at bounding box center [58, 36] width 27 height 5
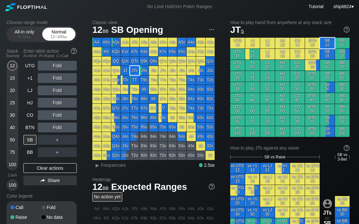
click at [55, 39] on div "12 – 100 bb" at bounding box center [58, 36] width 27 height 5
click at [55, 39] on div "Normal 12 – 100 bb" at bounding box center [59, 34] width 30 height 12
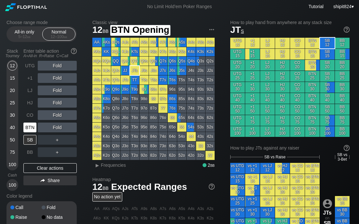
click at [27, 126] on div "BTN" at bounding box center [29, 128] width 13 height 10
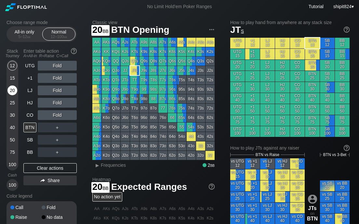
click at [13, 89] on div "20" at bounding box center [12, 91] width 10 height 10
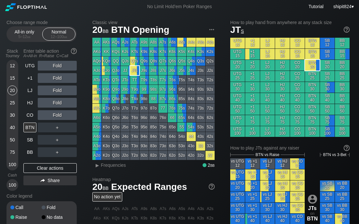
drag, startPoint x: 88, startPoint y: 115, endPoint x: 76, endPoint y: 120, distance: 13.0
click at [88, 115] on div "Choose range mode All-in only 5 – 12 bb Normal 12 – 100 bb Stack Tourney Enter …" at bounding box center [179, 220] width 357 height 415
click at [38, 168] on div "Clear actions" at bounding box center [49, 168] width 53 height 10
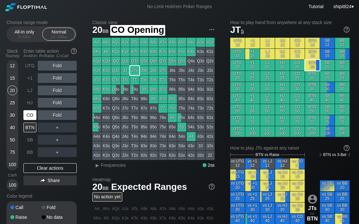
click at [31, 113] on div "CO" at bounding box center [29, 115] width 13 height 10
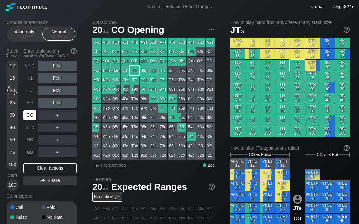
click at [31, 113] on div "CO" at bounding box center [29, 115] width 13 height 10
click at [9, 127] on div "40" at bounding box center [12, 128] width 10 height 10
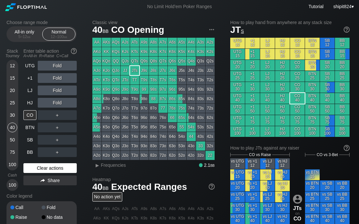
click at [69, 170] on div "Clear actions" at bounding box center [49, 168] width 53 height 10
click at [61, 163] on div "UTG Fold +1 Fold LJ Fold HJ Fold CO ＋ BTN ＋ SB ＋ BB ＋ Clear actions Share" at bounding box center [49, 126] width 53 height 130
click at [55, 165] on div "Clear actions" at bounding box center [49, 168] width 53 height 10
drag, startPoint x: 90, startPoint y: 98, endPoint x: 87, endPoint y: 102, distance: 4.9
click at [90, 98] on div "Choose range mode All-in only 5 – 12 bb Normal 12 – 100 bb Stack Tourney Enter …" at bounding box center [179, 220] width 357 height 415
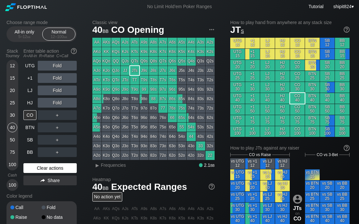
click at [34, 166] on div "Clear actions" at bounding box center [49, 168] width 53 height 10
click at [73, 139] on div "C ✕" at bounding box center [70, 140] width 13 height 10
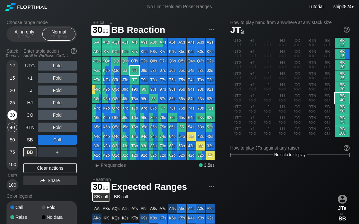
click at [13, 112] on div "30" at bounding box center [12, 115] width 10 height 10
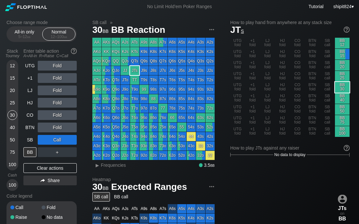
drag, startPoint x: 82, startPoint y: 114, endPoint x: 79, endPoint y: 117, distance: 4.9
click at [82, 114] on div "Choose range mode All-in only 5 – 12 bb Normal 12 – 100 bb Stack Tourney Enter …" at bounding box center [47, 131] width 81 height 222
click at [40, 166] on div "Clear actions" at bounding box center [49, 168] width 53 height 10
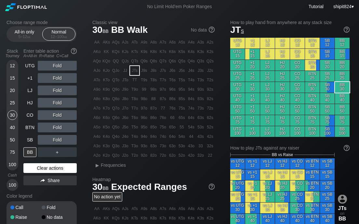
click at [41, 167] on div "Clear actions" at bounding box center [49, 168] width 53 height 10
click at [41, 165] on div "Clear actions" at bounding box center [49, 168] width 53 height 10
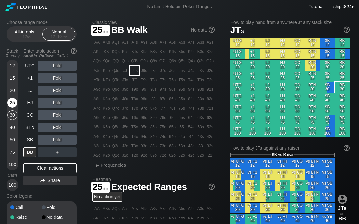
click at [16, 104] on div "25" at bounding box center [12, 103] width 10 height 10
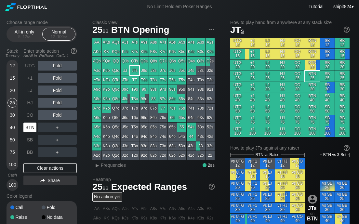
click at [27, 133] on div "BTN" at bounding box center [30, 127] width 14 height 12
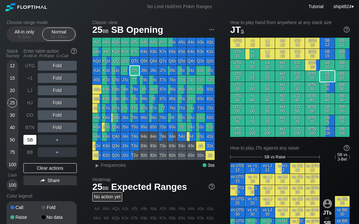
click at [27, 134] on div "SB" at bounding box center [30, 140] width 14 height 12
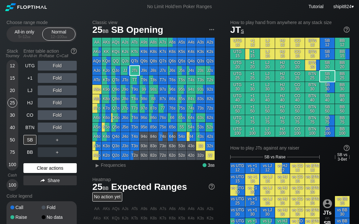
click at [57, 170] on div "Clear actions" at bounding box center [49, 168] width 53 height 10
click at [51, 166] on div "Clear actions" at bounding box center [49, 168] width 53 height 10
click at [14, 114] on div "30" at bounding box center [12, 115] width 10 height 10
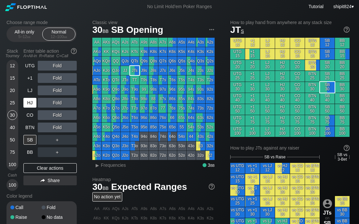
drag, startPoint x: 14, startPoint y: 114, endPoint x: 28, endPoint y: 104, distance: 17.1
click at [14, 114] on div "30" at bounding box center [12, 115] width 10 height 10
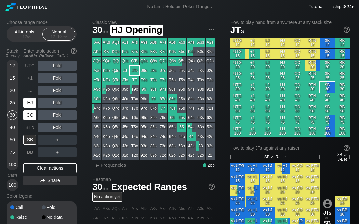
drag, startPoint x: 33, startPoint y: 107, endPoint x: 32, endPoint y: 113, distance: 5.9
click at [32, 110] on div "UTG Fold +1 Fold LJ Fold HJ Fold CO Fold BTN Fold SB ＋ BB ＋" at bounding box center [49, 109] width 53 height 96
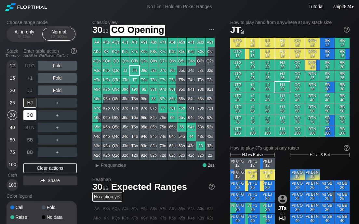
click at [32, 113] on div "CO" at bounding box center [29, 115] width 13 height 10
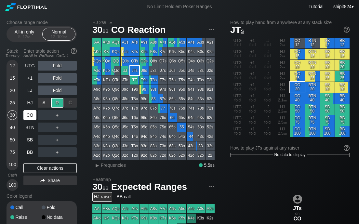
click at [59, 106] on div "R ✕" at bounding box center [57, 103] width 13 height 10
drag, startPoint x: 49, startPoint y: 168, endPoint x: 30, endPoint y: 116, distance: 55.1
click at [49, 169] on div "Clear actions" at bounding box center [49, 168] width 53 height 10
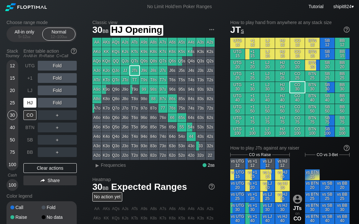
click at [31, 103] on div "HJ" at bounding box center [29, 103] width 13 height 10
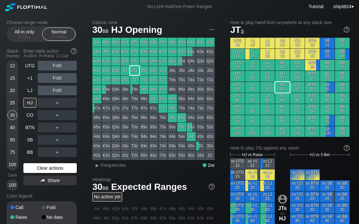
click at [53, 170] on div "Clear actions" at bounding box center [49, 168] width 53 height 10
click at [41, 164] on div "Clear actions" at bounding box center [49, 168] width 53 height 10
click at [40, 163] on div "UTG Fold +1 Fold LJ Fold HJ ＋ CO ＋ BTN ＋ SB ＋ BB ＋ Clear actions Share" at bounding box center [49, 126] width 53 height 130
drag, startPoint x: 37, startPoint y: 169, endPoint x: 34, endPoint y: 159, distance: 10.1
click at [37, 169] on div "Clear actions" at bounding box center [49, 168] width 53 height 10
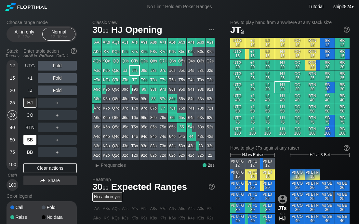
click at [32, 141] on div "SB" at bounding box center [29, 140] width 13 height 10
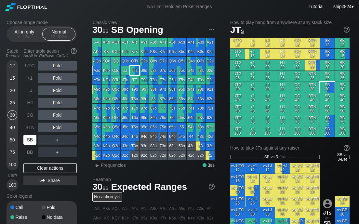
click at [32, 141] on div "SB" at bounding box center [29, 140] width 13 height 10
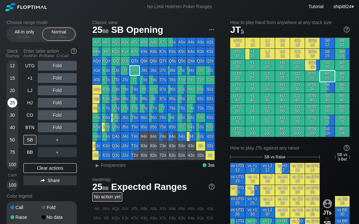
click at [17, 109] on div "25" at bounding box center [12, 104] width 10 height 12
click at [12, 93] on div "20" at bounding box center [12, 91] width 10 height 10
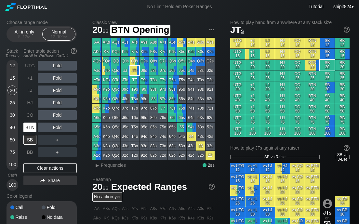
click at [25, 130] on div "BTN" at bounding box center [29, 128] width 13 height 10
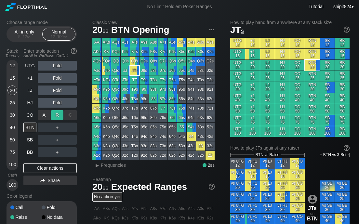
click at [55, 115] on div "R ✕" at bounding box center [57, 115] width 13 height 10
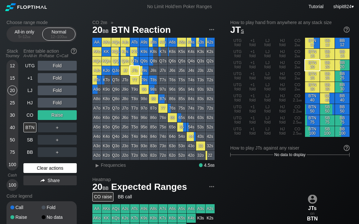
click at [25, 170] on div "Clear actions" at bounding box center [49, 168] width 53 height 10
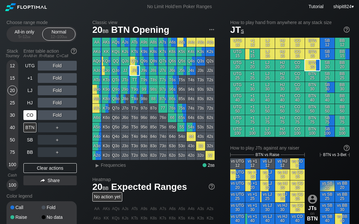
click at [31, 113] on div "CO" at bounding box center [29, 115] width 13 height 10
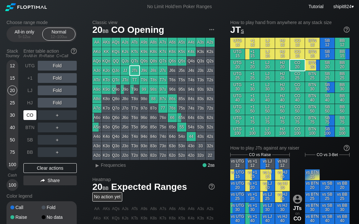
click at [31, 113] on div "CO" at bounding box center [29, 115] width 13 height 10
click at [31, 115] on div "CO" at bounding box center [29, 115] width 13 height 10
click at [28, 33] on div "All-in only 5 – 12 bb" at bounding box center [24, 34] width 30 height 12
click at [26, 34] on div "All-in only 5 – 12 bb" at bounding box center [24, 34] width 30 height 12
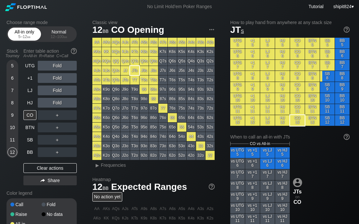
click at [23, 33] on div "All-in only 5 – 12 bb" at bounding box center [24, 34] width 30 height 12
click at [23, 29] on div "All-in only 5 – 12 bb" at bounding box center [24, 34] width 30 height 12
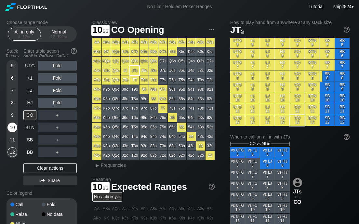
click at [15, 126] on div "10" at bounding box center [12, 128] width 10 height 10
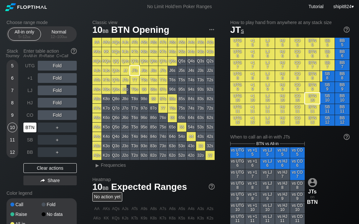
drag, startPoint x: 29, startPoint y: 125, endPoint x: 31, endPoint y: 129, distance: 4.4
click at [30, 126] on div "BTN" at bounding box center [29, 128] width 13 height 10
click at [40, 129] on div "A ✕" at bounding box center [44, 128] width 13 height 10
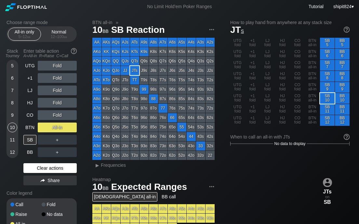
click at [31, 167] on div "UTG Fold +1 Fold LJ Fold HJ Fold CO Fold BTN All-in SB ＋ BB ＋ Clear actions Sha…" at bounding box center [49, 124] width 53 height 127
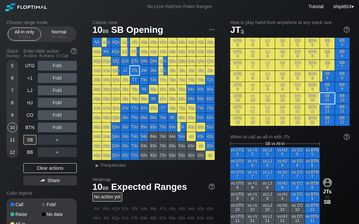
drag, startPoint x: 30, startPoint y: 169, endPoint x: 21, endPoint y: 166, distance: 9.5
click at [30, 169] on div "Clear actions" at bounding box center [49, 168] width 53 height 10
drag, startPoint x: 37, startPoint y: 166, endPoint x: 34, endPoint y: 156, distance: 10.4
click at [37, 166] on div "Clear actions" at bounding box center [49, 168] width 53 height 10
drag, startPoint x: 18, startPoint y: 155, endPoint x: 14, endPoint y: 153, distance: 3.8
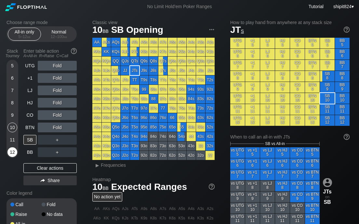
click at [17, 155] on div "5 6 7 8 9 10 11 12" at bounding box center [13, 124] width 12 height 127
click at [14, 153] on div "12" at bounding box center [12, 152] width 10 height 10
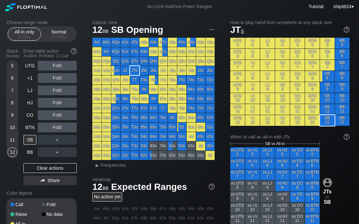
drag, startPoint x: 14, startPoint y: 153, endPoint x: 18, endPoint y: 143, distance: 10.9
click at [15, 153] on div "12" at bounding box center [12, 152] width 10 height 10
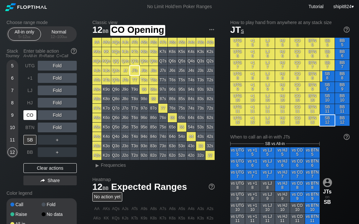
click at [29, 118] on div "CO" at bounding box center [29, 115] width 13 height 10
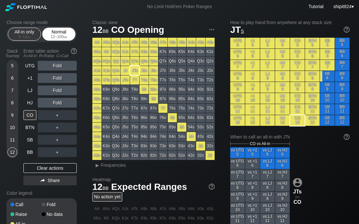
click at [54, 31] on div "Normal 12 – 100 bb" at bounding box center [59, 34] width 30 height 12
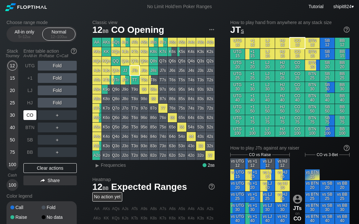
click at [27, 114] on div "CO" at bounding box center [29, 115] width 13 height 10
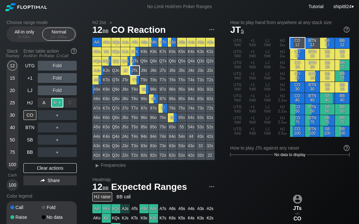
click at [54, 101] on div "R ✕" at bounding box center [57, 103] width 13 height 10
drag, startPoint x: 33, startPoint y: 92, endPoint x: 32, endPoint y: 98, distance: 6.5
click at [33, 92] on div "LJ" at bounding box center [29, 91] width 13 height 10
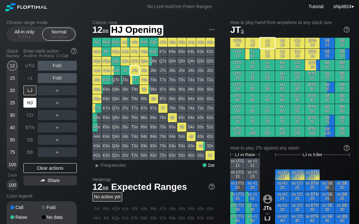
click at [32, 98] on div "HJ" at bounding box center [29, 103] width 13 height 10
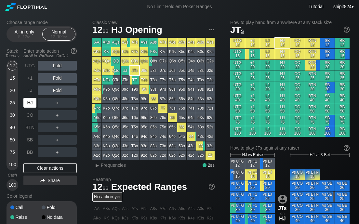
click at [32, 98] on div "HJ" at bounding box center [29, 103] width 13 height 10
click at [32, 99] on div "HJ" at bounding box center [29, 103] width 13 height 10
click at [31, 100] on div "HJ" at bounding box center [29, 103] width 13 height 10
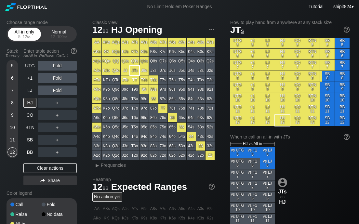
click at [24, 37] on div "5 – 12 bb" at bounding box center [24, 36] width 27 height 5
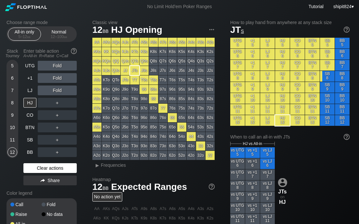
click at [41, 167] on div "Clear actions" at bounding box center [49, 168] width 53 height 10
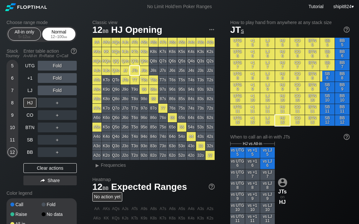
click at [60, 40] on div "All-in only 5 – 12 bb Normal 12 – 100 bb" at bounding box center [42, 34] width 70 height 16
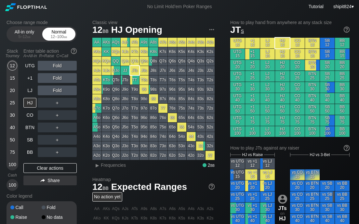
click at [57, 36] on div "12 – 100 bb" at bounding box center [58, 36] width 27 height 5
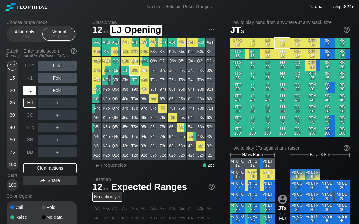
click at [30, 88] on div "LJ" at bounding box center [29, 91] width 13 height 10
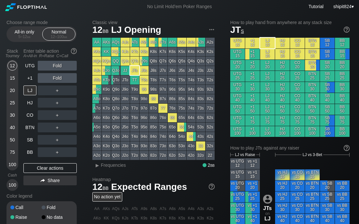
drag, startPoint x: 35, startPoint y: 162, endPoint x: 36, endPoint y: 159, distance: 3.3
click at [35, 162] on div "UTG Fold +1 Fold LJ ＋ HJ ＋ CO ＋ BTN ＋ SB ＋ BB ＋ Clear actions Share" at bounding box center [49, 126] width 53 height 130
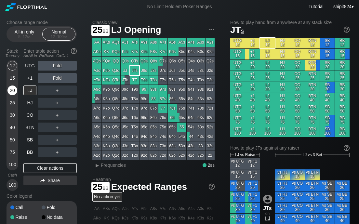
drag, startPoint x: 12, startPoint y: 100, endPoint x: 13, endPoint y: 92, distance: 7.9
click at [13, 96] on div "12 15 20 25 30 40 50 75 100" at bounding box center [13, 115] width 12 height 111
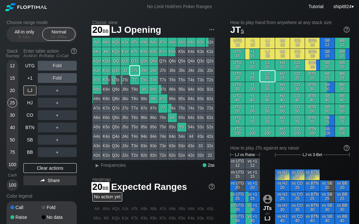
drag, startPoint x: 13, startPoint y: 92, endPoint x: 19, endPoint y: 119, distance: 27.6
click at [13, 92] on div "20" at bounding box center [12, 91] width 10 height 10
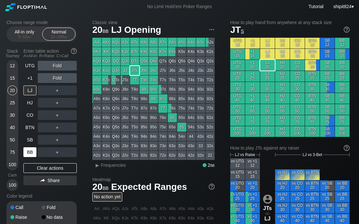
click at [26, 155] on div "BB" at bounding box center [29, 152] width 13 height 10
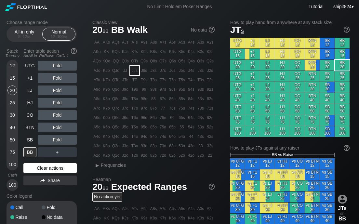
click at [45, 170] on div "Clear actions" at bounding box center [49, 168] width 53 height 10
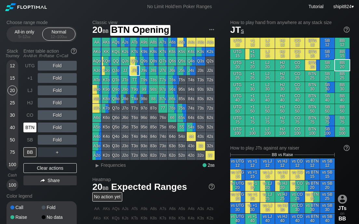
click at [31, 125] on div "BTN" at bounding box center [29, 128] width 13 height 10
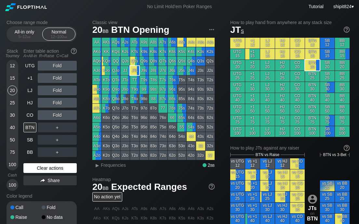
drag, startPoint x: 55, startPoint y: 168, endPoint x: 50, endPoint y: 170, distance: 5.1
click at [55, 169] on div "Clear actions" at bounding box center [49, 168] width 53 height 10
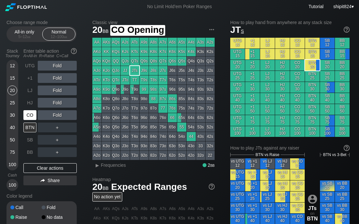
click at [29, 111] on div "CO" at bounding box center [29, 115] width 13 height 10
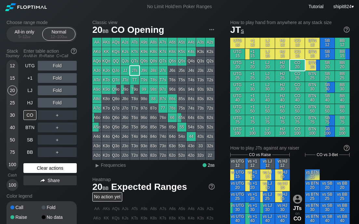
click at [28, 171] on div "Clear actions" at bounding box center [49, 168] width 53 height 10
click at [23, 169] on div "Stack Tourney Enter table action A=All-in R=Raise C=Call 12 15 20 25 30 40 50 7…" at bounding box center [42, 118] width 70 height 145
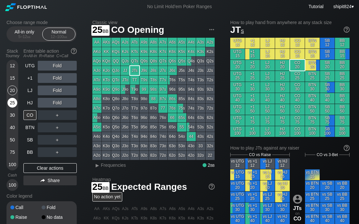
click at [15, 107] on div "25" at bounding box center [12, 103] width 10 height 10
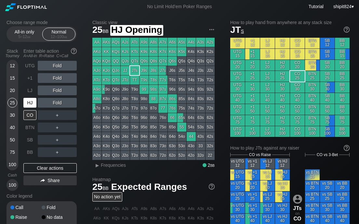
click at [31, 101] on div "HJ" at bounding box center [29, 103] width 13 height 10
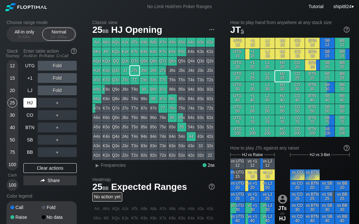
drag, startPoint x: 28, startPoint y: 91, endPoint x: 29, endPoint y: 99, distance: 7.9
click at [28, 95] on div "LJ" at bounding box center [29, 91] width 13 height 10
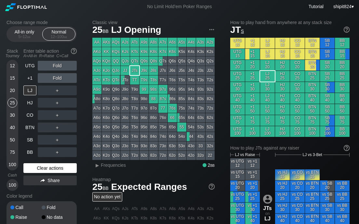
click at [45, 168] on div "Clear actions" at bounding box center [49, 168] width 53 height 10
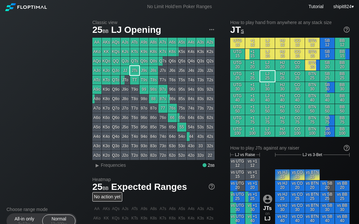
scroll to position [264, 0]
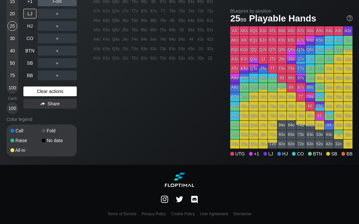
click at [38, 87] on div "Clear actions" at bounding box center [49, 92] width 53 height 10
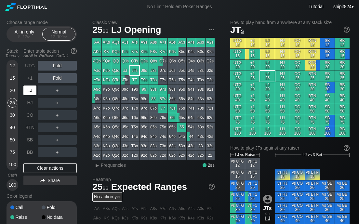
click at [23, 92] on div "LJ" at bounding box center [29, 91] width 13 height 10
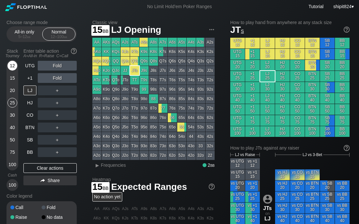
click at [13, 69] on div "12" at bounding box center [12, 66] width 10 height 10
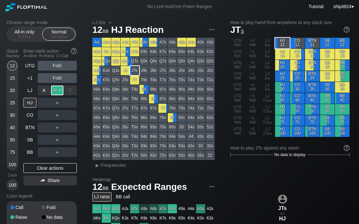
click at [57, 90] on div "R ✕" at bounding box center [57, 91] width 13 height 10
click at [45, 128] on div "＋" at bounding box center [57, 128] width 39 height 10
click at [45, 128] on div "A ✕" at bounding box center [44, 128] width 13 height 10
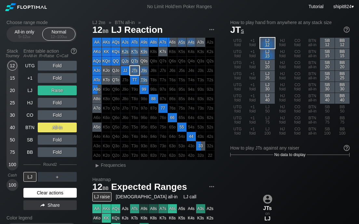
click at [40, 188] on div "Clear actions" at bounding box center [49, 193] width 53 height 10
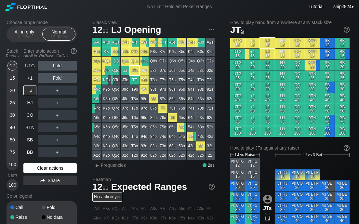
click at [26, 167] on div "Clear actions" at bounding box center [49, 168] width 53 height 10
click at [26, 168] on div "Clear actions" at bounding box center [49, 168] width 53 height 10
click at [62, 124] on div "＋" at bounding box center [57, 128] width 39 height 10
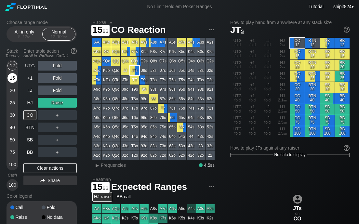
click at [12, 80] on div "15" at bounding box center [12, 78] width 10 height 10
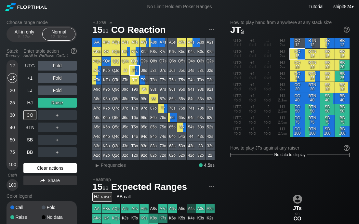
click at [57, 168] on div "Clear actions" at bounding box center [49, 168] width 53 height 10
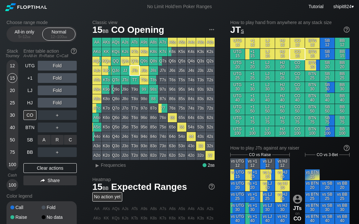
click at [67, 138] on div "C ✕" at bounding box center [70, 140] width 13 height 10
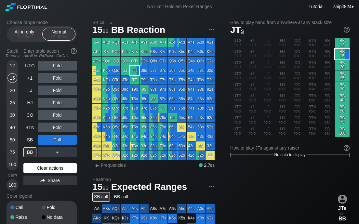
click at [46, 167] on div "Clear actions" at bounding box center [49, 168] width 53 height 10
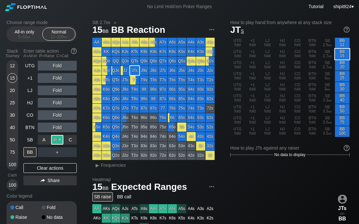
click at [54, 142] on div "R ✕" at bounding box center [57, 140] width 13 height 10
drag, startPoint x: 48, startPoint y: 167, endPoint x: 51, endPoint y: 162, distance: 6.0
click at [48, 167] on div "Clear actions" at bounding box center [49, 168] width 53 height 10
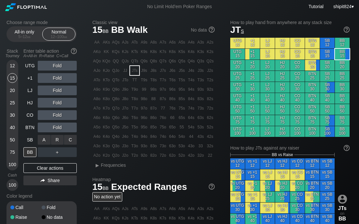
drag, startPoint x: 60, startPoint y: 140, endPoint x: 2, endPoint y: 124, distance: 59.5
click at [59, 141] on div "R ✕" at bounding box center [57, 140] width 13 height 10
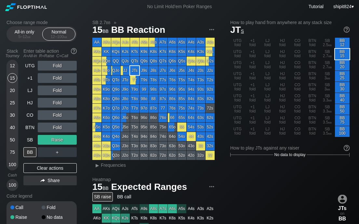
drag, startPoint x: 58, startPoint y: 170, endPoint x: 1, endPoint y: 122, distance: 74.8
click at [59, 170] on div "Clear actions" at bounding box center [49, 168] width 53 height 10
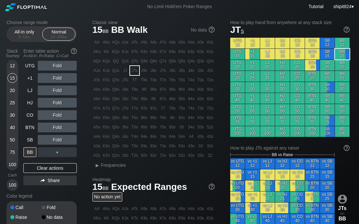
drag, startPoint x: 57, startPoint y: 167, endPoint x: 53, endPoint y: 161, distance: 6.8
click at [57, 167] on div "Clear actions" at bounding box center [49, 168] width 53 height 10
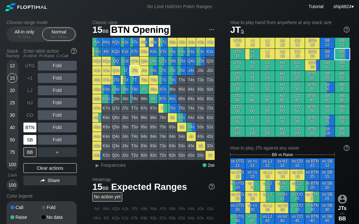
click at [32, 135] on div "UTG Fold +1 Fold LJ Fold HJ Fold CO Fold BTN Fold SB Fold BB ＋" at bounding box center [49, 109] width 53 height 96
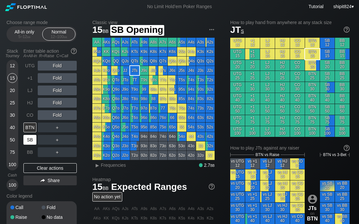
click at [32, 137] on div "SB" at bounding box center [29, 140] width 13 height 10
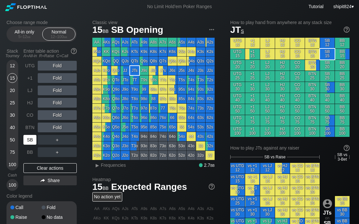
click at [32, 137] on div "SB" at bounding box center [29, 140] width 13 height 10
click at [33, 104] on div "HJ" at bounding box center [29, 103] width 13 height 10
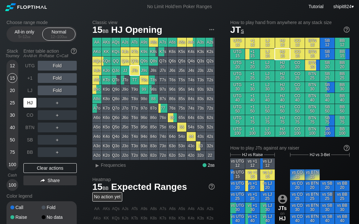
click at [33, 104] on div "HJ" at bounding box center [29, 103] width 13 height 10
click at [13, 114] on div "30" at bounding box center [12, 115] width 10 height 10
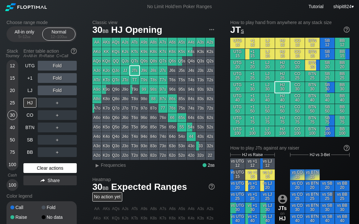
drag, startPoint x: 40, startPoint y: 168, endPoint x: 30, endPoint y: 163, distance: 10.5
click at [40, 168] on div "Clear actions" at bounding box center [49, 168] width 53 height 10
drag, startPoint x: 66, startPoint y: 170, endPoint x: 6, endPoint y: 153, distance: 62.3
click at [65, 171] on div "Clear actions" at bounding box center [49, 168] width 53 height 10
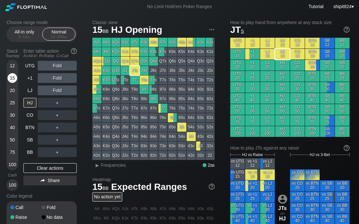
click at [16, 76] on div "15" at bounding box center [12, 78] width 10 height 10
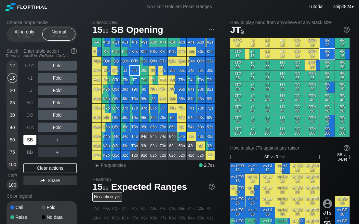
click at [30, 142] on div "SB" at bounding box center [29, 140] width 13 height 10
drag, startPoint x: 39, startPoint y: 129, endPoint x: 8, endPoint y: 125, distance: 31.2
click at [40, 128] on div "A ✕" at bounding box center [44, 128] width 13 height 10
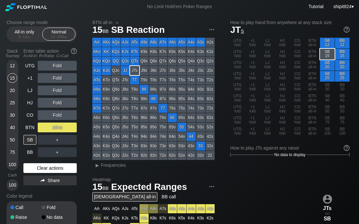
click at [51, 167] on div "Clear actions" at bounding box center [49, 168] width 53 height 10
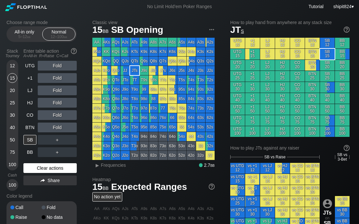
click at [35, 168] on div "Clear actions" at bounding box center [49, 168] width 53 height 10
drag, startPoint x: 29, startPoint y: 169, endPoint x: 0, endPoint y: 156, distance: 31.3
click at [29, 169] on div "Clear actions" at bounding box center [49, 168] width 53 height 10
click at [15, 114] on div "30" at bounding box center [12, 115] width 10 height 10
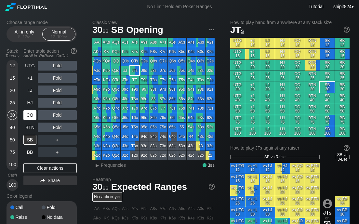
drag, startPoint x: 14, startPoint y: 113, endPoint x: 30, endPoint y: 109, distance: 16.1
click at [15, 113] on div "30" at bounding box center [12, 115] width 10 height 10
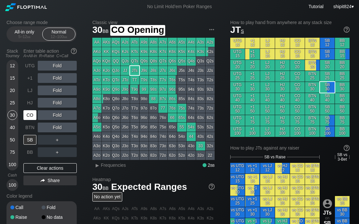
click at [28, 115] on div "CO" at bounding box center [29, 115] width 13 height 10
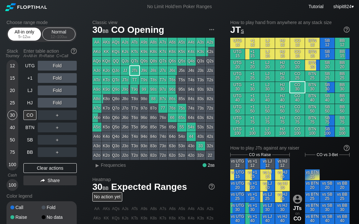
click at [20, 31] on div "All-in only 5 – 12 bb" at bounding box center [24, 34] width 30 height 12
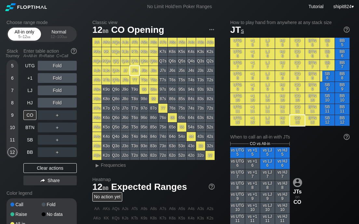
click at [20, 33] on div "All-in only 5 – 12 bb" at bounding box center [24, 34] width 30 height 12
click at [12, 101] on div "8" at bounding box center [12, 103] width 10 height 10
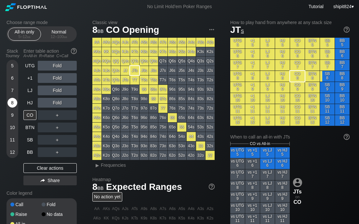
click at [12, 101] on div "8" at bounding box center [12, 103] width 10 height 10
click at [31, 123] on div "BTN" at bounding box center [29, 128] width 13 height 10
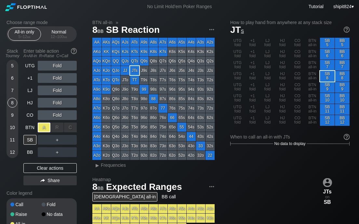
click at [45, 126] on div "A ✕" at bounding box center [44, 128] width 13 height 10
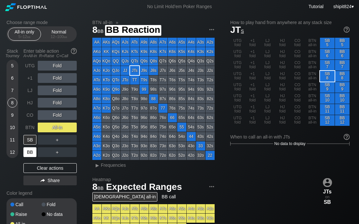
click at [31, 153] on div "BB" at bounding box center [29, 152] width 13 height 10
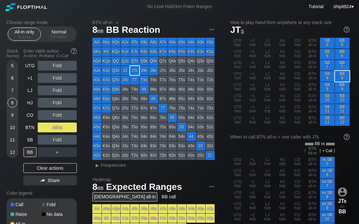
click at [114, 176] on div "BTN all-in » 8 bb BB Reaction AA AKs AQs AJs ATs A9s A8s A7s A6s A5s A4s A3s A2…" at bounding box center [222, 218] width 260 height 396
click at [49, 171] on div "Clear actions" at bounding box center [49, 168] width 53 height 10
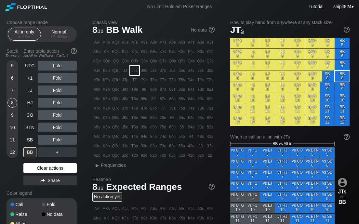
click at [49, 171] on div "Clear actions" at bounding box center [49, 168] width 53 height 10
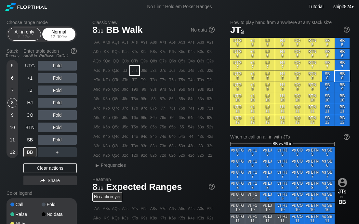
click at [63, 33] on div "Normal 12 – 100 bb" at bounding box center [59, 34] width 30 height 12
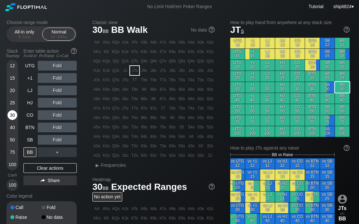
click at [11, 114] on div "30" at bounding box center [12, 115] width 10 height 10
click at [10, 103] on div "25" at bounding box center [12, 103] width 10 height 10
click at [30, 153] on div "BB" at bounding box center [29, 152] width 13 height 10
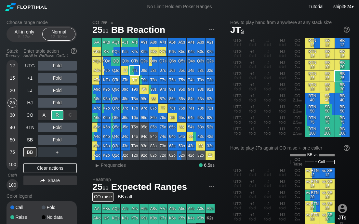
click at [54, 118] on div "R ✕" at bounding box center [57, 115] width 13 height 10
drag, startPoint x: 122, startPoint y: 175, endPoint x: 99, endPoint y: 166, distance: 24.4
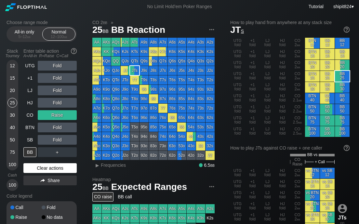
click at [40, 169] on div "Clear actions" at bounding box center [49, 168] width 53 height 10
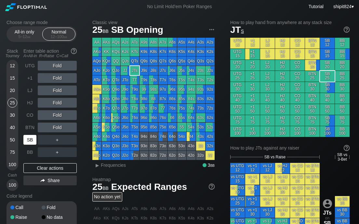
click at [34, 143] on div "SB" at bounding box center [29, 140] width 13 height 10
click at [139, 175] on div "Classic view 25 bb SB Opening AA AKs AQs AJs ATs A9s A8s A7s A6s A5s A4s A3s A2…" at bounding box center [222, 227] width 260 height 414
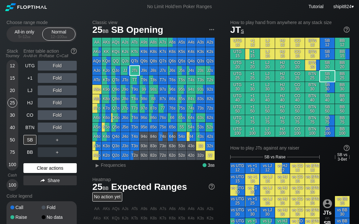
click at [37, 169] on div "Clear actions" at bounding box center [49, 168] width 53 height 10
click at [37, 167] on div "Clear actions" at bounding box center [49, 168] width 53 height 10
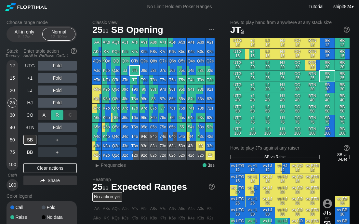
click at [57, 114] on div "R ✕" at bounding box center [57, 115] width 13 height 10
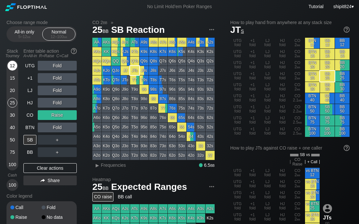
click at [14, 61] on div "12" at bounding box center [12, 66] width 10 height 10
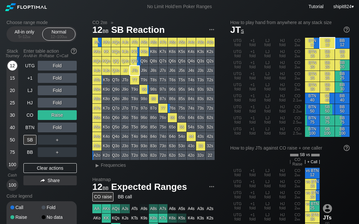
click at [14, 62] on div "12" at bounding box center [12, 66] width 10 height 10
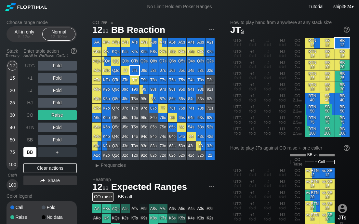
click at [30, 153] on div "BB" at bounding box center [29, 152] width 13 height 10
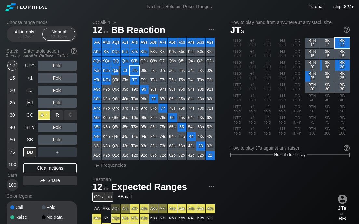
click at [45, 115] on div "A ✕" at bounding box center [44, 115] width 13 height 10
click at [110, 172] on div "CO all-in » 12 bb BB Reaction AA AKs AQs AJs ATs A9s A8s A7s A6s A5s A4s A3s A2…" at bounding box center [222, 224] width 260 height 409
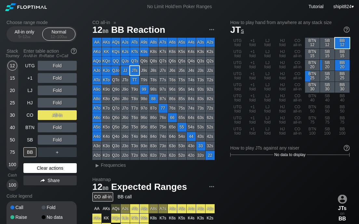
click at [47, 169] on div "Clear actions" at bounding box center [49, 168] width 53 height 10
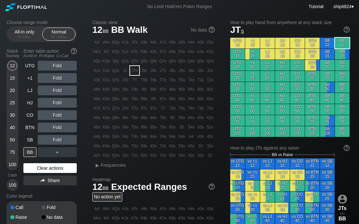
click at [47, 169] on div "Clear actions" at bounding box center [49, 168] width 53 height 10
click at [47, 168] on div "Clear actions" at bounding box center [49, 168] width 53 height 10
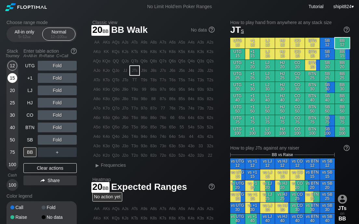
click at [14, 84] on div "15" at bounding box center [12, 79] width 10 height 12
click at [11, 93] on div "20" at bounding box center [12, 91] width 10 height 10
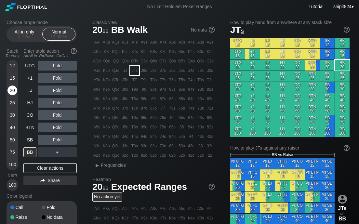
click at [11, 92] on div "20" at bounding box center [12, 91] width 10 height 10
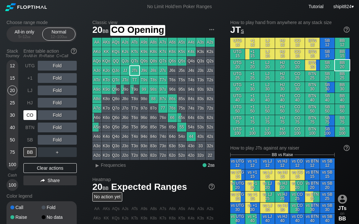
click at [27, 116] on div "CO" at bounding box center [29, 115] width 13 height 10
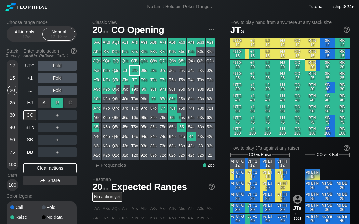
click at [61, 102] on div "R ✕" at bounding box center [57, 103] width 13 height 10
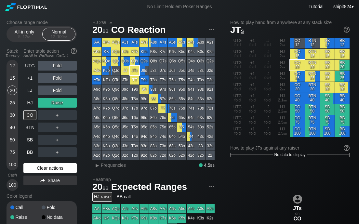
click at [61, 169] on div "Clear actions" at bounding box center [49, 168] width 53 height 10
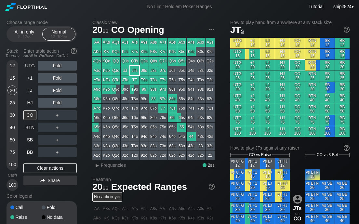
click at [131, 196] on div "No action yet" at bounding box center [153, 196] width 122 height 9
click at [57, 165] on div "Clear actions" at bounding box center [49, 168] width 53 height 10
click at [61, 114] on div "R ✕" at bounding box center [57, 115] width 13 height 10
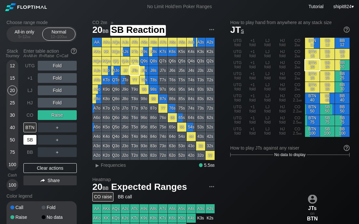
click at [34, 140] on div "SB" at bounding box center [29, 140] width 13 height 10
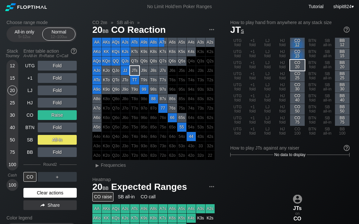
click at [34, 190] on div "Clear actions" at bounding box center [49, 193] width 53 height 10
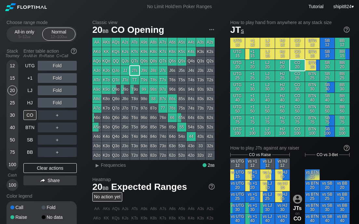
drag, startPoint x: 112, startPoint y: 171, endPoint x: 107, endPoint y: 168, distance: 6.0
click at [111, 171] on div "Classic view 20 bb CO Opening AA AKs AQs AJs ATs A9s A8s A7s A6s A5s A4s A3s A2…" at bounding box center [222, 224] width 260 height 409
click at [26, 166] on div "Clear actions" at bounding box center [49, 168] width 53 height 10
drag, startPoint x: 125, startPoint y: 174, endPoint x: 111, endPoint y: 171, distance: 13.7
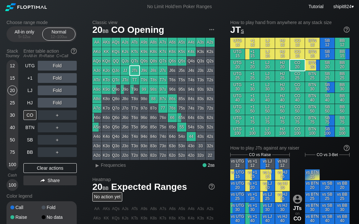
click at [125, 174] on div "Classic view 20 bb CO Opening AA AKs AQs AJs ATs A9s A8s A7s A6s A5s A4s A3s A2…" at bounding box center [222, 224] width 260 height 409
click at [54, 165] on div "Clear actions" at bounding box center [49, 168] width 53 height 10
drag, startPoint x: 136, startPoint y: 170, endPoint x: 131, endPoint y: 167, distance: 5.4
click at [136, 170] on div "Classic view 20 bb CO Opening AA AKs AQs AJs ATs A9s A8s A7s A6s A5s A4s A3s A2…" at bounding box center [222, 224] width 260 height 409
drag, startPoint x: 30, startPoint y: 109, endPoint x: 29, endPoint y: 116, distance: 7.7
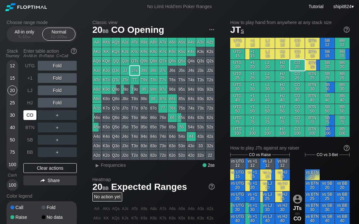
click at [31, 109] on div "CO" at bounding box center [30, 115] width 14 height 12
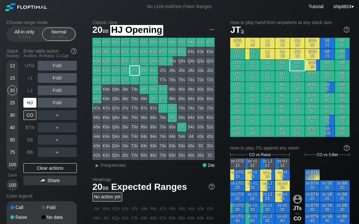
click at [36, 104] on div "HJ" at bounding box center [29, 103] width 13 height 10
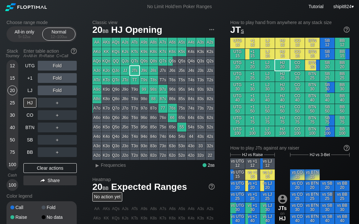
click at [132, 168] on div "▸ Frequencies 2 bb" at bounding box center [158, 166] width 114 height 6
click at [30, 166] on div "Clear actions" at bounding box center [49, 168] width 53 height 10
drag, startPoint x: 131, startPoint y: 174, endPoint x: 121, endPoint y: 174, distance: 10.4
click at [129, 174] on div "Classic view 20 bb HJ Opening AA AKs AQs AJs ATs A9s A8s A7s A6s A5s A4s A3s A2…" at bounding box center [222, 224] width 260 height 409
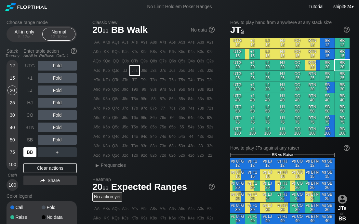
click at [30, 151] on div "BB" at bounding box center [29, 152] width 13 height 10
click at [55, 140] on div "R ✕" at bounding box center [57, 140] width 13 height 10
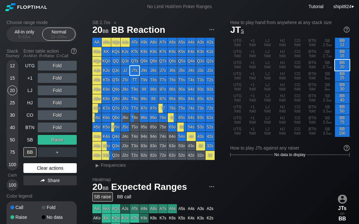
drag, startPoint x: 48, startPoint y: 170, endPoint x: 37, endPoint y: 165, distance: 11.4
click at [48, 170] on div "Clear actions" at bounding box center [49, 168] width 53 height 10
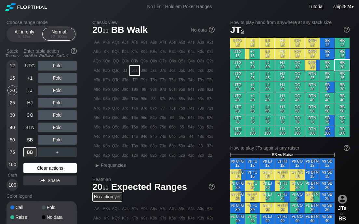
click at [55, 166] on div "Clear actions" at bounding box center [49, 168] width 53 height 10
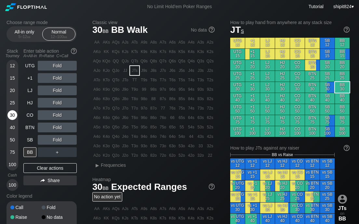
click at [11, 118] on div "30" at bounding box center [12, 115] width 10 height 10
click at [33, 155] on div "BB" at bounding box center [29, 152] width 13 height 10
click at [71, 168] on div "Clear actions" at bounding box center [49, 168] width 53 height 10
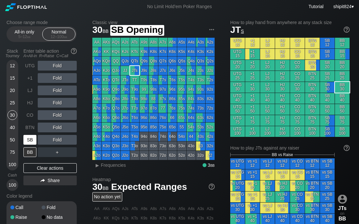
click at [34, 138] on div "SB" at bounding box center [29, 140] width 13 height 10
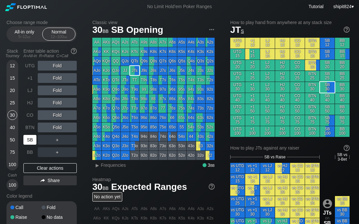
click at [34, 137] on div "SB" at bounding box center [29, 140] width 13 height 10
click at [34, 136] on div "SB" at bounding box center [29, 140] width 13 height 10
click at [56, 116] on div "R ✕" at bounding box center [57, 115] width 13 height 10
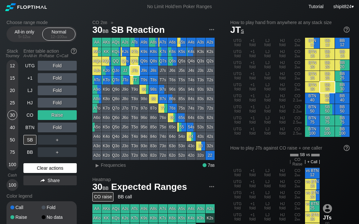
click at [46, 169] on div "Clear actions" at bounding box center [49, 168] width 53 height 10
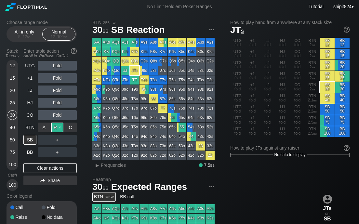
click at [51, 128] on div "R ✕" at bounding box center [57, 128] width 13 height 10
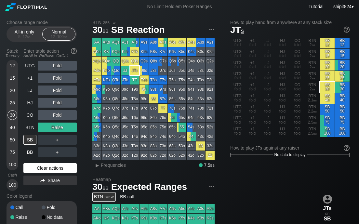
click at [59, 167] on div "Clear actions" at bounding box center [49, 168] width 53 height 10
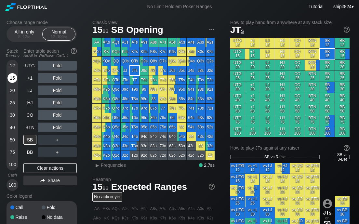
click at [12, 80] on div "15" at bounding box center [12, 78] width 10 height 10
drag, startPoint x: 27, startPoint y: 116, endPoint x: 0, endPoint y: 118, distance: 27.1
click at [27, 116] on div "CO" at bounding box center [29, 115] width 13 height 10
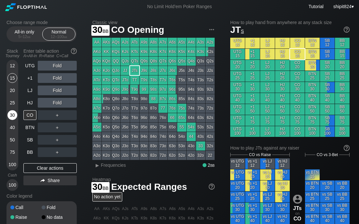
click at [14, 114] on div "30" at bounding box center [12, 115] width 10 height 10
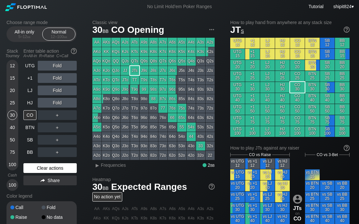
click at [41, 171] on div "Clear actions" at bounding box center [49, 168] width 53 height 10
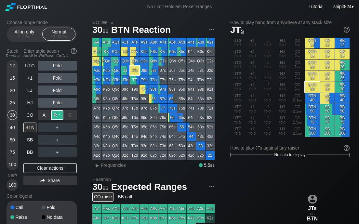
click at [56, 115] on div "R ✕" at bounding box center [57, 115] width 13 height 10
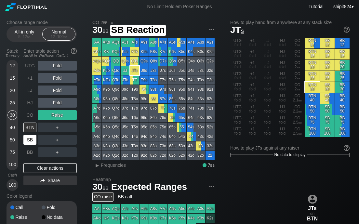
click at [35, 139] on div "SB" at bounding box center [29, 140] width 13 height 10
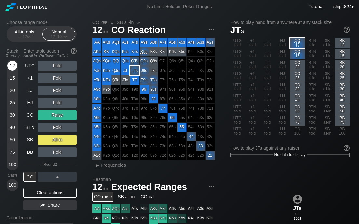
click at [13, 67] on div "12" at bounding box center [12, 66] width 10 height 10
drag, startPoint x: 52, startPoint y: 192, endPoint x: 38, endPoint y: 173, distance: 23.0
click at [52, 192] on div "Clear actions" at bounding box center [49, 193] width 53 height 10
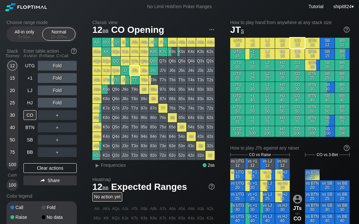
click at [15, 125] on div "40" at bounding box center [12, 128] width 10 height 10
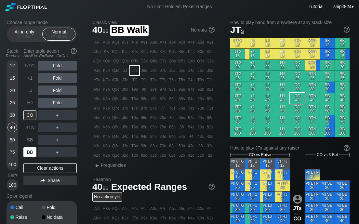
click at [32, 150] on div "BB" at bounding box center [29, 152] width 13 height 10
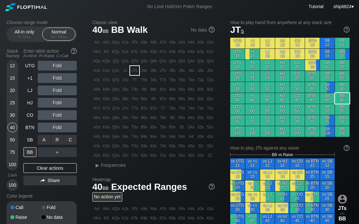
drag, startPoint x: 75, startPoint y: 144, endPoint x: 75, endPoint y: 140, distance: 4.7
click at [76, 142] on div "C ✕" at bounding box center [70, 140] width 13 height 10
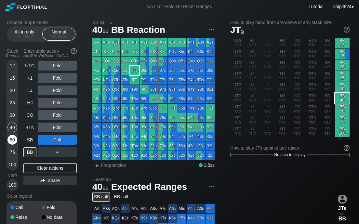
click at [7, 138] on div "50" at bounding box center [12, 140] width 10 height 10
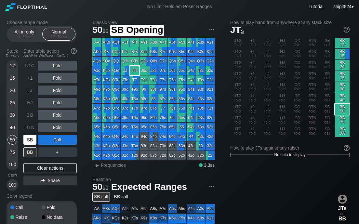
click at [30, 138] on div "SB" at bounding box center [29, 140] width 13 height 10
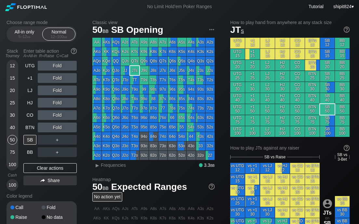
click at [16, 126] on div "40" at bounding box center [12, 128] width 10 height 10
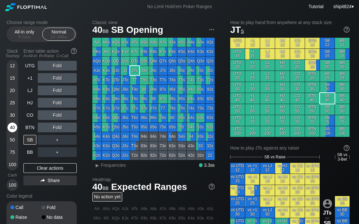
click at [15, 126] on div "40" at bounding box center [12, 128] width 10 height 10
click at [54, 167] on div "Clear actions" at bounding box center [49, 168] width 53 height 10
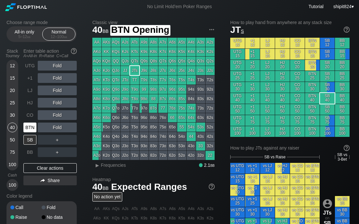
click at [26, 127] on div "BTN" at bounding box center [29, 128] width 13 height 10
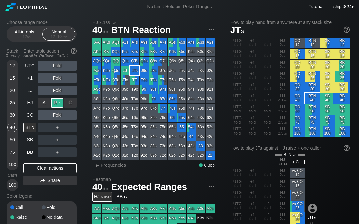
click at [56, 100] on div "R ✕" at bounding box center [57, 103] width 13 height 10
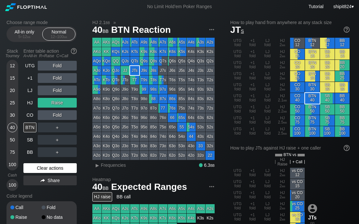
click at [54, 165] on div "Clear actions" at bounding box center [49, 168] width 53 height 10
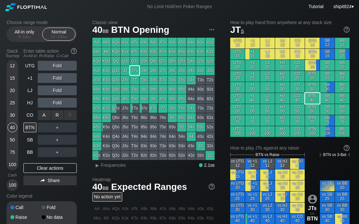
click at [54, 111] on div "R ✕" at bounding box center [57, 115] width 13 height 10
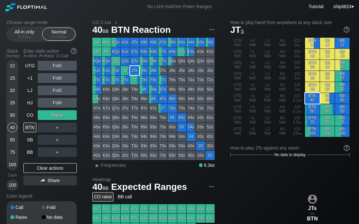
click at [45, 163] on div "UTG Fold +1 Fold LJ Fold HJ Fold CO Raise BTN ＋ SB ＋ BB ＋ Clear actions Share" at bounding box center [49, 126] width 53 height 130
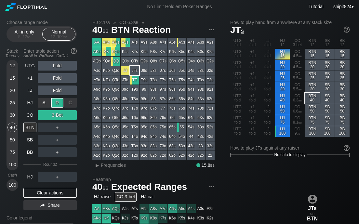
click at [56, 102] on div "R ✕" at bounding box center [57, 103] width 13 height 10
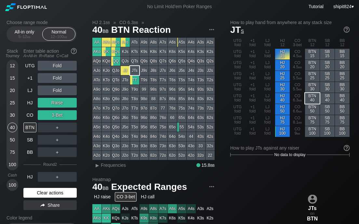
click at [41, 190] on div "Clear actions" at bounding box center [49, 193] width 53 height 10
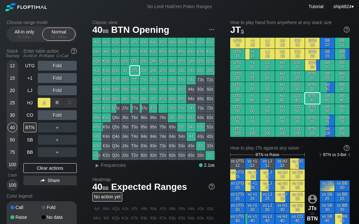
drag, startPoint x: 55, startPoint y: 101, endPoint x: 46, endPoint y: 104, distance: 9.7
click at [55, 101] on div "R ✕" at bounding box center [57, 103] width 13 height 10
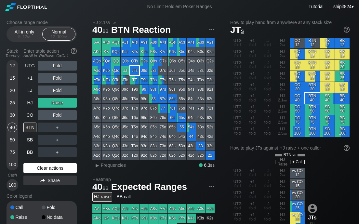
click at [51, 164] on div "Clear actions" at bounding box center [49, 168] width 53 height 10
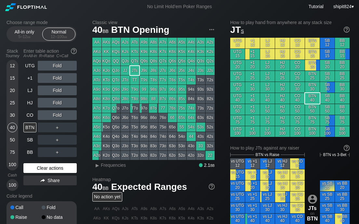
click at [51, 164] on div "Clear actions" at bounding box center [49, 168] width 53 height 10
click at [10, 116] on div "30" at bounding box center [12, 115] width 10 height 10
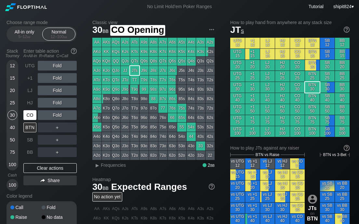
click at [28, 114] on div "CO" at bounding box center [29, 115] width 13 height 10
